Goal: Task Accomplishment & Management: Manage account settings

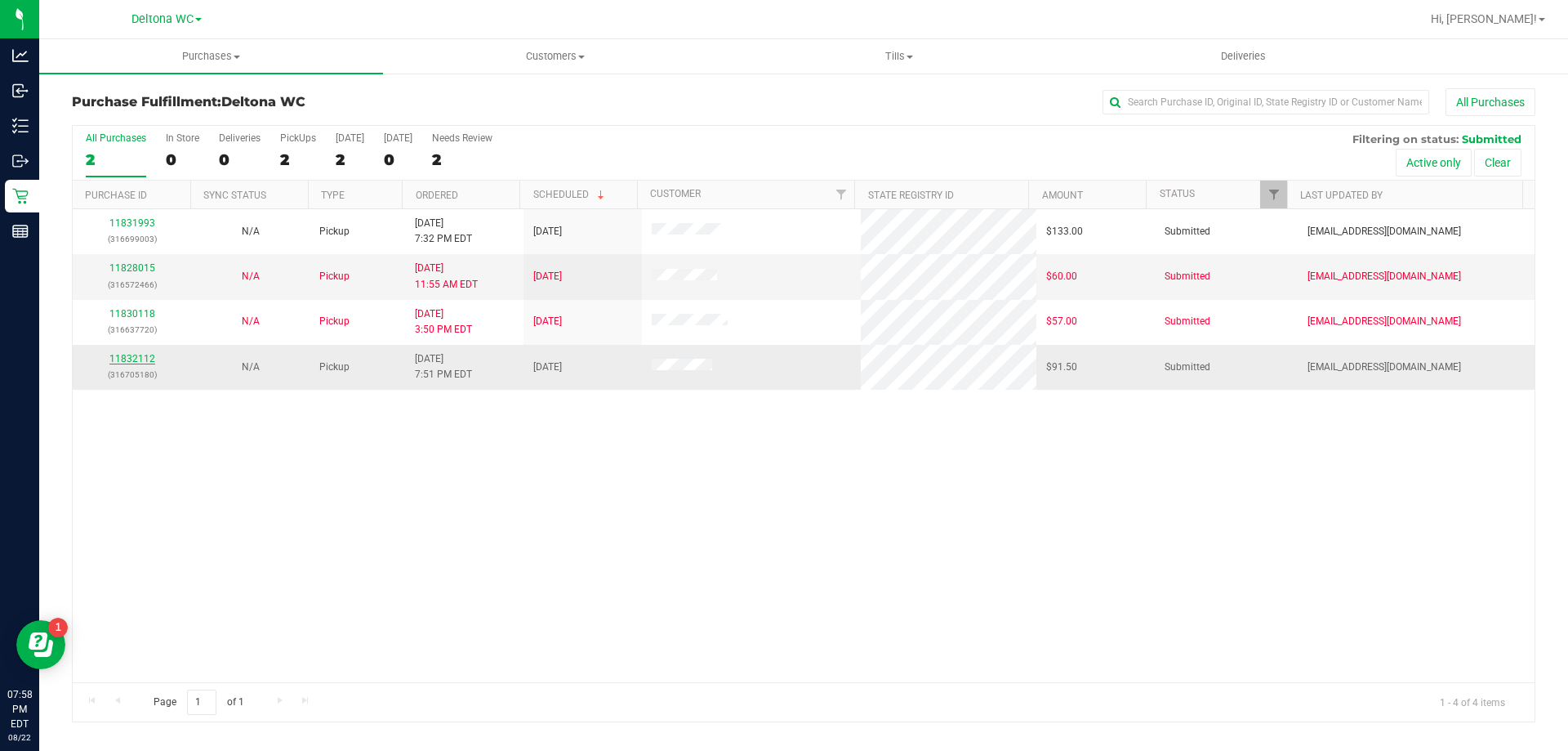
click at [127, 358] on link "11832112" at bounding box center [132, 359] width 45 height 12
click at [526, 55] on span "Customers" at bounding box center [555, 56] width 342 height 15
click at [215, 48] on uib-tab-heading "Purchases Summary of purchases Fulfillment All purchases" at bounding box center [211, 56] width 342 height 32
click at [123, 132] on span "All purchases" at bounding box center [97, 138] width 116 height 14
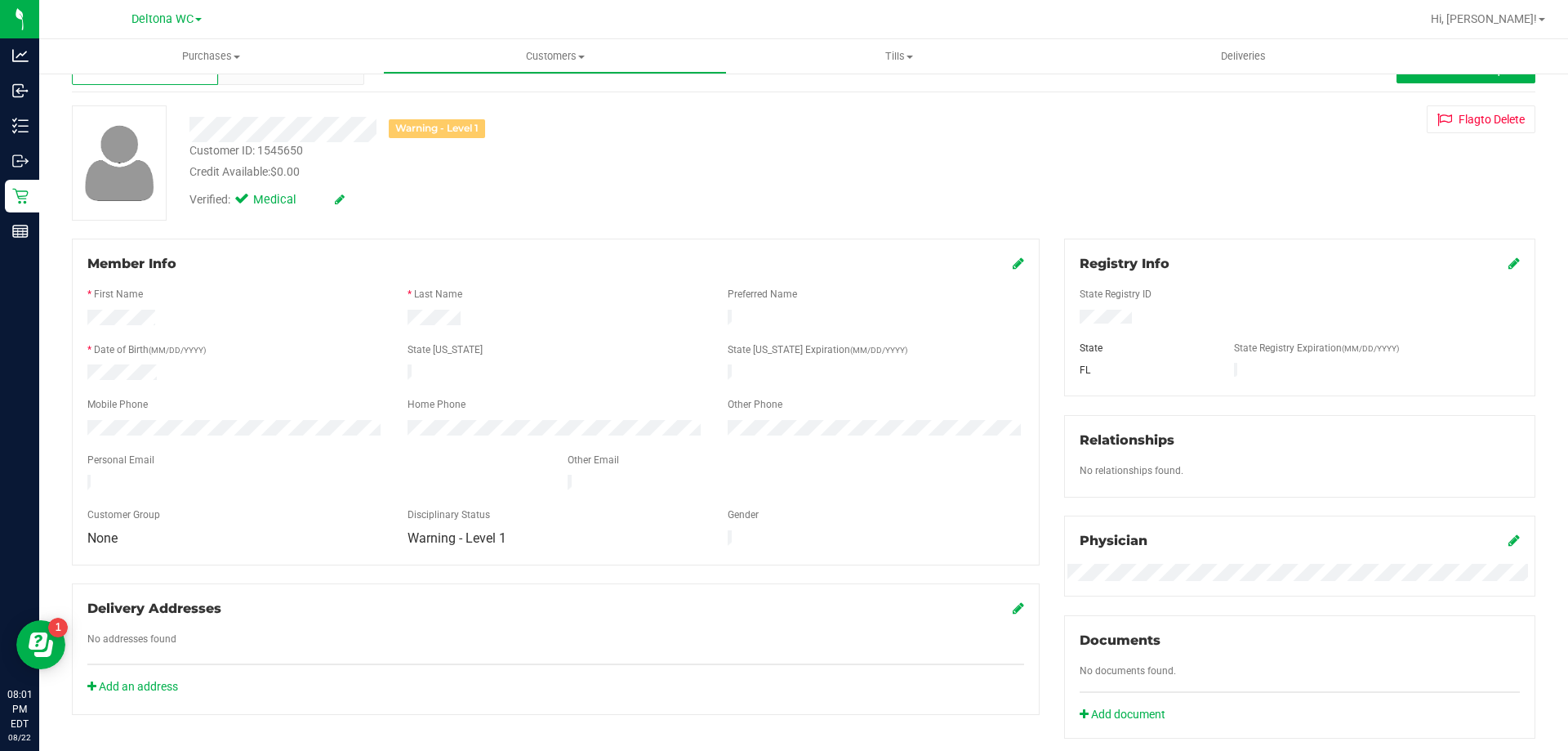
scroll to position [82, 0]
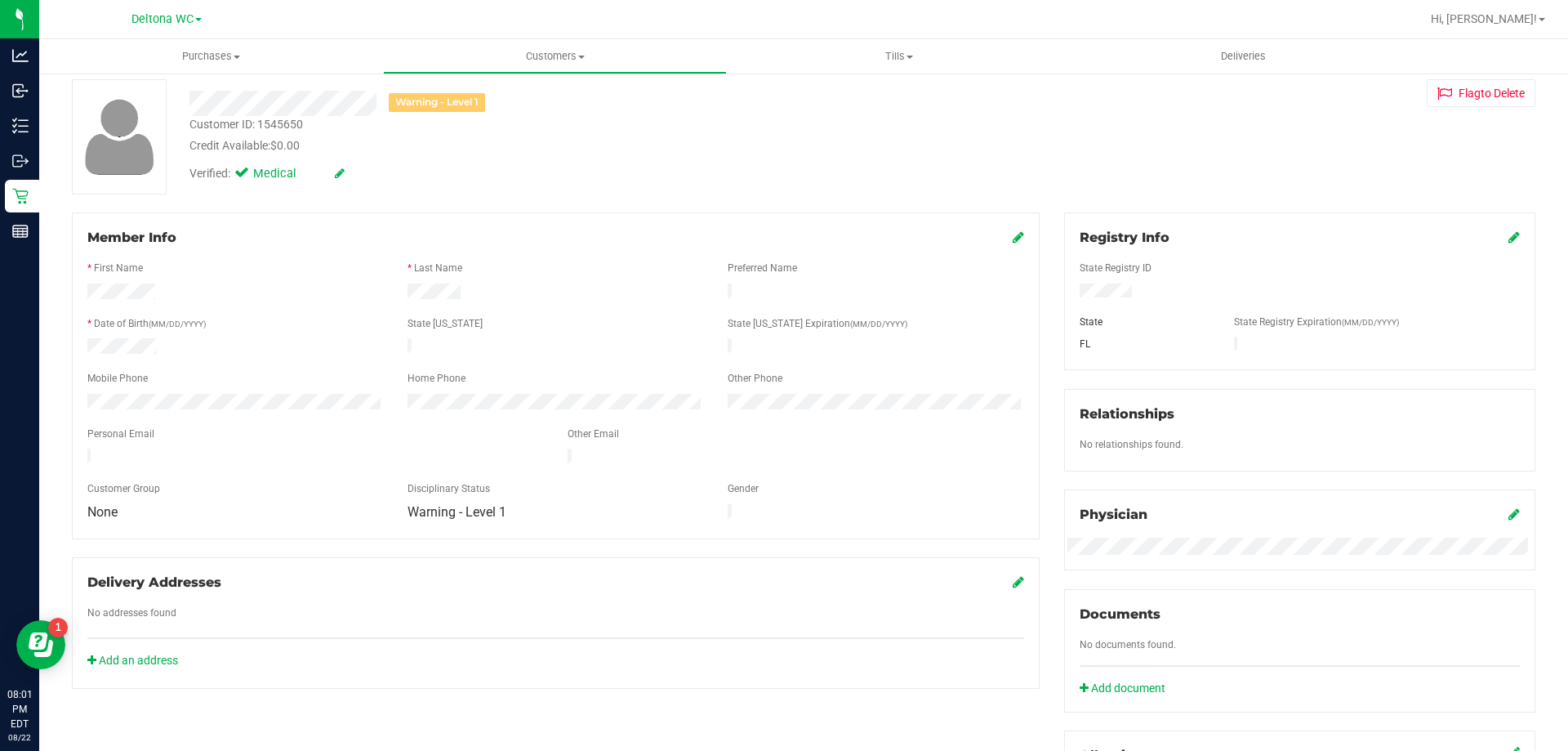
click at [1014, 235] on icon at bounding box center [1018, 236] width 12 height 13
click at [674, 532] on span "Warning - Level 1" at bounding box center [545, 527] width 273 height 23
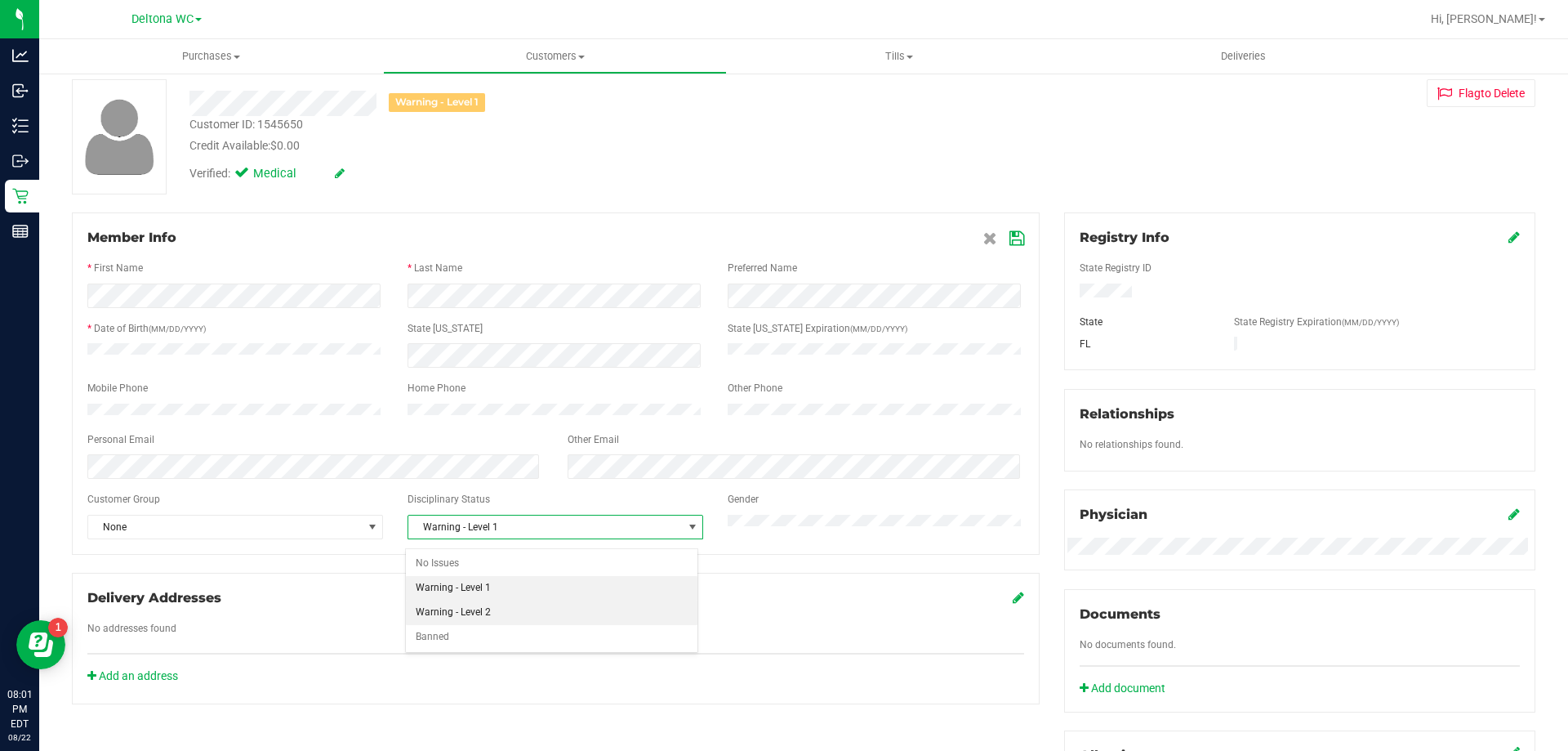
drag, startPoint x: 485, startPoint y: 608, endPoint x: 494, endPoint y: 603, distance: 10.3
click at [484, 608] on li "Warning - Level 2" at bounding box center [552, 612] width 291 height 25
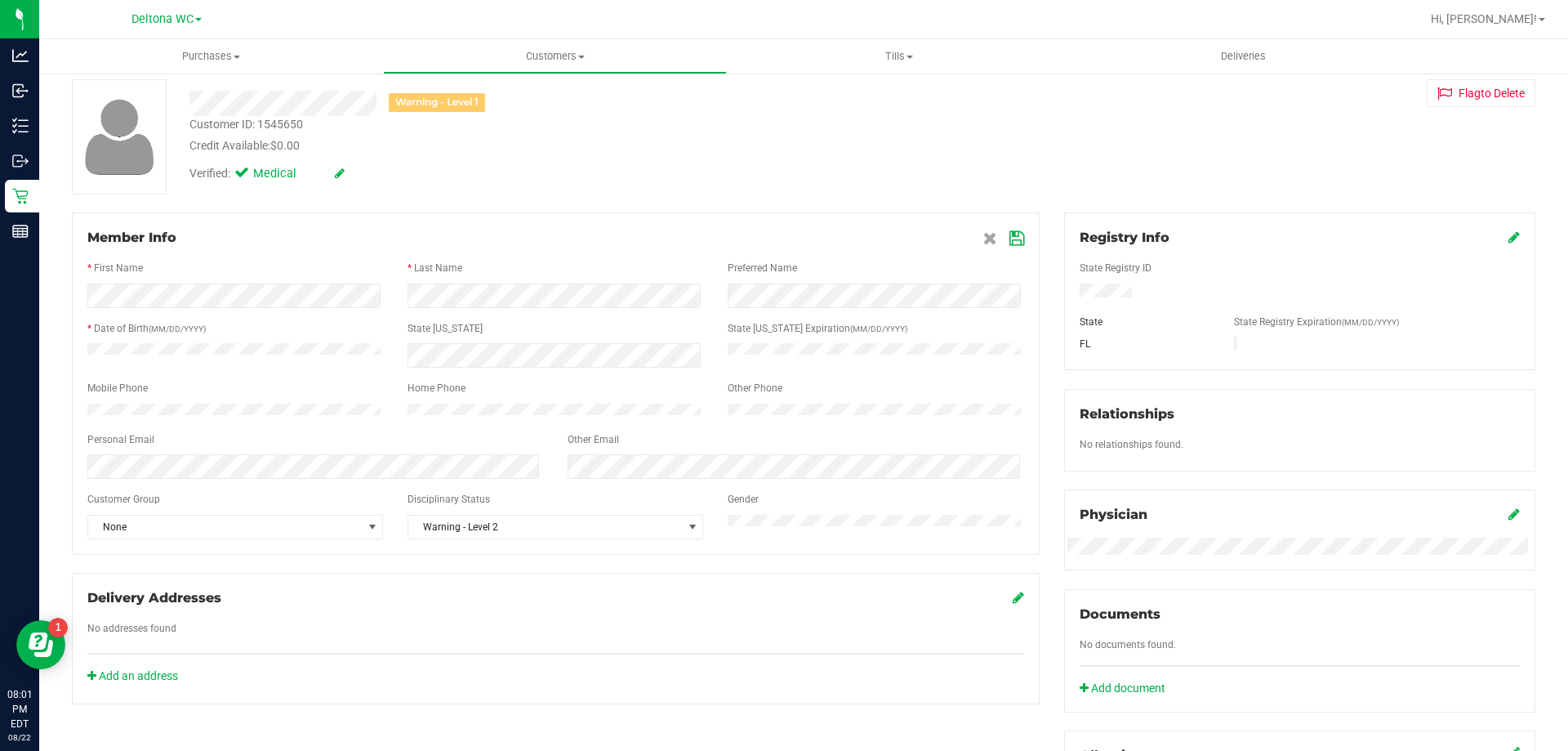
click at [531, 193] on div "Warning - Level 1 Customer ID: 1545650 Credit Available: $0.00 Verified: Medica…" at bounding box center [804, 137] width 1487 height 115
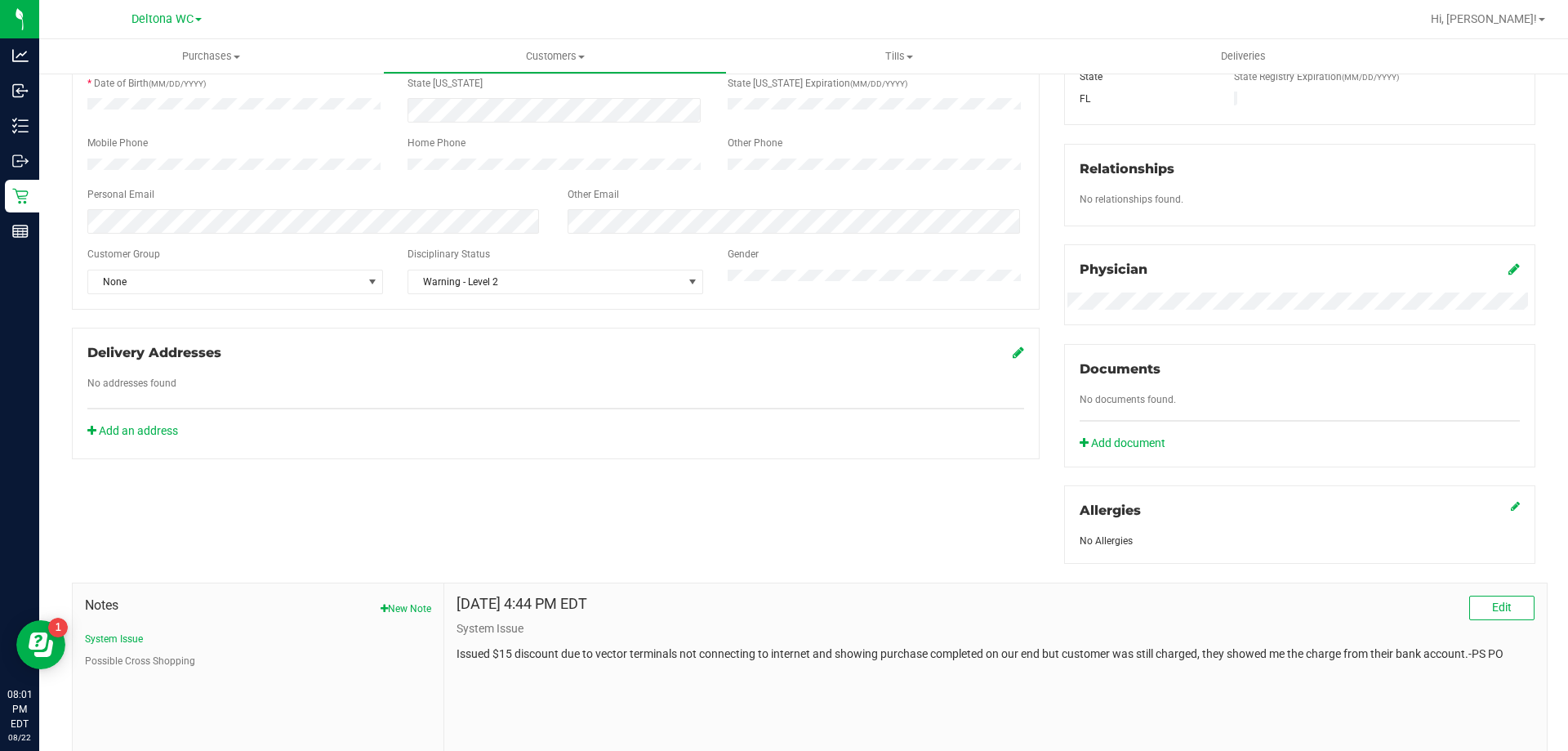
scroll to position [430, 0]
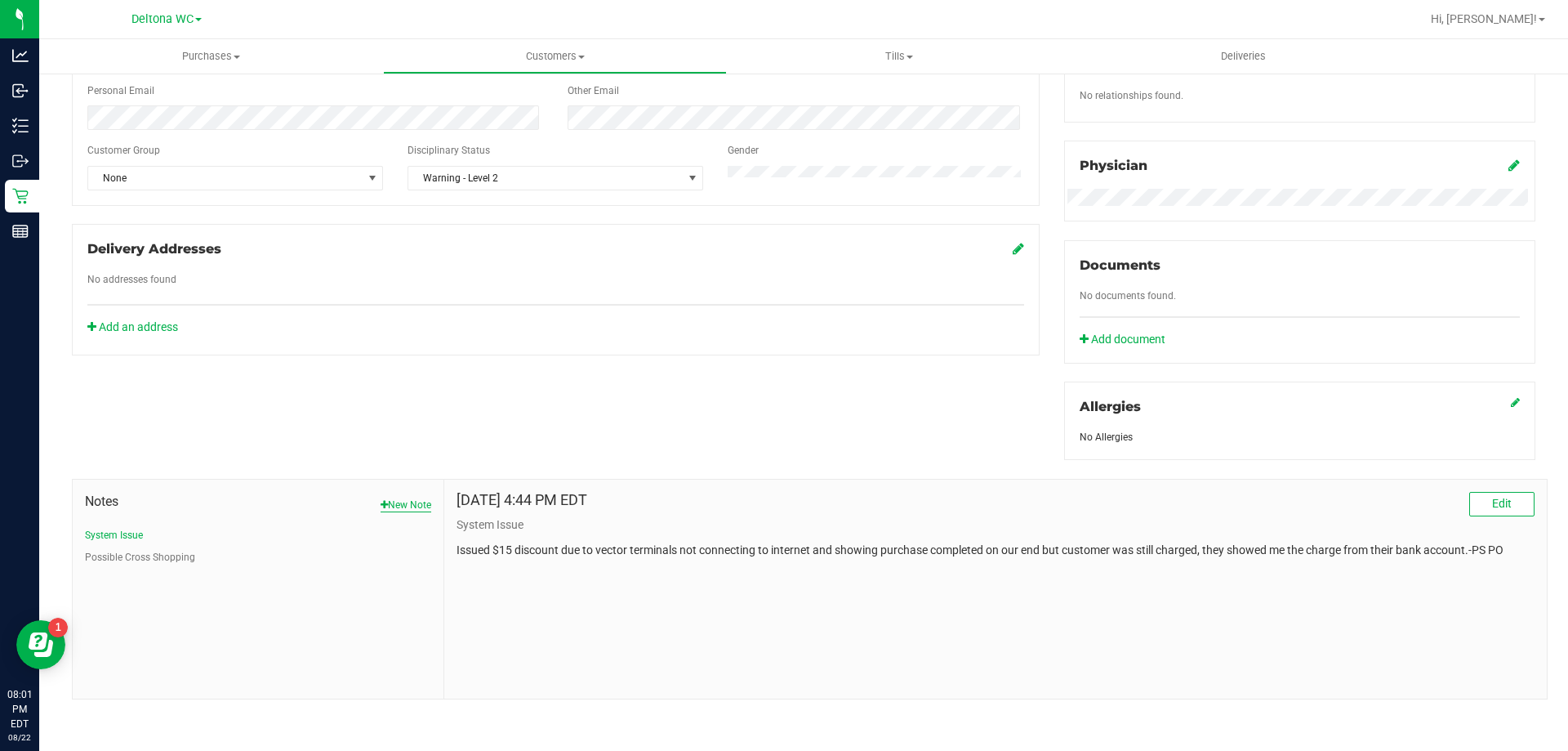
click at [414, 504] on button "New Note" at bounding box center [405, 504] width 50 height 15
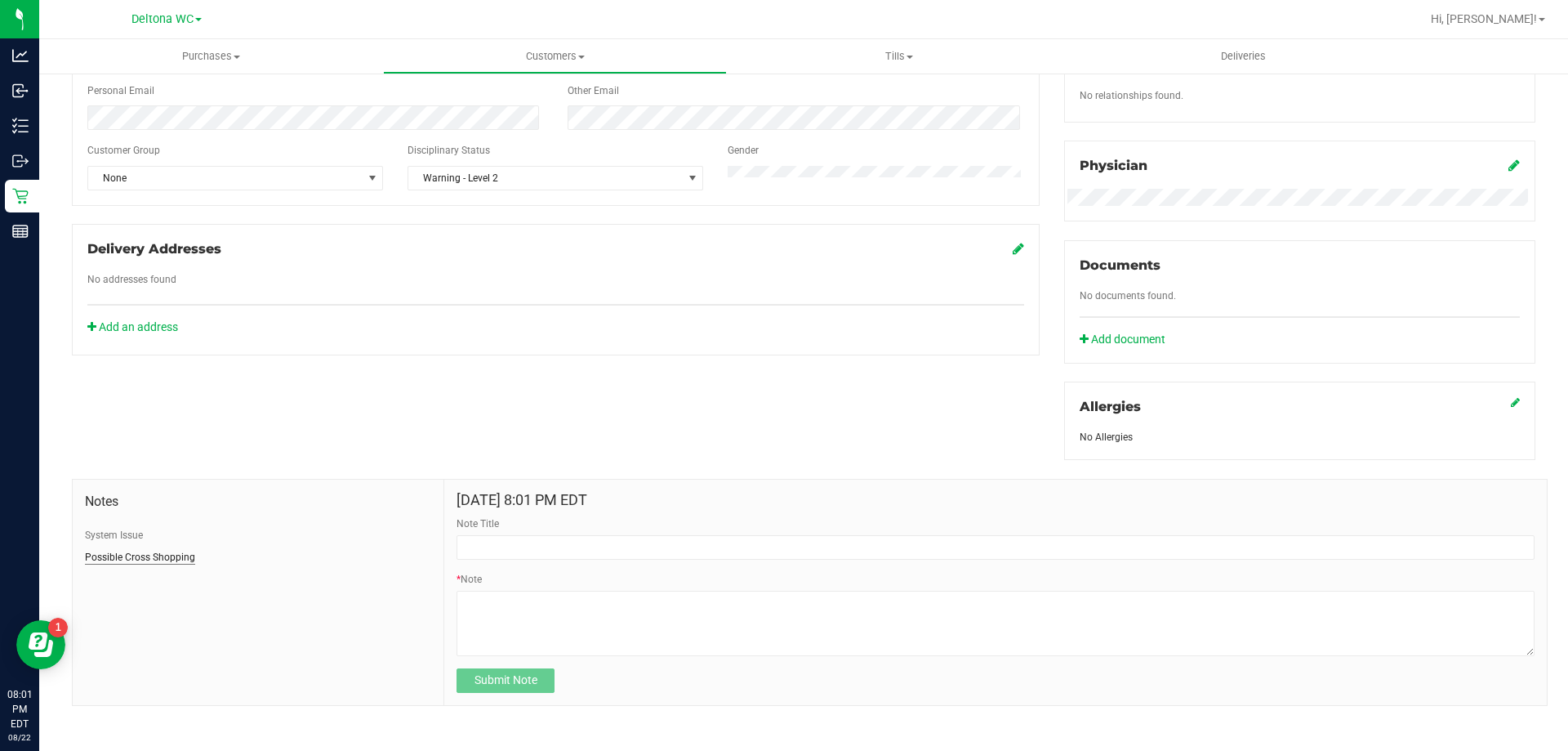
click at [101, 560] on button "Possible Cross Shopping" at bounding box center [140, 557] width 110 height 15
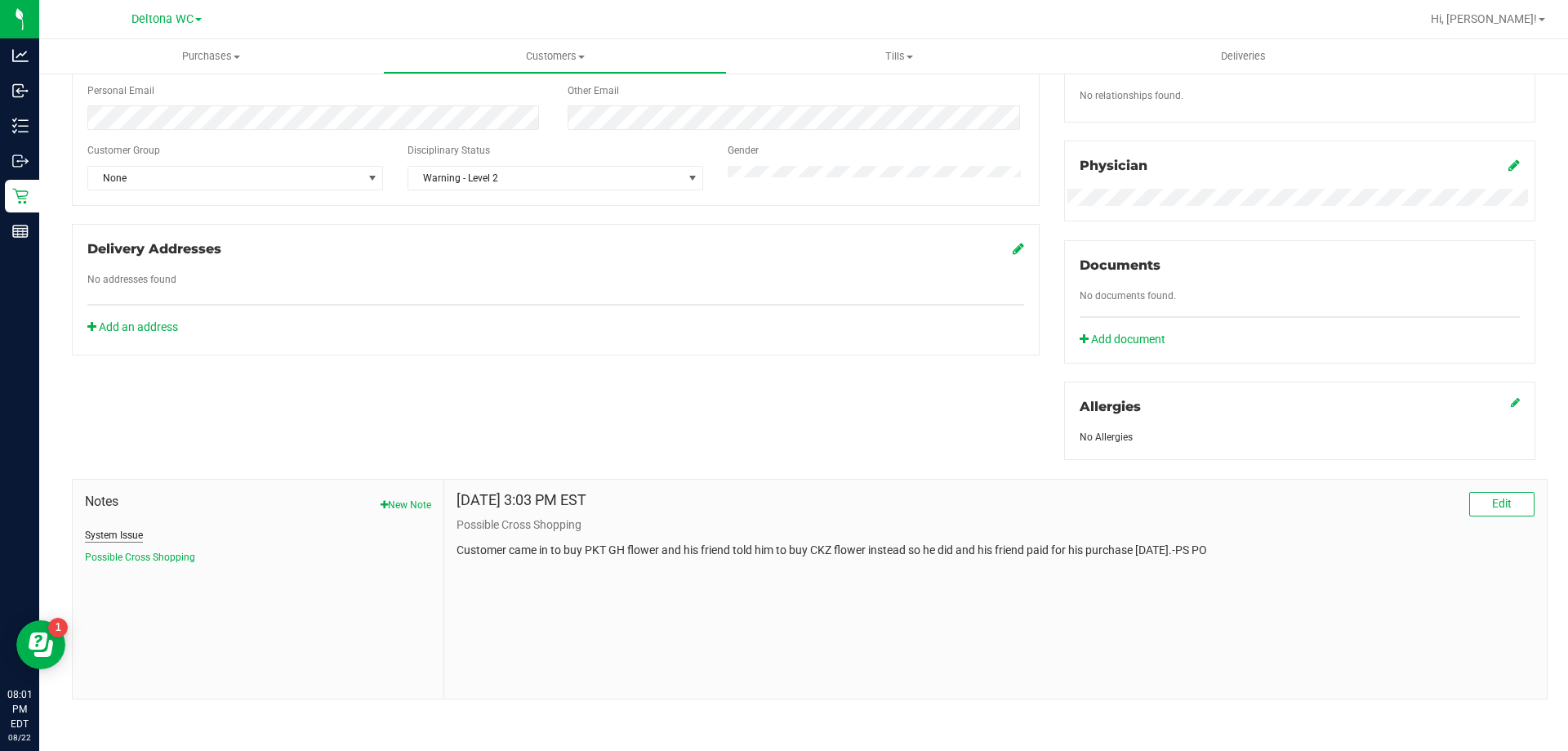
click at [130, 536] on button "System Issue" at bounding box center [113, 534] width 58 height 15
click at [130, 554] on button "Possible Cross Shopping" at bounding box center [140, 557] width 110 height 15
click at [124, 536] on button "System Issue" at bounding box center [113, 534] width 58 height 15
click at [400, 502] on button "New Note" at bounding box center [405, 504] width 50 height 15
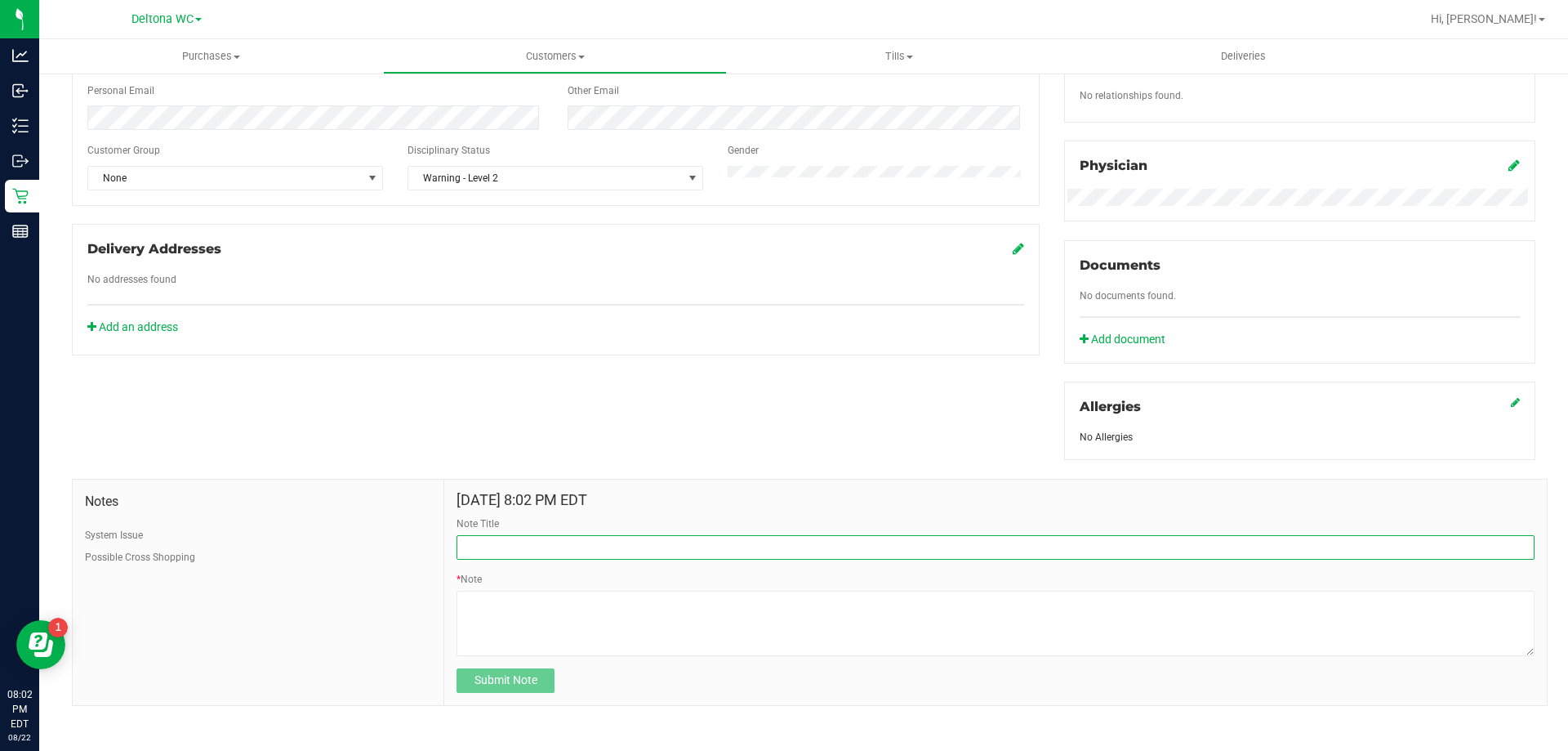
click at [508, 551] on input "Note Title" at bounding box center [995, 547] width 1078 height 25
type input "warning level 2"
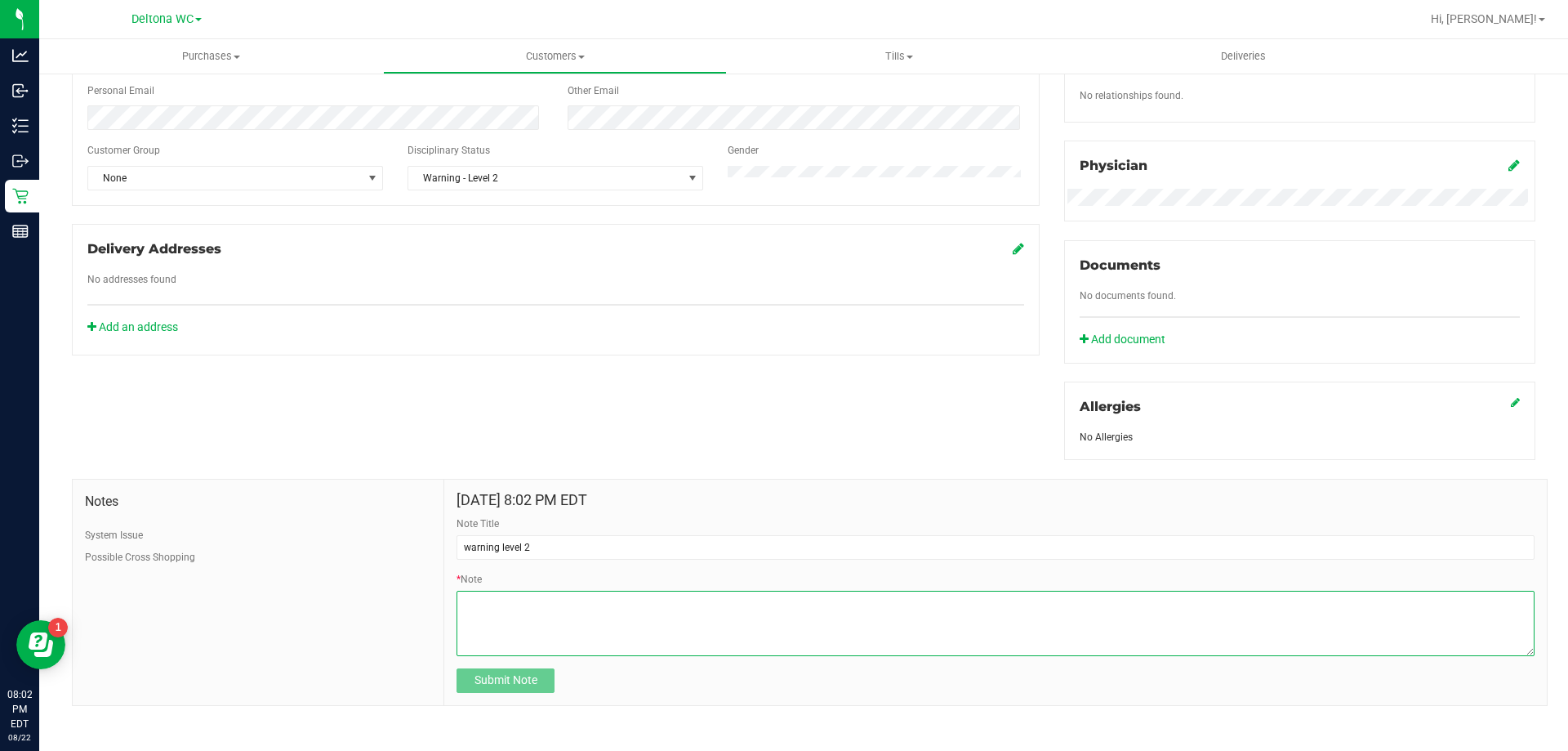
click at [540, 616] on textarea "* Note" at bounding box center [995, 623] width 1078 height 65
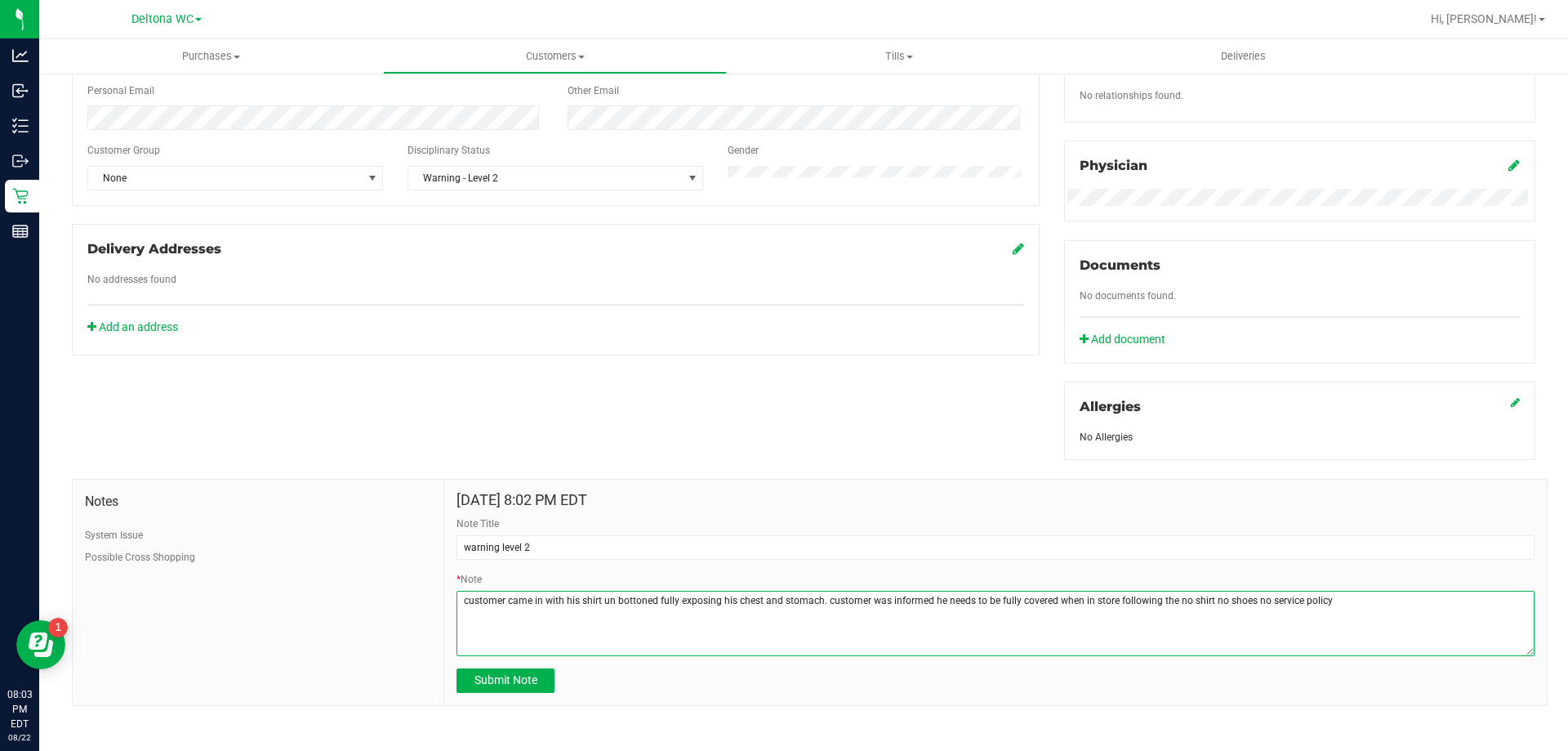
drag, startPoint x: 613, startPoint y: 597, endPoint x: 699, endPoint y: 608, distance: 86.7
click at [614, 597] on textarea "* Note" at bounding box center [995, 623] width 1078 height 65
click at [819, 595] on textarea "* Note" at bounding box center [995, 623] width 1078 height 65
drag, startPoint x: 1423, startPoint y: 594, endPoint x: 1429, endPoint y: 600, distance: 8.5
click at [1424, 595] on textarea "* Note" at bounding box center [995, 623] width 1078 height 65
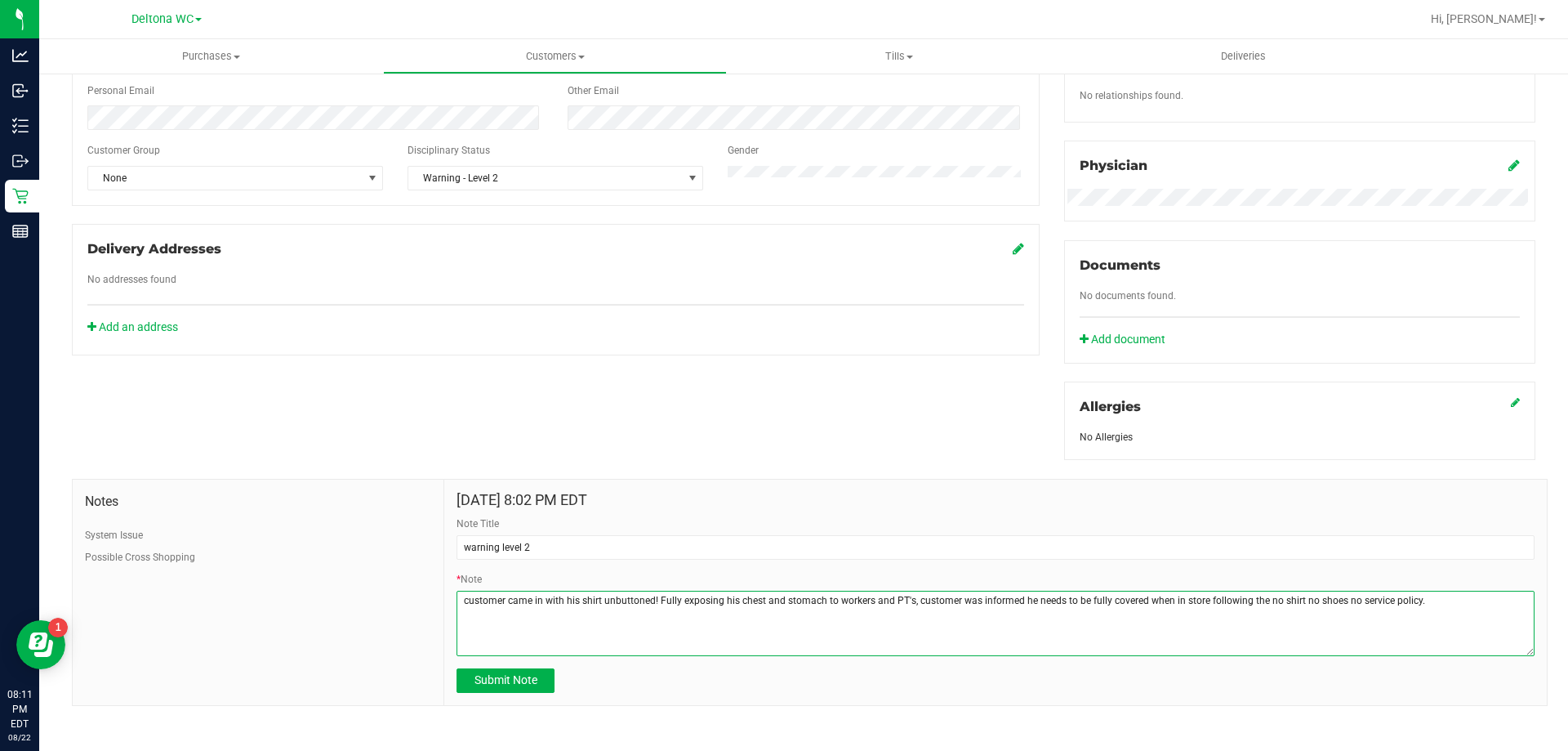
click at [904, 597] on textarea "* Note" at bounding box center [995, 623] width 1078 height 65
drag, startPoint x: 797, startPoint y: 603, endPoint x: 822, endPoint y: 613, distance: 26.9
click at [799, 604] on textarea "* Note" at bounding box center [995, 623] width 1078 height 65
click at [799, 608] on textarea "* Note" at bounding box center [995, 623] width 1078 height 65
click at [798, 608] on textarea "* Note" at bounding box center [995, 623] width 1078 height 65
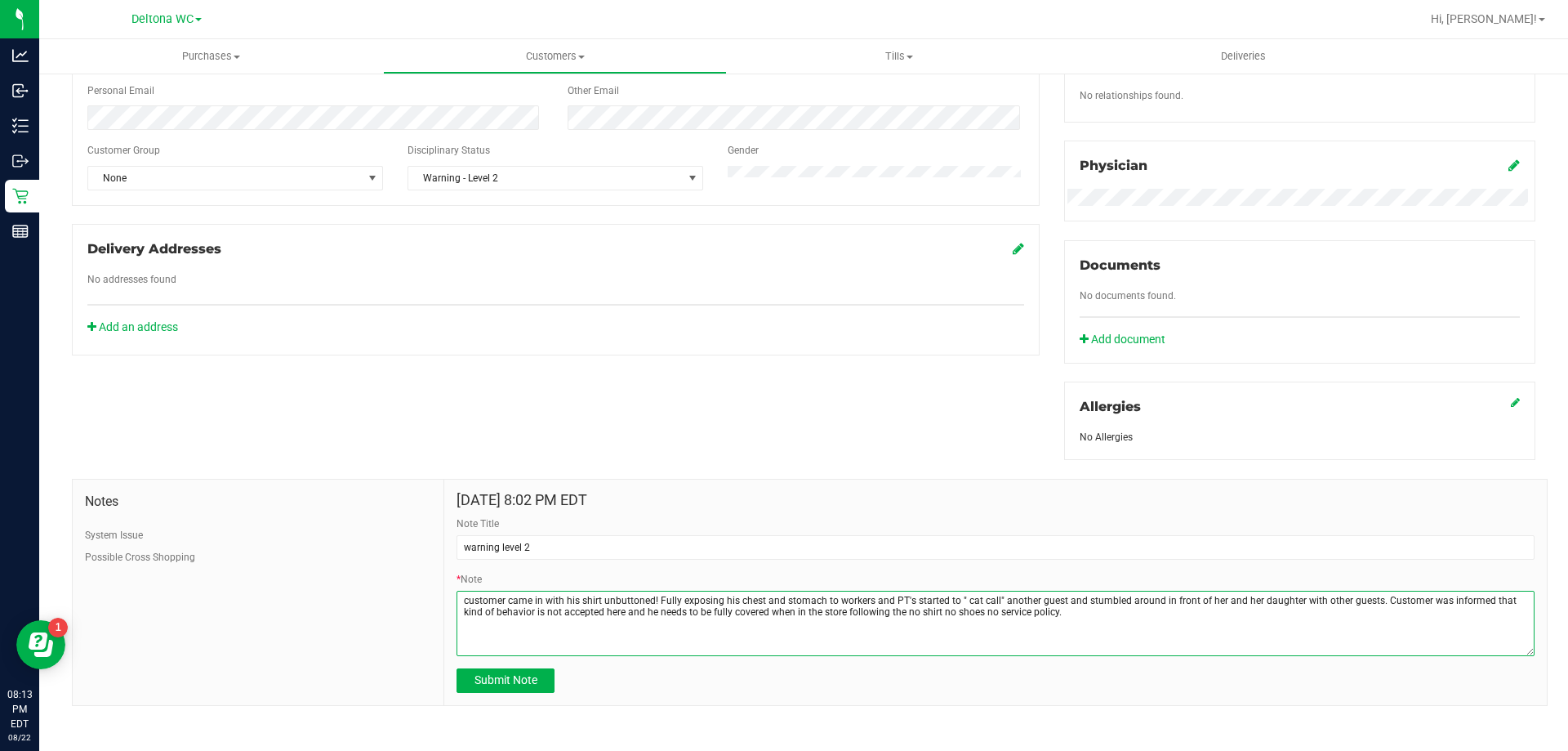
drag, startPoint x: 838, startPoint y: 609, endPoint x: 859, endPoint y: 609, distance: 21.0
click at [840, 610] on textarea "* Note" at bounding box center [995, 623] width 1078 height 65
drag, startPoint x: 907, startPoint y: 593, endPoint x: 919, endPoint y: 600, distance: 13.9
click at [907, 593] on textarea "* Note" at bounding box center [995, 623] width 1078 height 65
click at [929, 600] on textarea "* Note" at bounding box center [995, 623] width 1078 height 65
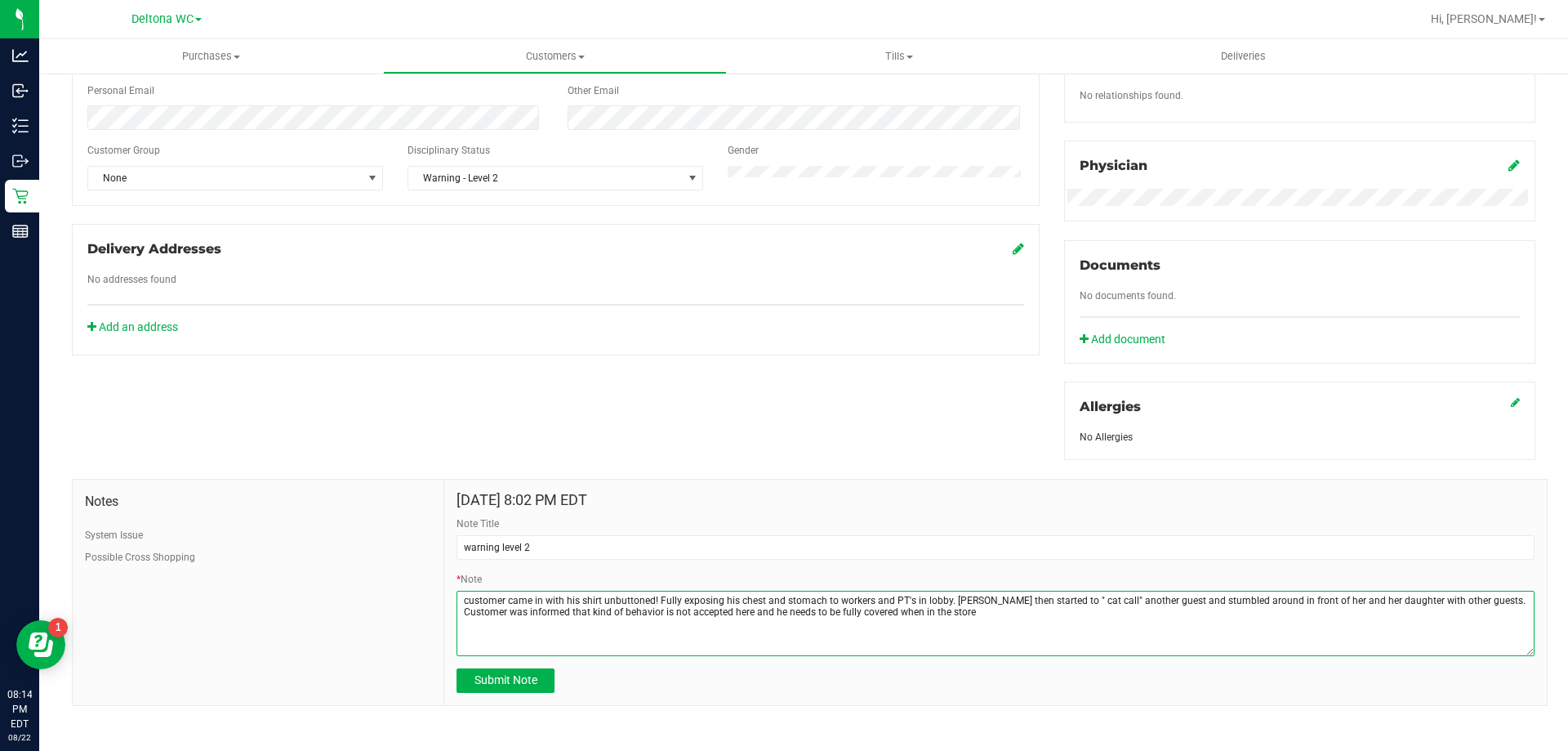
click at [983, 596] on textarea "* Note" at bounding box center [995, 623] width 1078 height 65
drag, startPoint x: 1137, startPoint y: 593, endPoint x: 1176, endPoint y: 605, distance: 40.8
click at [1143, 593] on textarea "* Note" at bounding box center [995, 623] width 1078 height 65
click at [1508, 600] on textarea "* Note" at bounding box center [995, 623] width 1078 height 65
click at [1021, 608] on textarea "* Note" at bounding box center [995, 623] width 1078 height 65
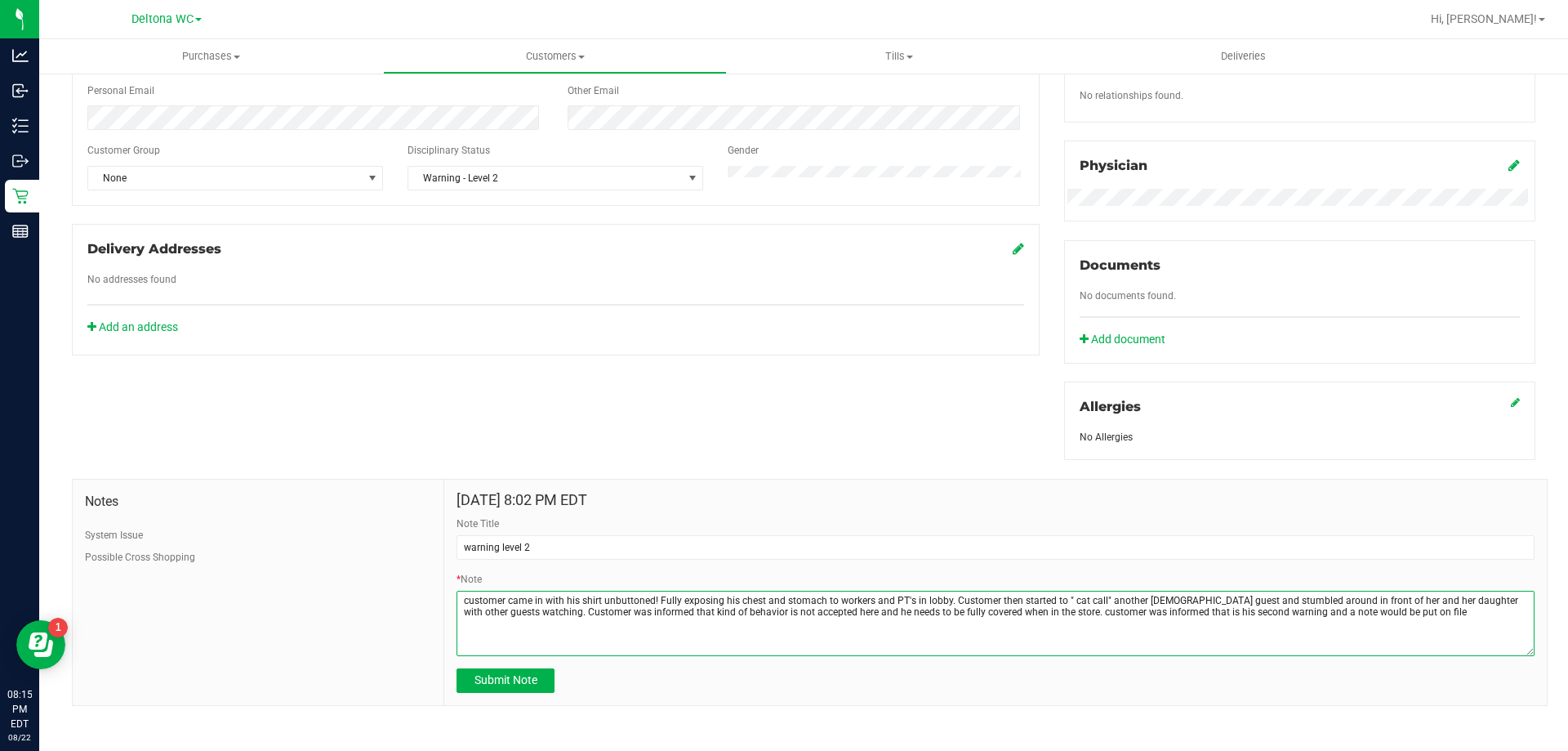
drag, startPoint x: 461, startPoint y: 602, endPoint x: 560, endPoint y: 603, distance: 99.0
click at [466, 601] on textarea "* Note" at bounding box center [995, 623] width 1078 height 65
click at [601, 595] on textarea "* Note" at bounding box center [995, 623] width 1078 height 65
drag, startPoint x: 948, startPoint y: 595, endPoint x: 993, endPoint y: 601, distance: 45.4
click at [949, 595] on textarea "* Note" at bounding box center [995, 623] width 1078 height 65
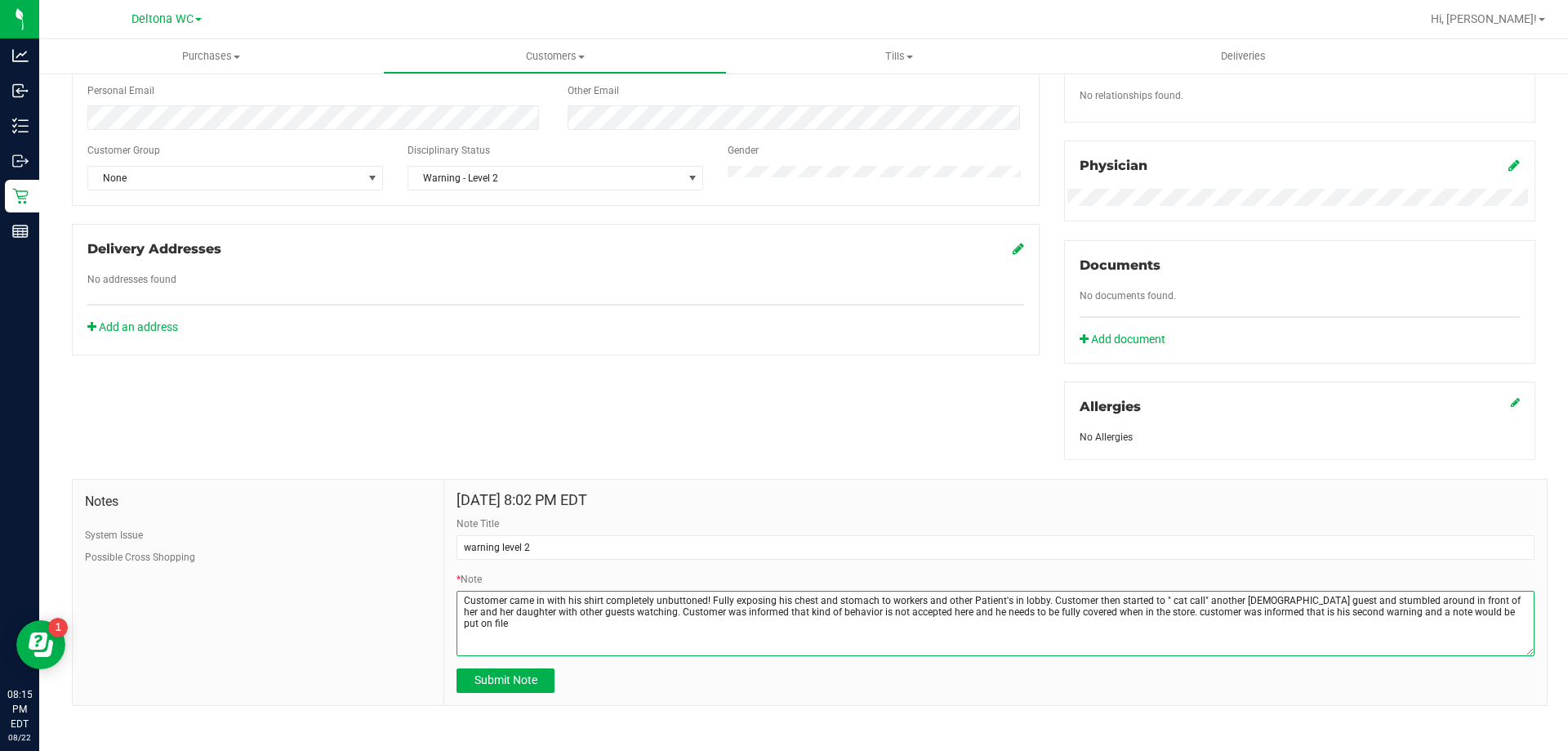
drag, startPoint x: 1084, startPoint y: 610, endPoint x: 1097, endPoint y: 621, distance: 17.0
click at [1087, 610] on textarea "* Note" at bounding box center [995, 623] width 1078 height 65
click at [886, 612] on textarea "* Note" at bounding box center [995, 623] width 1078 height 65
click at [1052, 608] on textarea "* Note" at bounding box center [995, 623] width 1078 height 65
click at [560, 622] on textarea "* Note" at bounding box center [995, 623] width 1078 height 65
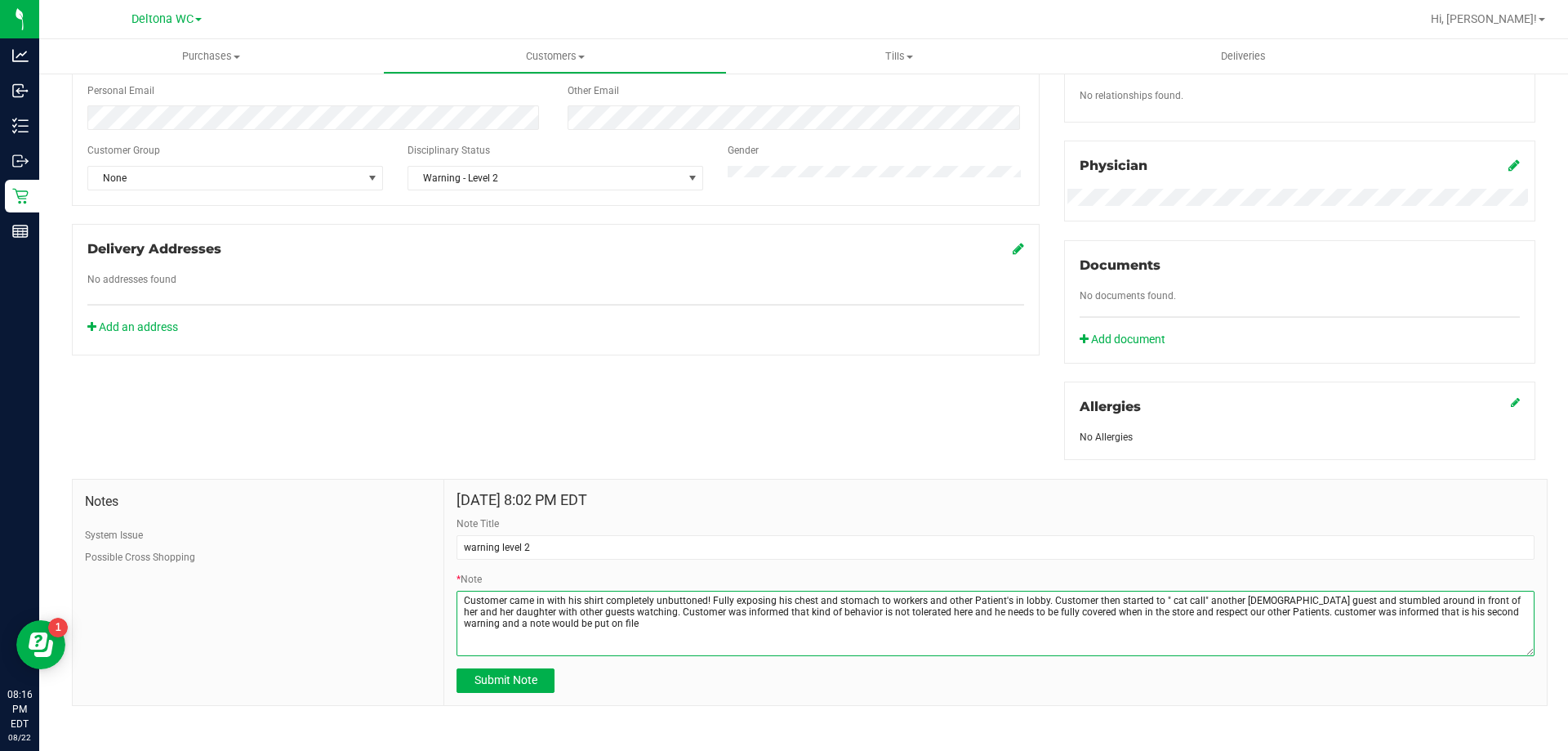
click at [1150, 608] on textarea "* Note" at bounding box center [995, 623] width 1078 height 65
drag, startPoint x: 1318, startPoint y: 613, endPoint x: 1329, endPoint y: 606, distance: 13.0
click at [1321, 608] on textarea "* Note" at bounding box center [995, 623] width 1078 height 65
click at [640, 618] on textarea "* Note" at bounding box center [995, 623] width 1078 height 65
click at [632, 620] on textarea "* Note" at bounding box center [995, 623] width 1078 height 65
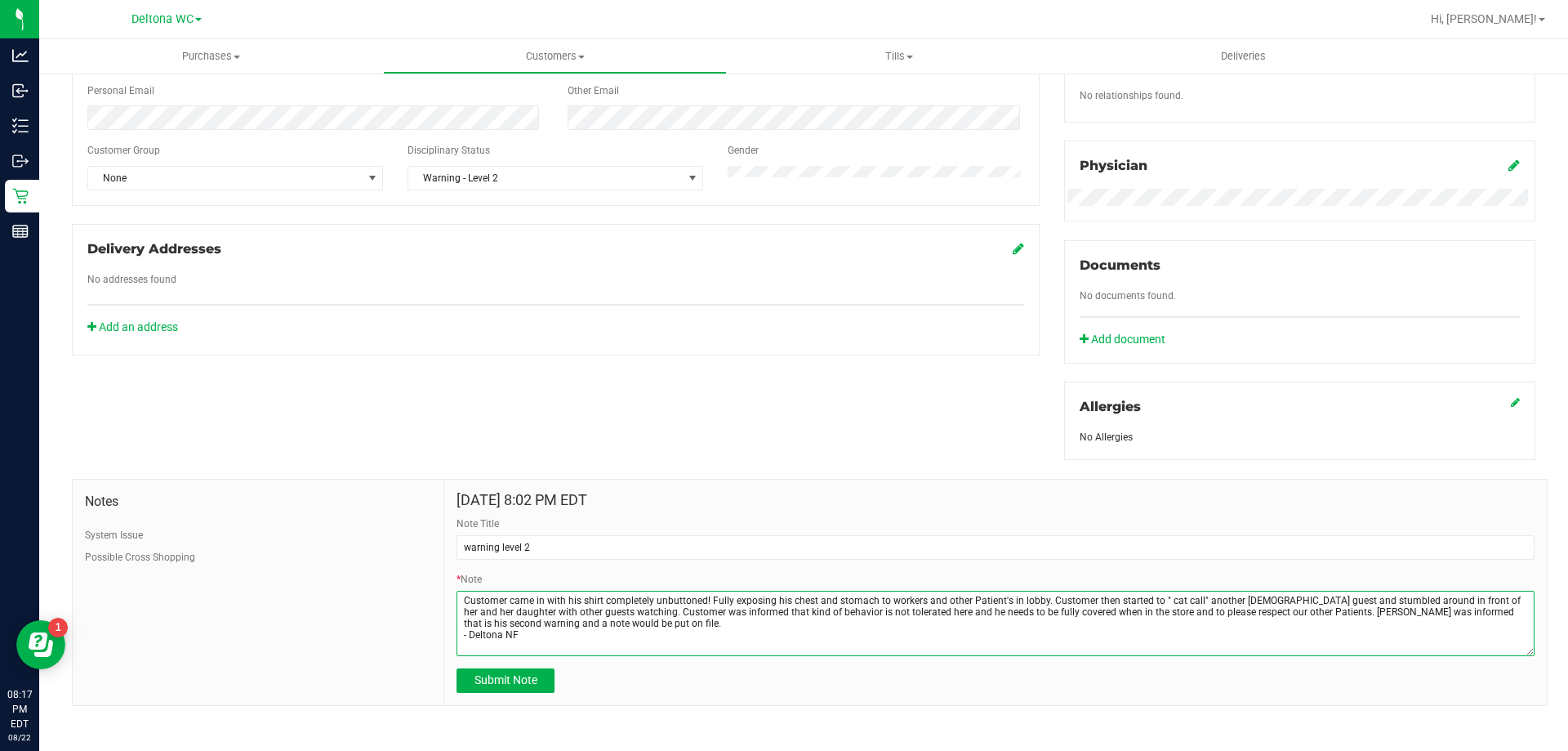
click at [557, 633] on textarea "* Note" at bounding box center [995, 623] width 1078 height 65
type textarea "Customer came in with his shirt completely unbuttoned! Fully exposing his chest…"
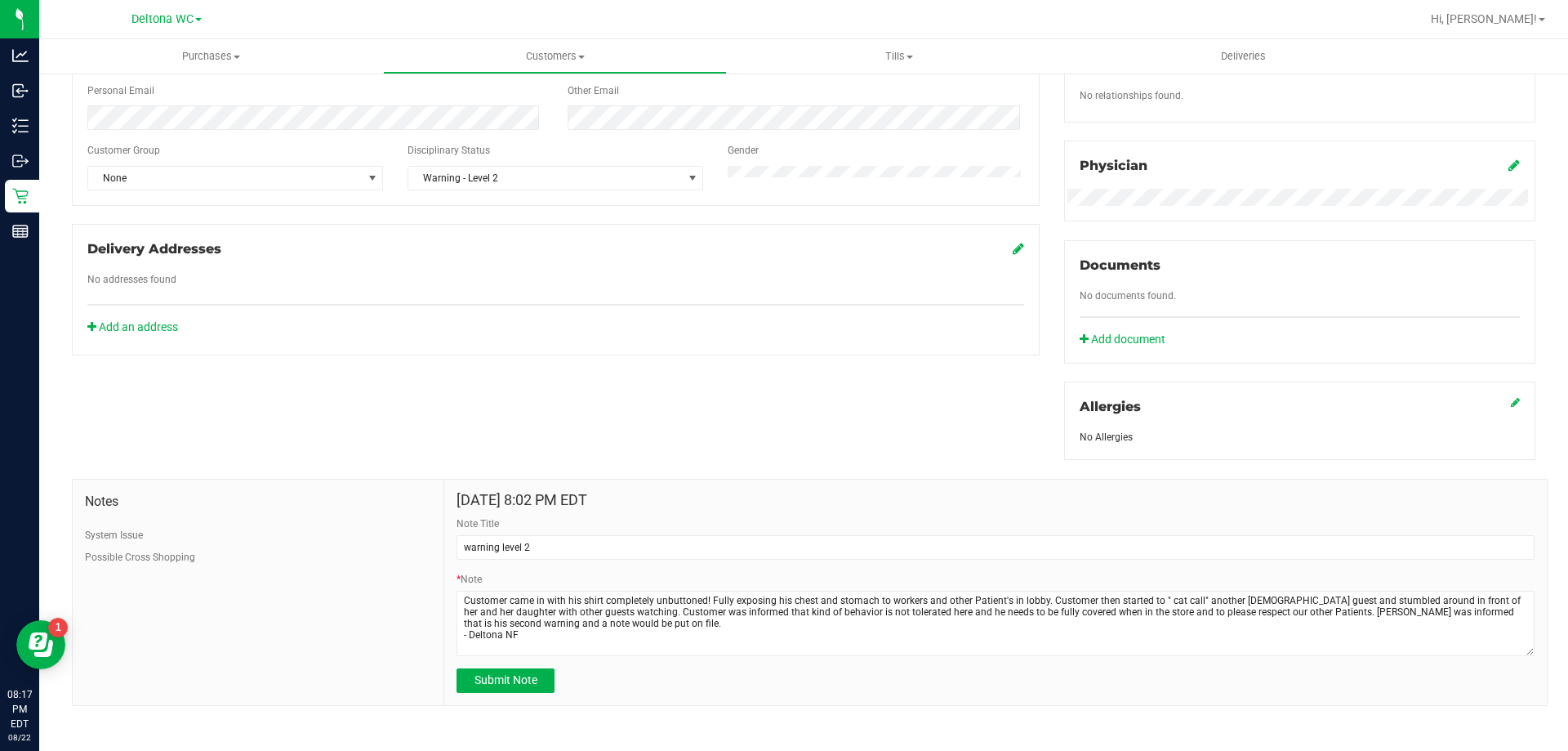
drag, startPoint x: 427, startPoint y: 575, endPoint x: 452, endPoint y: 598, distance: 34.0
click at [429, 575] on div "Notes System Issue Possible Cross Shopping" at bounding box center [259, 592] width 372 height 225
drag, startPoint x: 518, startPoint y: 680, endPoint x: 531, endPoint y: 683, distance: 13.3
click at [518, 680] on span "Submit Note" at bounding box center [506, 679] width 63 height 13
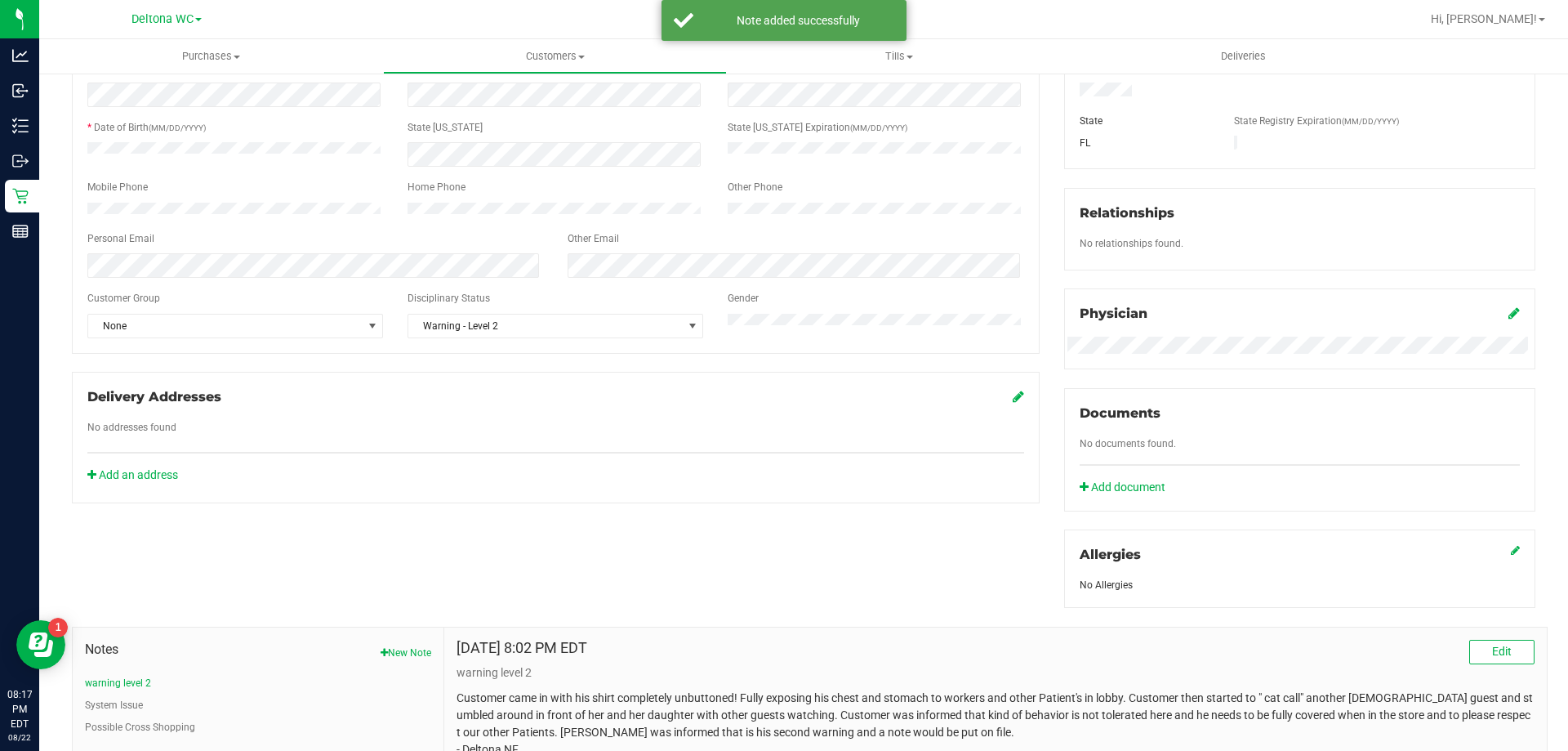
scroll to position [0, 0]
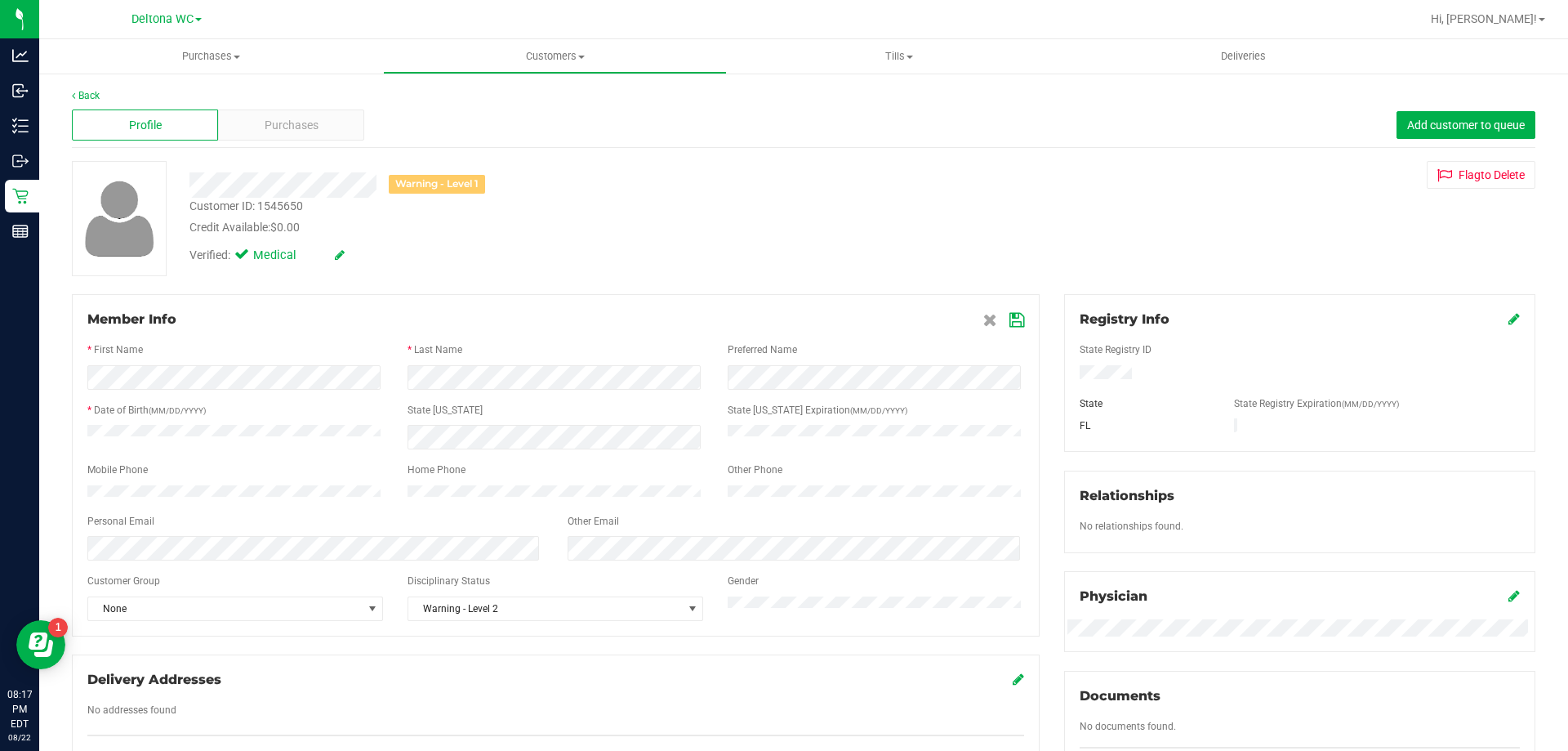
click at [1009, 320] on icon at bounding box center [1016, 320] width 15 height 13
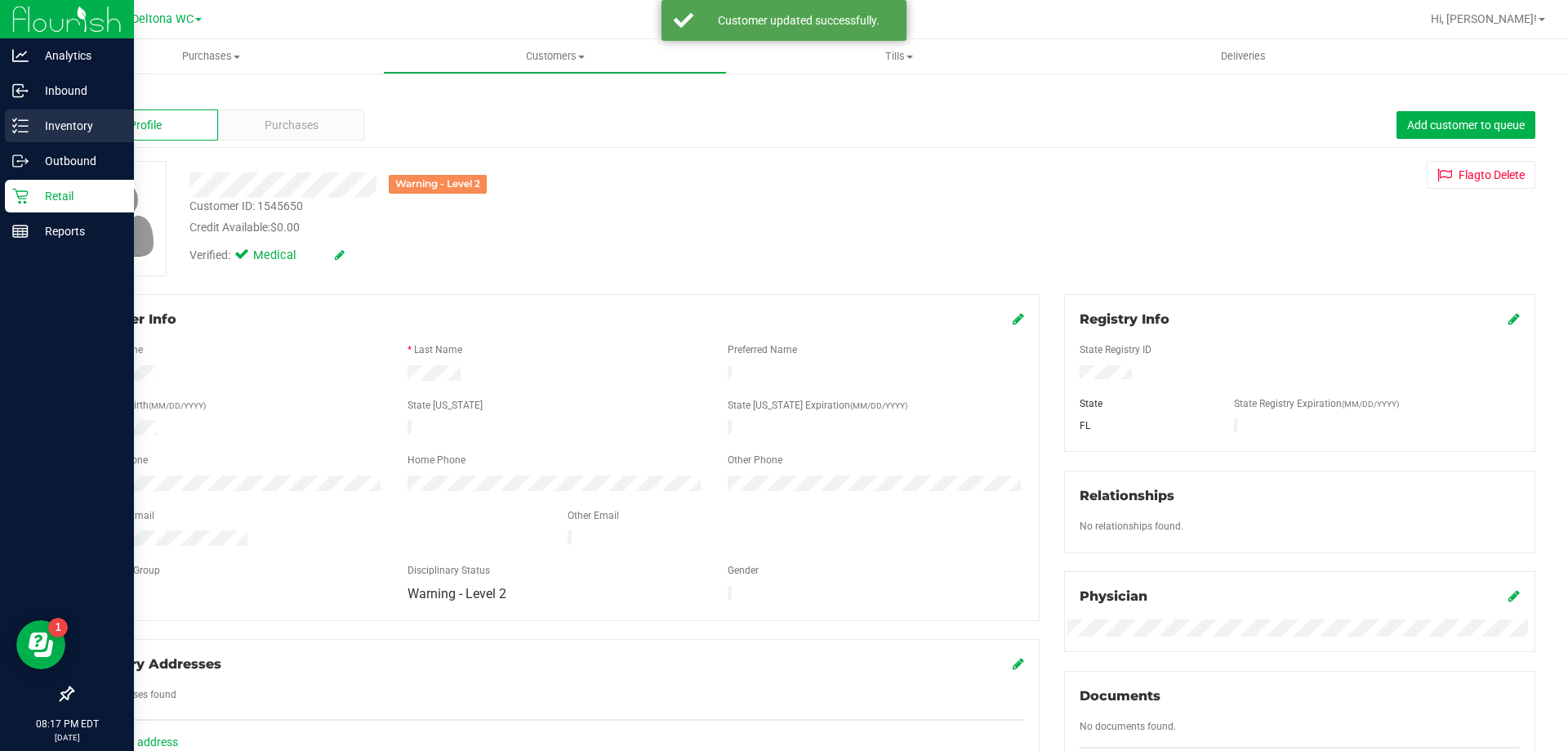
click at [60, 130] on p "Inventory" at bounding box center [78, 126] width 98 height 20
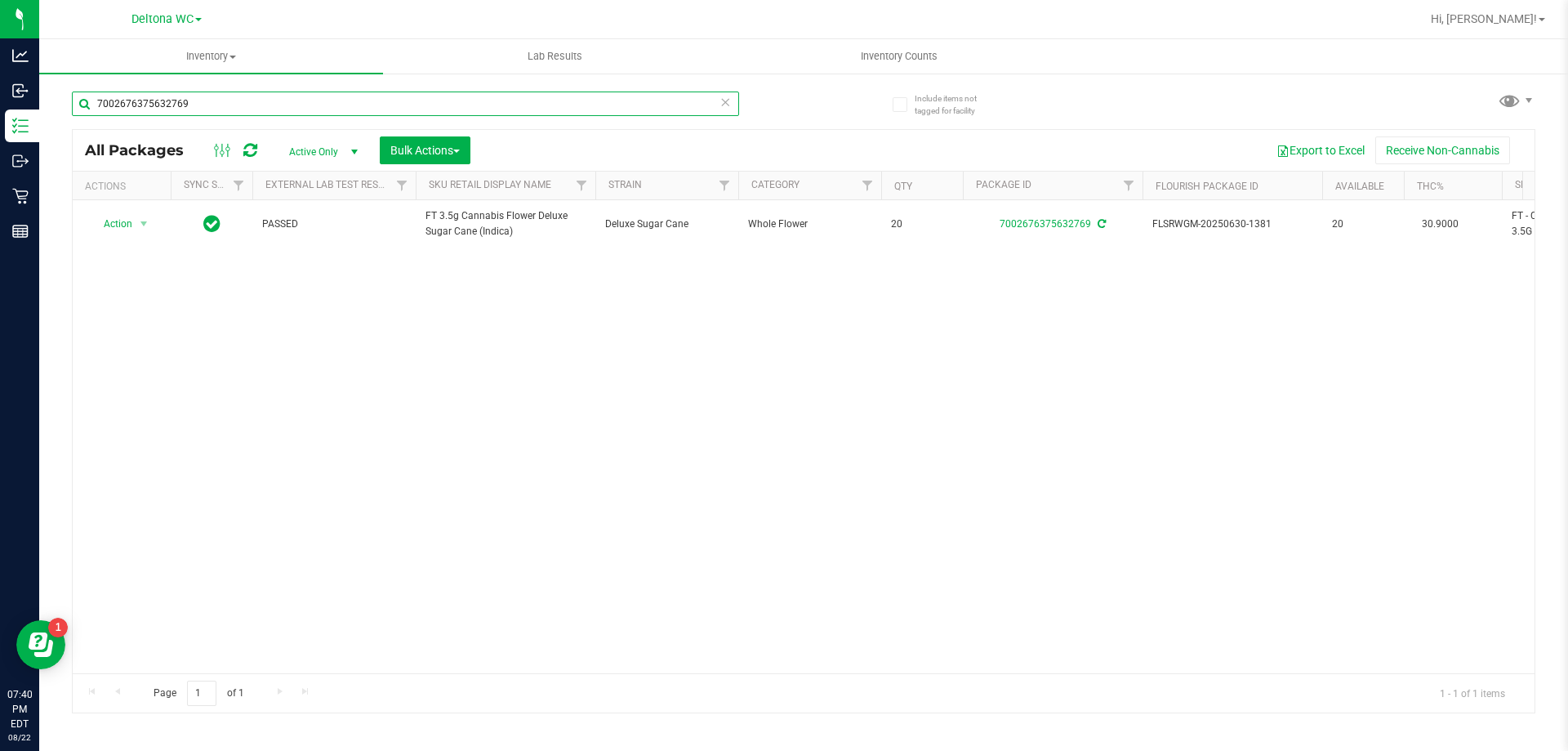
click at [305, 92] on input "7002676375632769" at bounding box center [405, 103] width 667 height 25
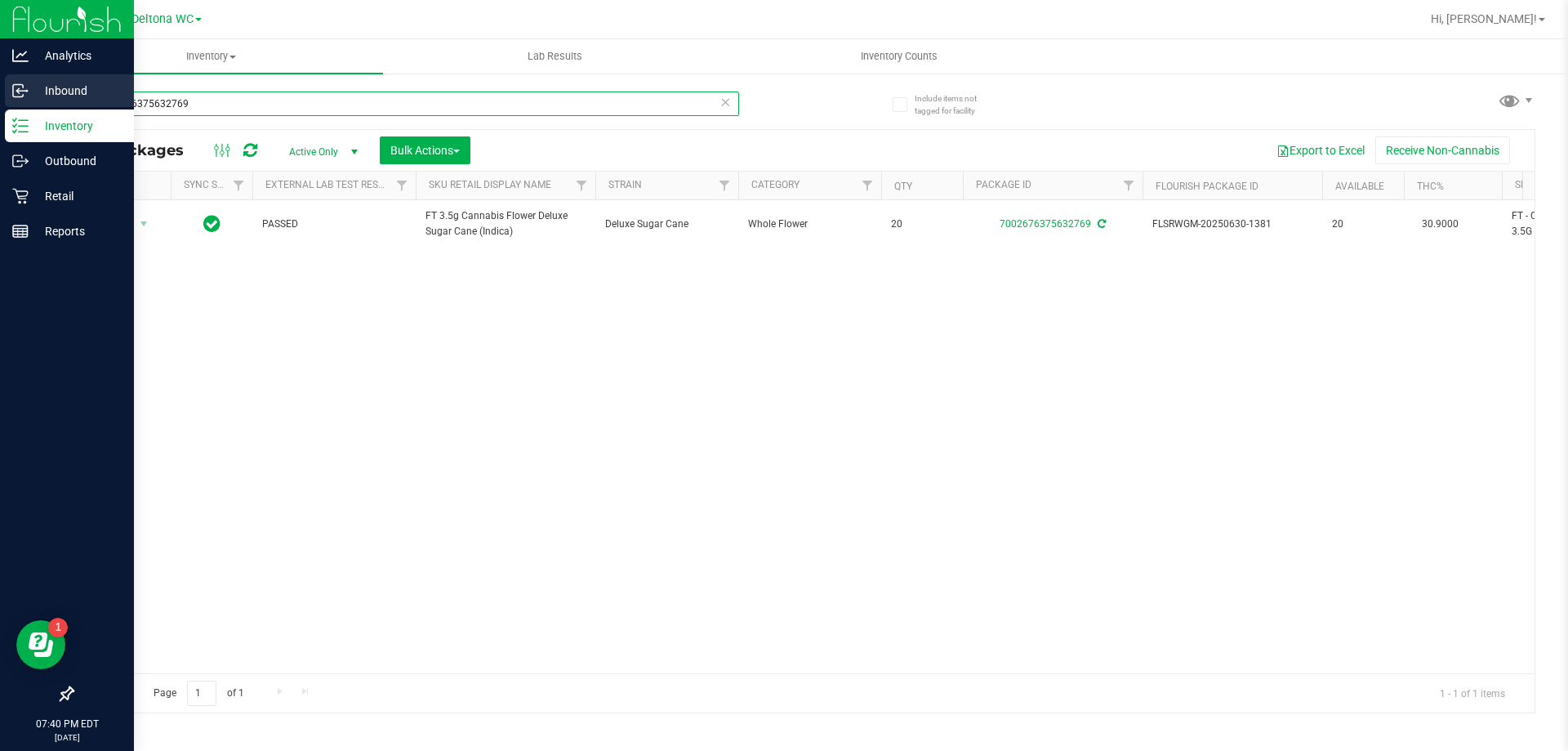
drag, startPoint x: 305, startPoint y: 94, endPoint x: 0, endPoint y: 106, distance: 305.2
click at [0, 106] on div "Analytics Inbound Inventory Outbound Retail Reports 07:40 PM EDT [DATE] 08/22 D…" at bounding box center [784, 375] width 1568 height 751
type input "6429641125642982"
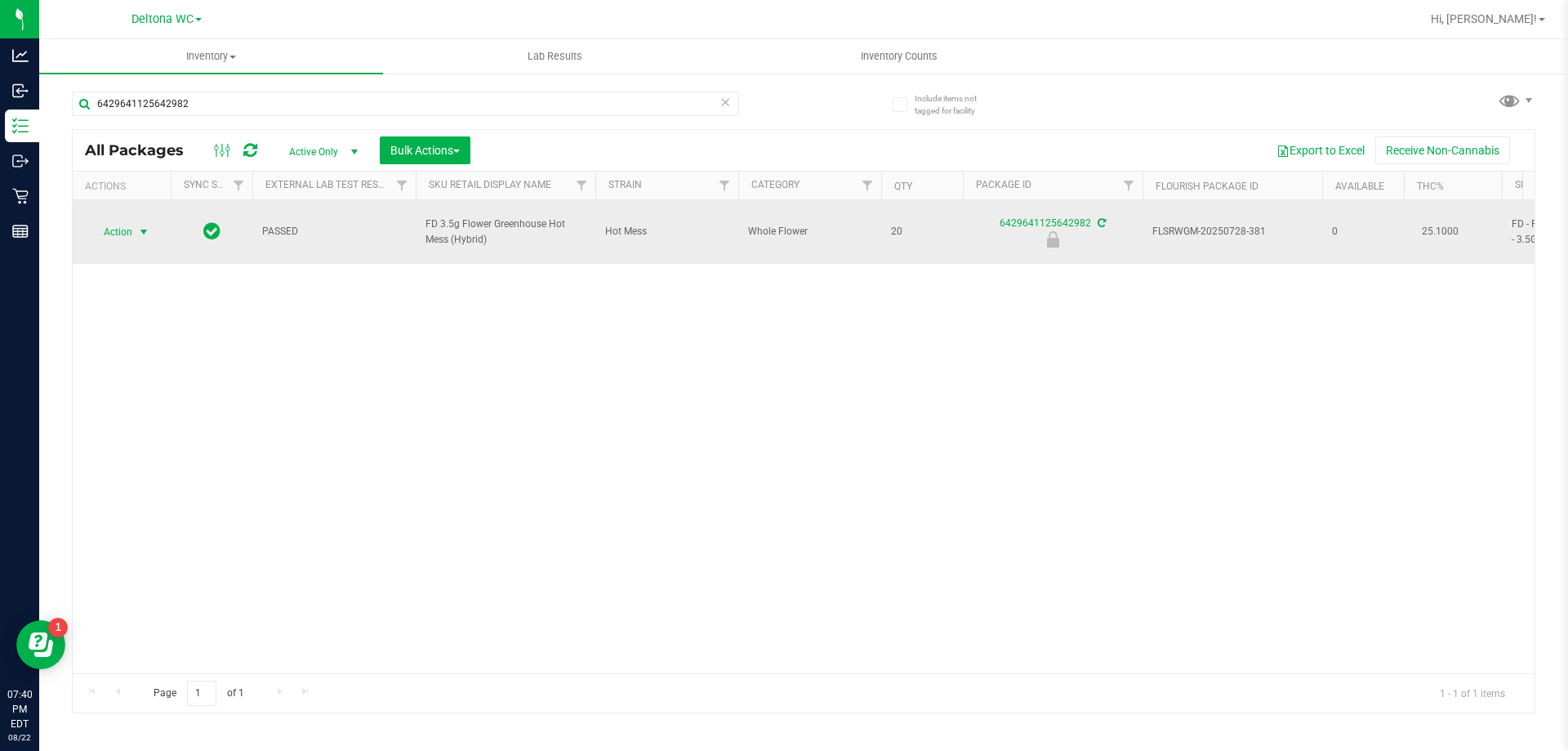
click at [125, 221] on span "Action" at bounding box center [110, 231] width 44 height 23
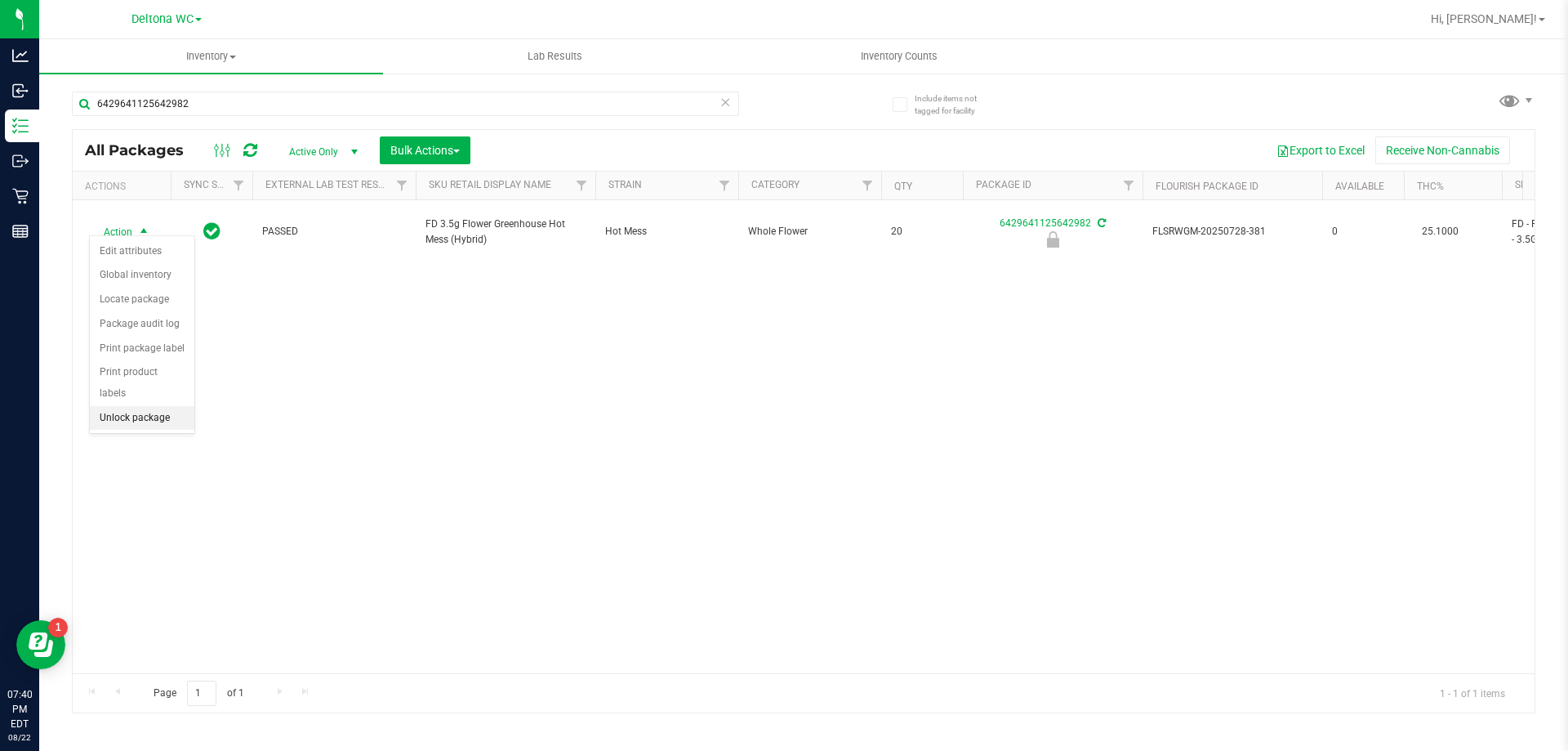
click at [168, 407] on li "Unlock package" at bounding box center [142, 418] width 104 height 25
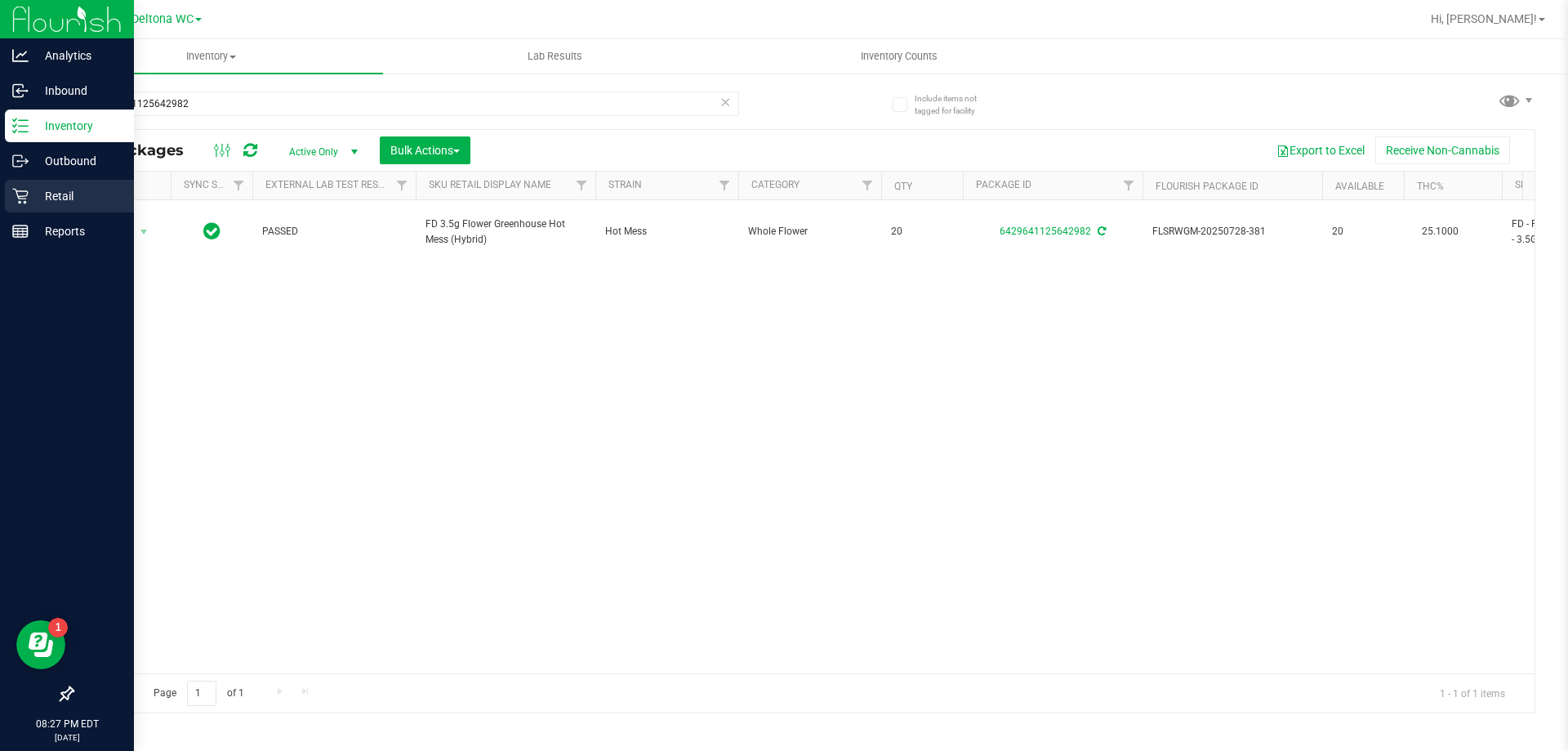
drag, startPoint x: 53, startPoint y: 196, endPoint x: 74, endPoint y: 198, distance: 21.1
click at [55, 196] on p "Retail" at bounding box center [78, 196] width 98 height 20
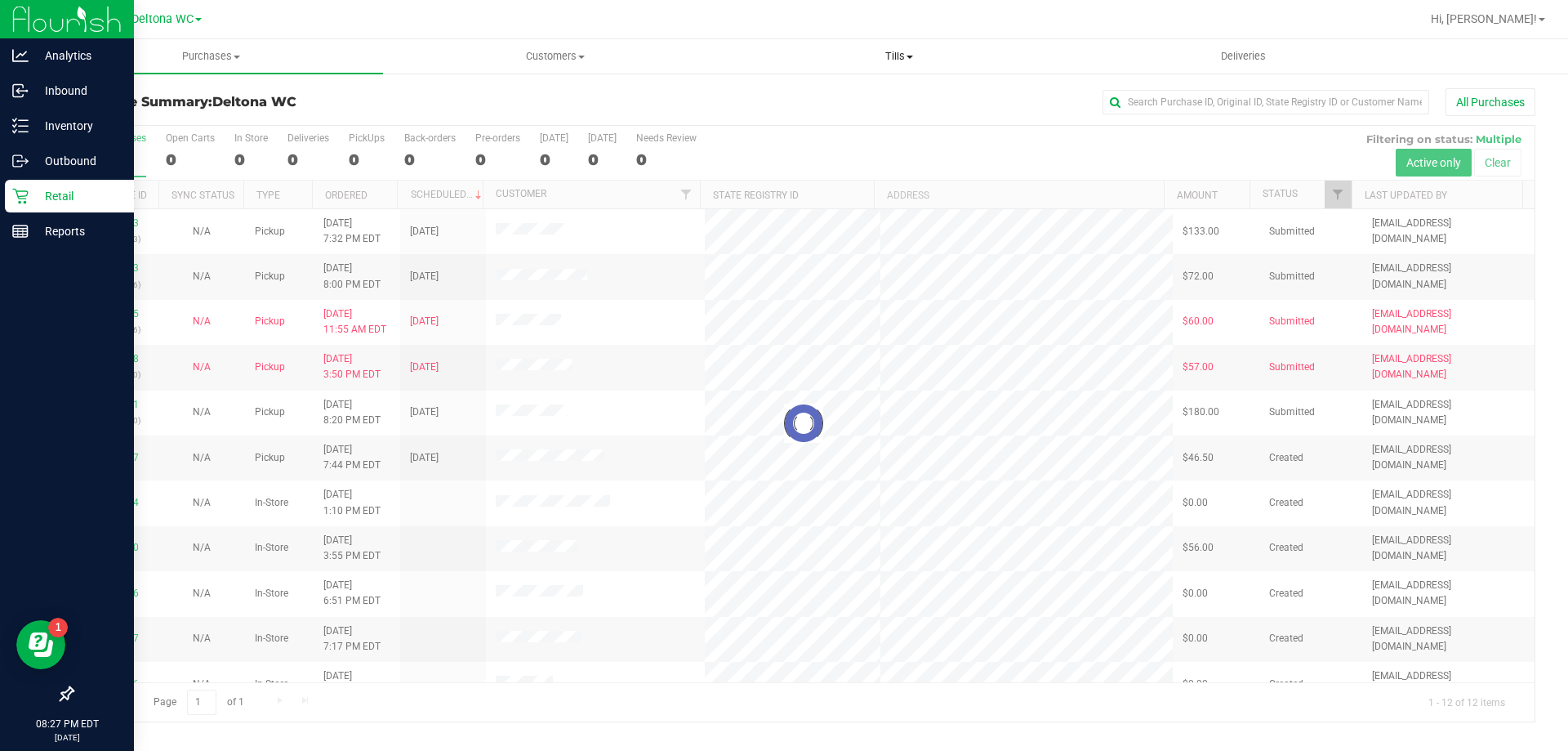
click at [893, 59] on span "Tills" at bounding box center [899, 56] width 342 height 15
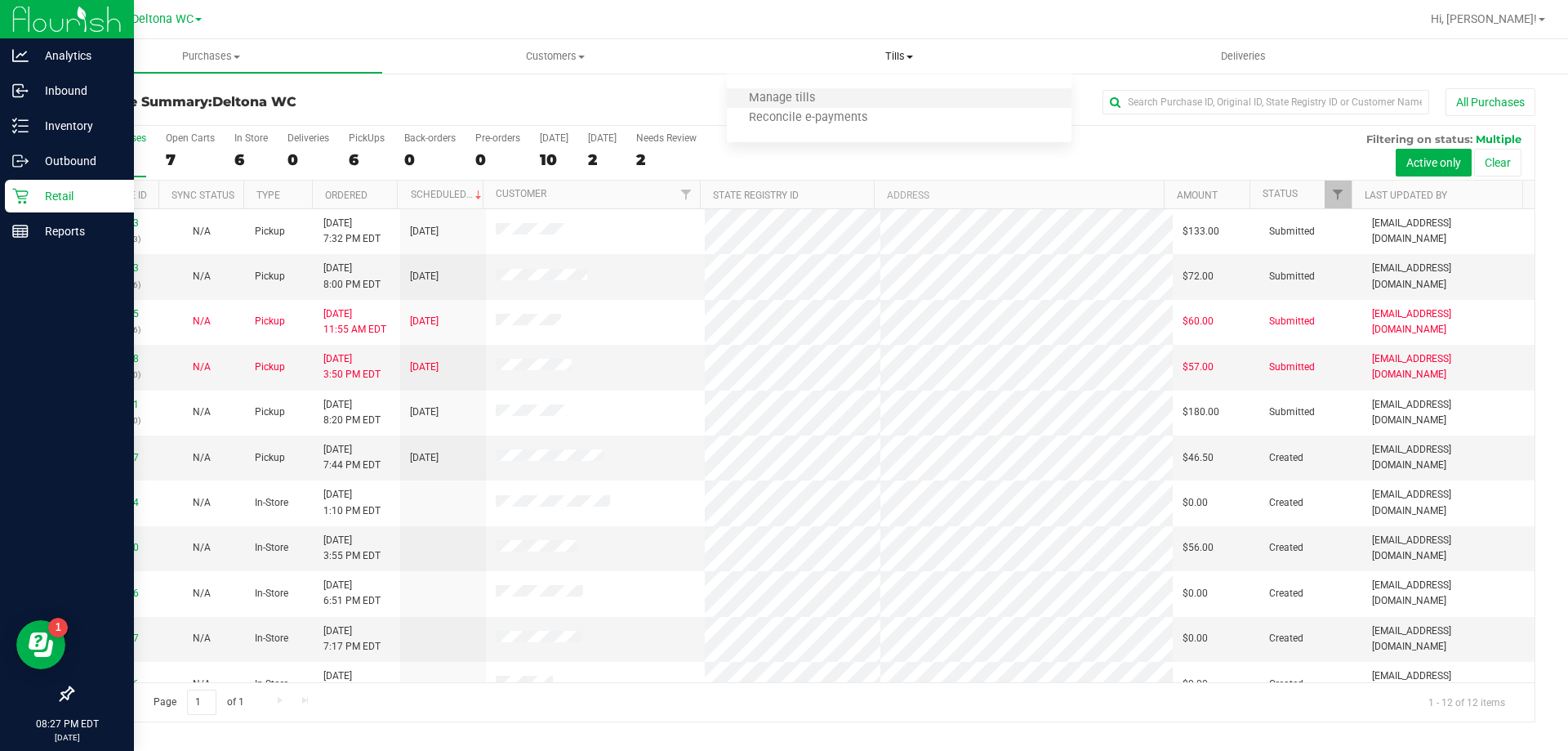
click at [838, 101] on li "Manage tills" at bounding box center [898, 98] width 343 height 20
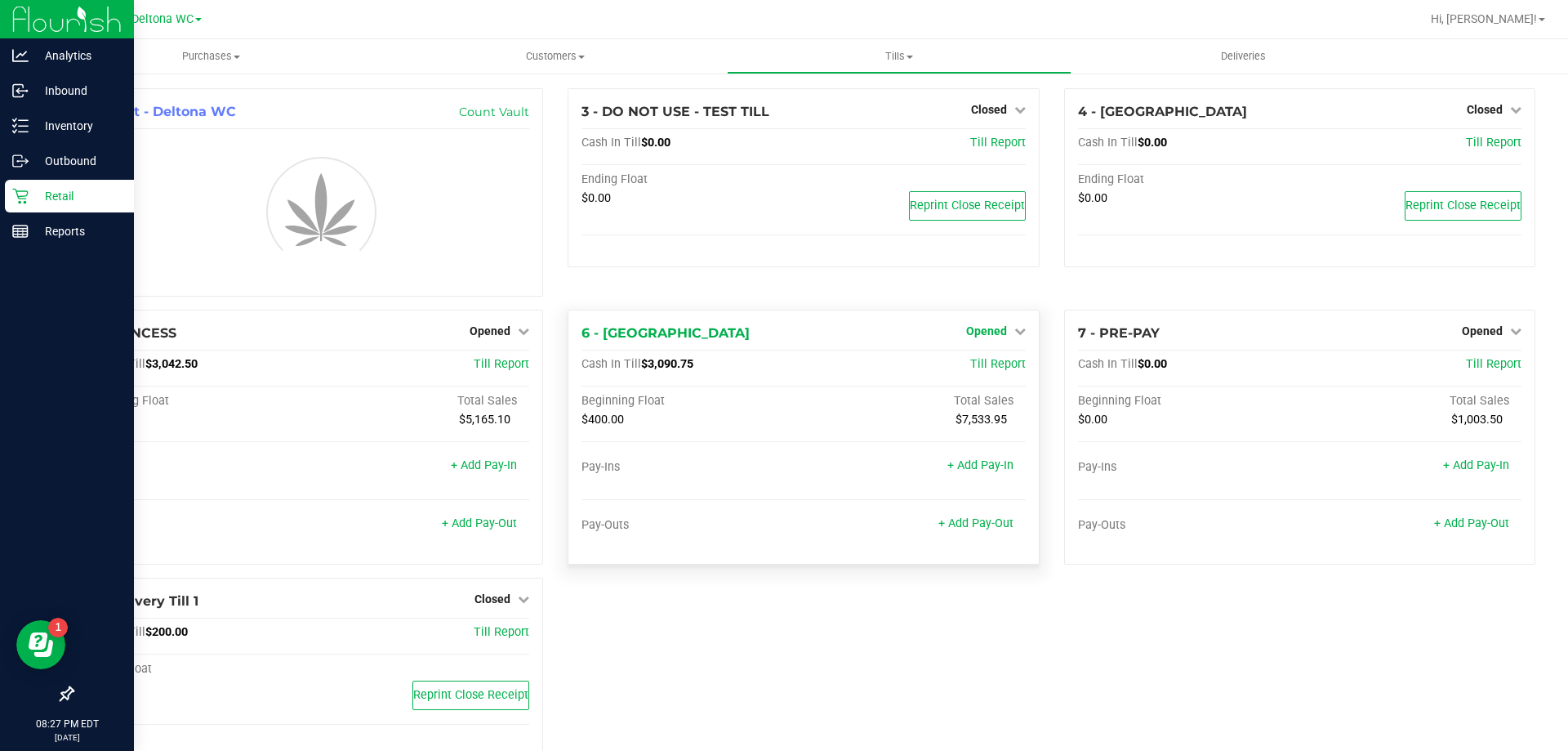
click at [1014, 330] on icon at bounding box center [1020, 331] width 12 height 12
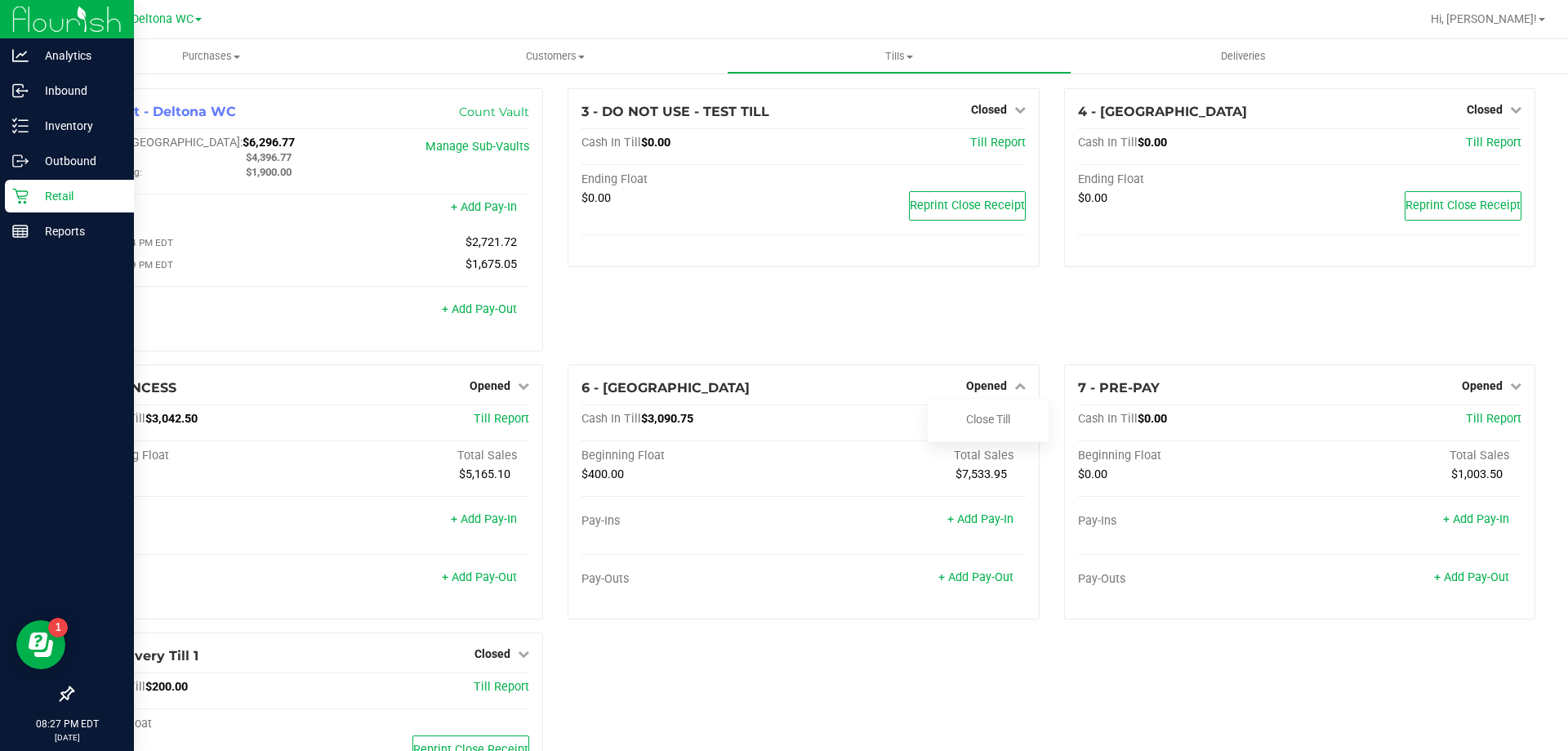
click at [995, 364] on div "3 - DO NOT USE - TEST TILL Closed Open Till Cash In Till $0.00 Till Report Endi…" at bounding box center [803, 226] width 496 height 277
click at [976, 423] on link "Close Till" at bounding box center [988, 418] width 44 height 13
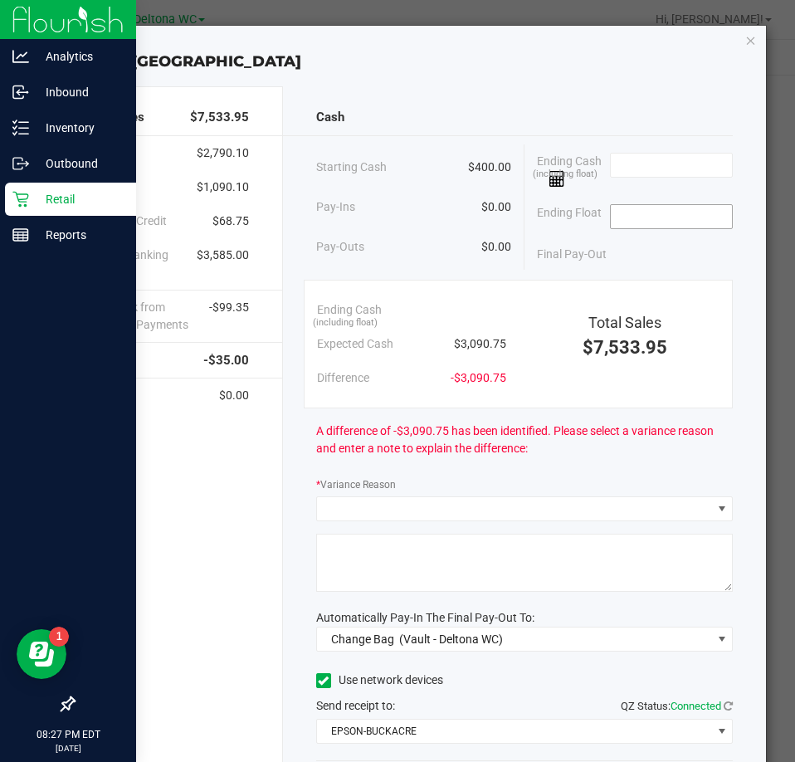
click at [635, 220] on input at bounding box center [672, 216] width 122 height 23
type input "$400.00"
click at [642, 158] on input at bounding box center [672, 165] width 122 height 23
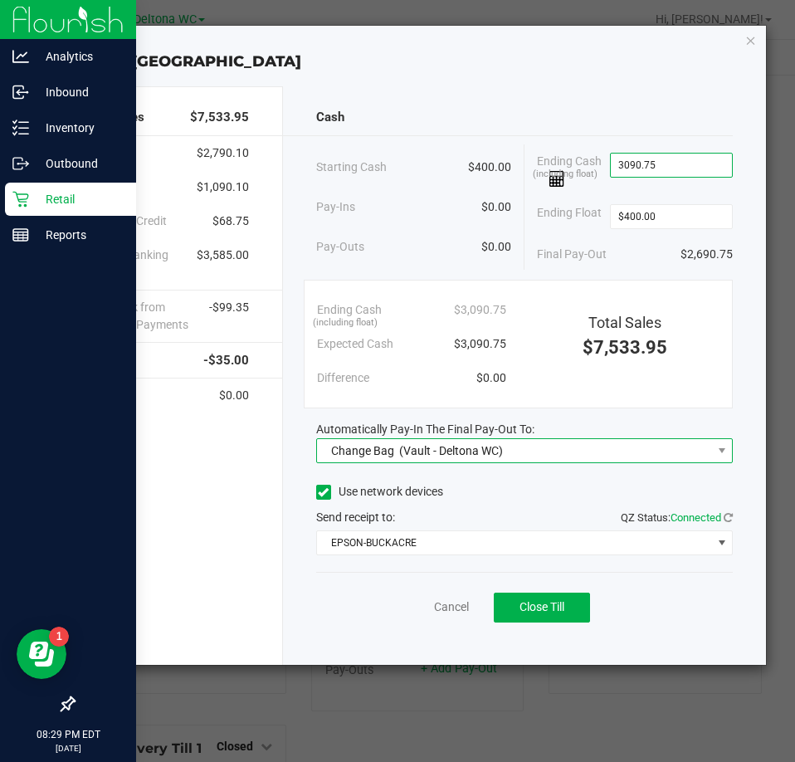
type input "$3,090.75"
click at [621, 448] on span "Change Bag (Vault - Deltona WC)" at bounding box center [514, 450] width 394 height 23
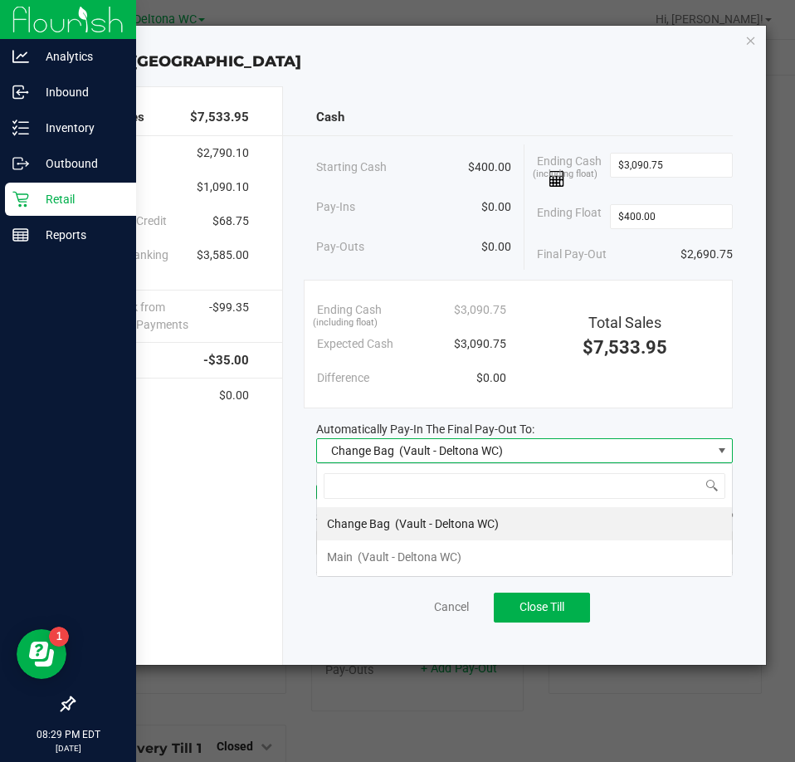
scroll to position [25, 418]
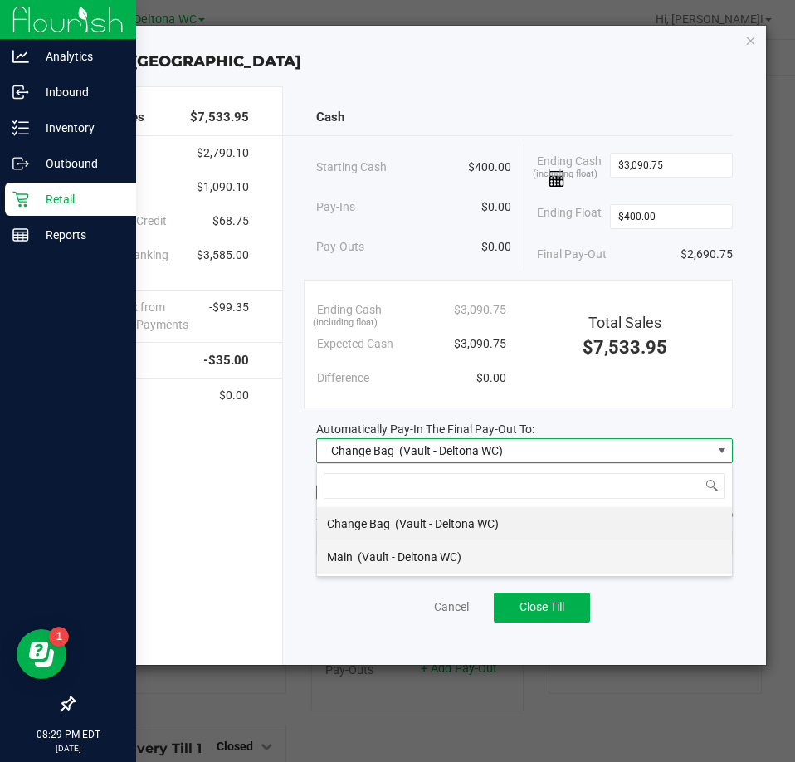
click at [421, 559] on span "(Vault - Deltona WC)" at bounding box center [410, 556] width 104 height 13
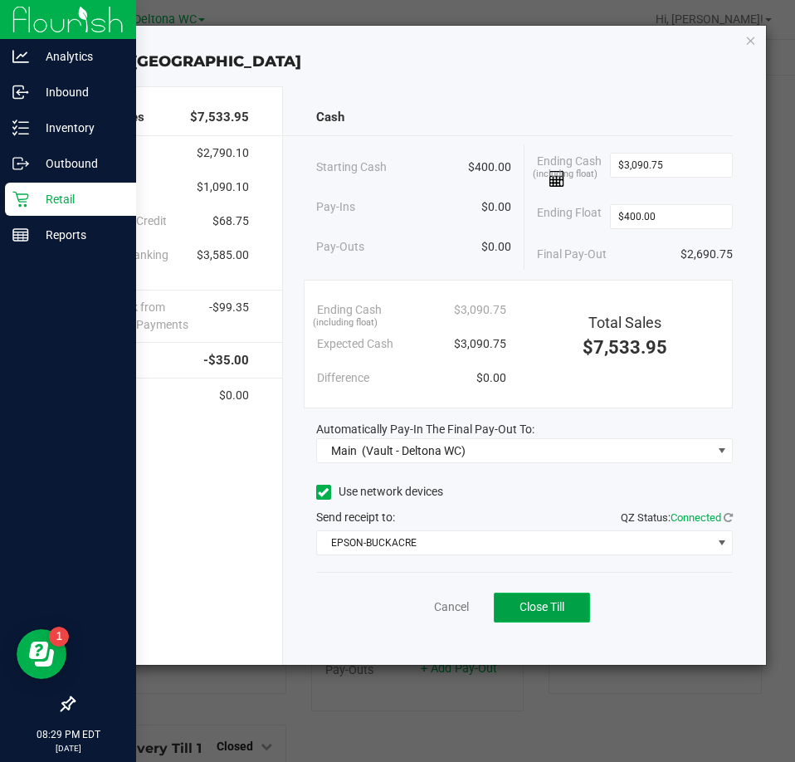
click at [525, 606] on span "Close Till" at bounding box center [542, 606] width 45 height 13
drag, startPoint x: 410, startPoint y: 607, endPoint x: 408, endPoint y: 628, distance: 21.7
click at [411, 608] on link "Dismiss" at bounding box center [415, 606] width 40 height 17
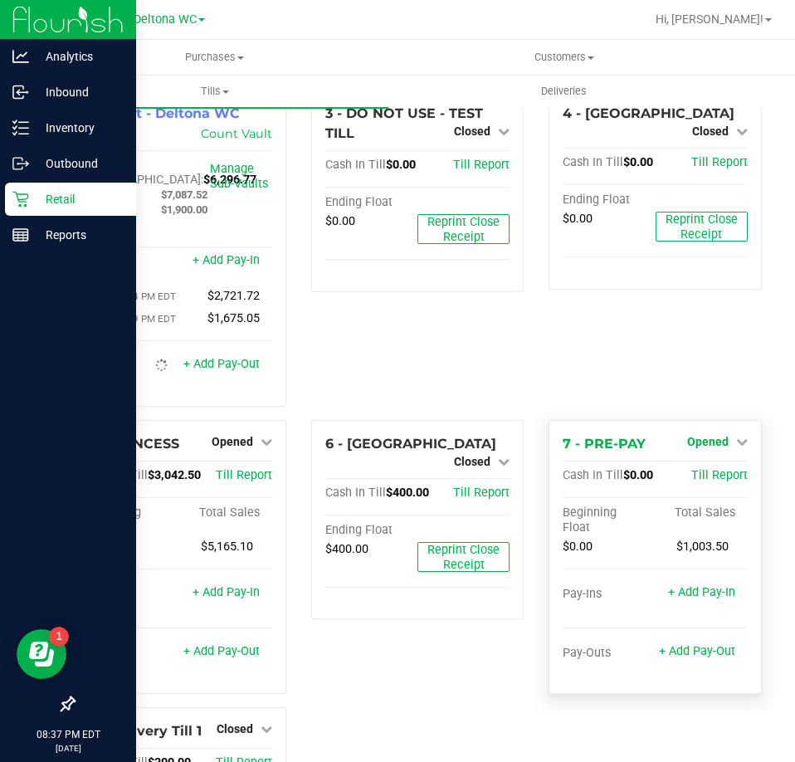
click at [714, 446] on span "Opened" at bounding box center [708, 441] width 42 height 13
click at [702, 481] on link "Close Till" at bounding box center [709, 475] width 45 height 13
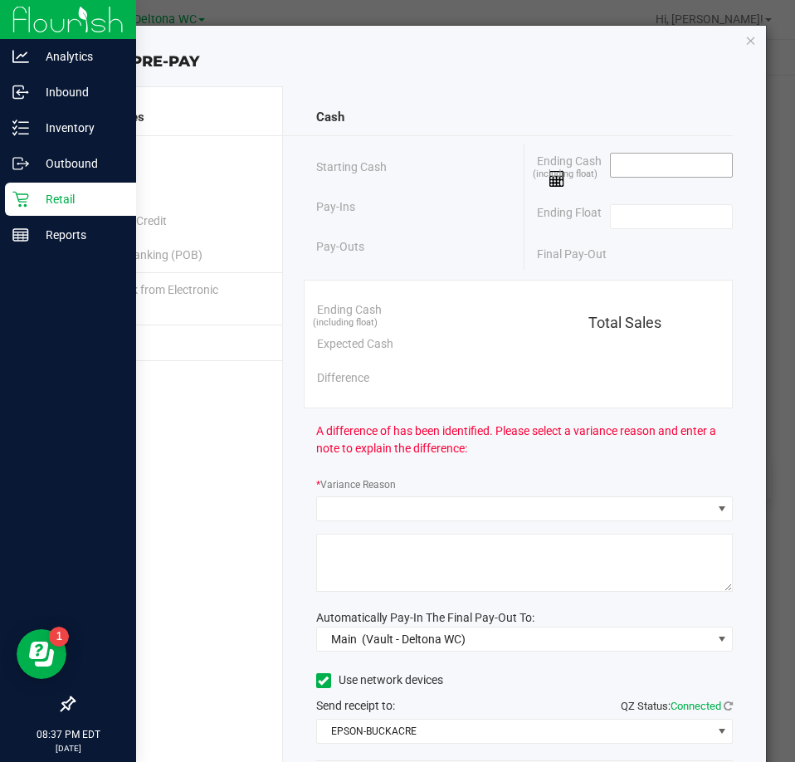
click at [658, 163] on input at bounding box center [672, 165] width 122 height 23
type input "$0.00"
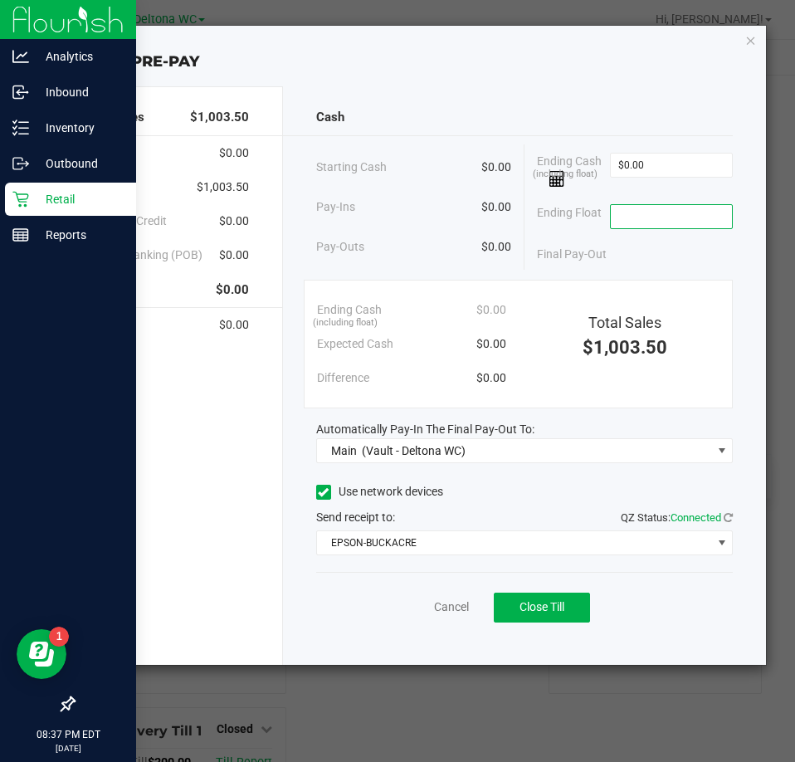
click at [681, 218] on input at bounding box center [672, 216] width 122 height 23
type input "$0.00"
drag, startPoint x: 520, startPoint y: 496, endPoint x: 529, endPoint y: 500, distance: 10.0
click at [525, 494] on div "Use network devices" at bounding box center [524, 492] width 417 height 25
click at [553, 607] on span "Close Till" at bounding box center [542, 606] width 45 height 13
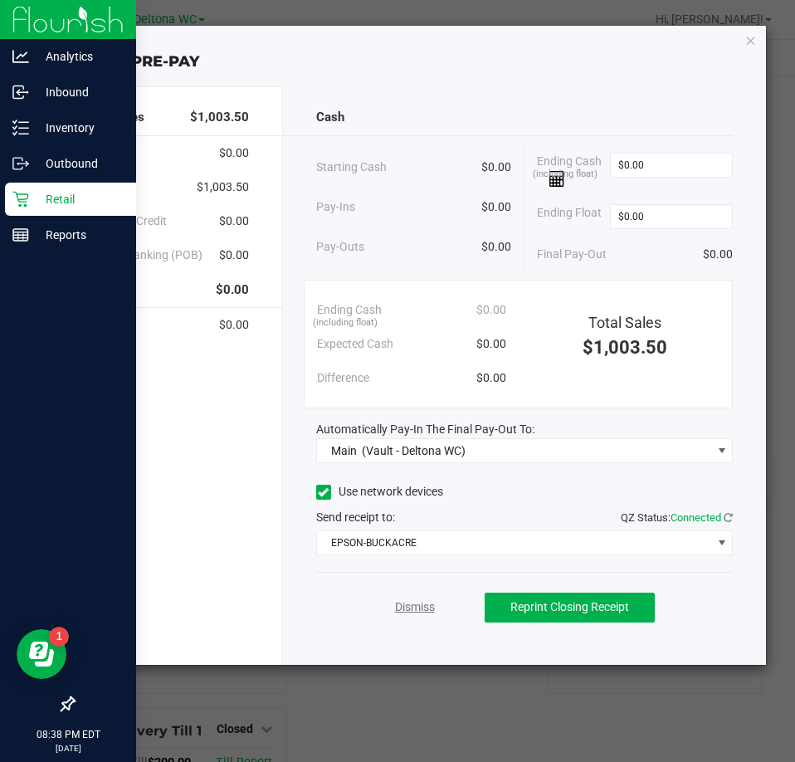
click at [400, 604] on link "Dismiss" at bounding box center [415, 606] width 40 height 17
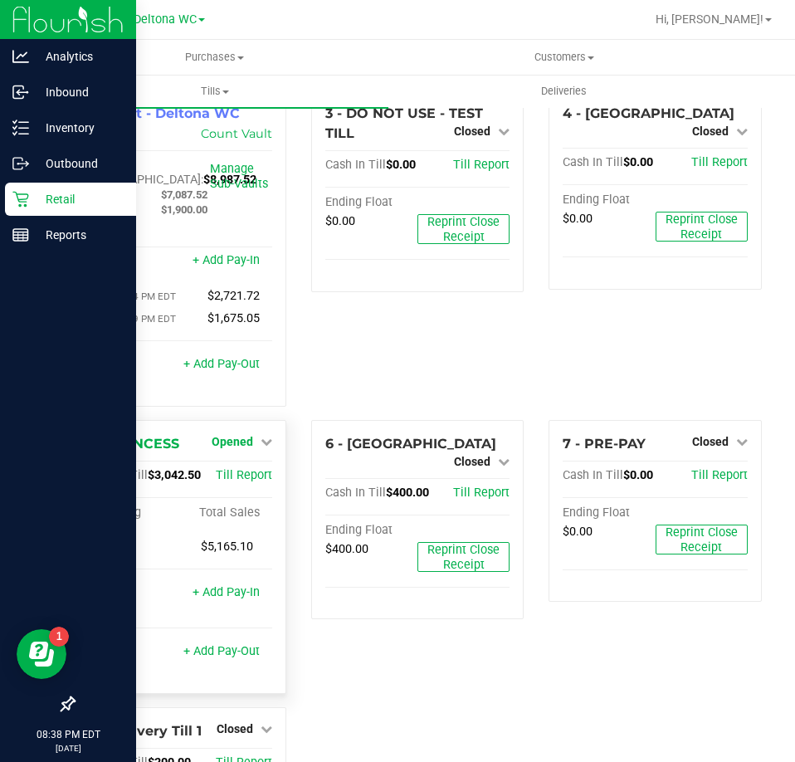
click at [237, 445] on span "Opened" at bounding box center [233, 441] width 42 height 13
click at [228, 480] on link "Close Till" at bounding box center [234, 475] width 45 height 13
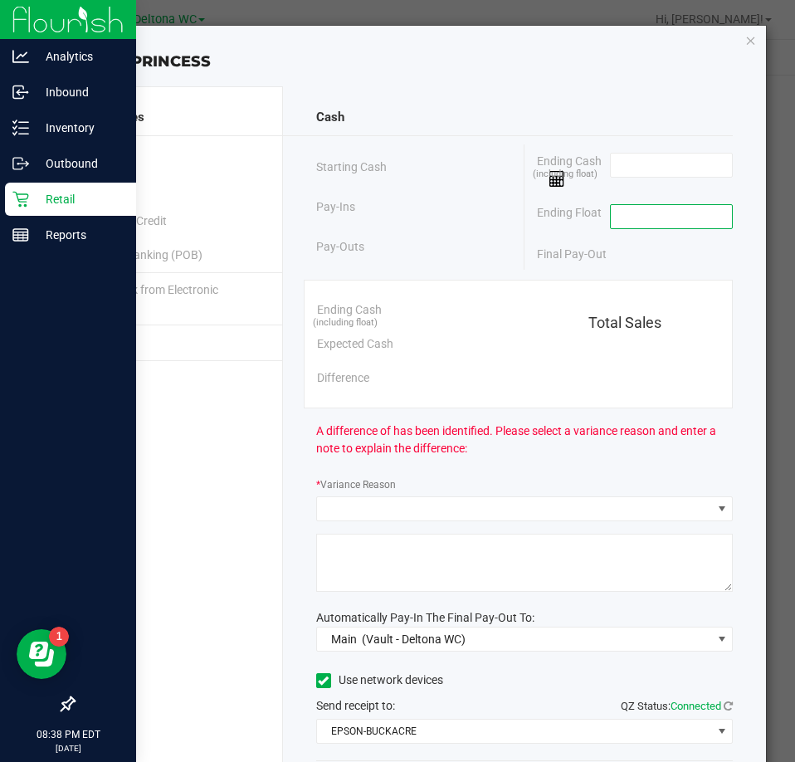
click at [662, 215] on input at bounding box center [672, 216] width 122 height 23
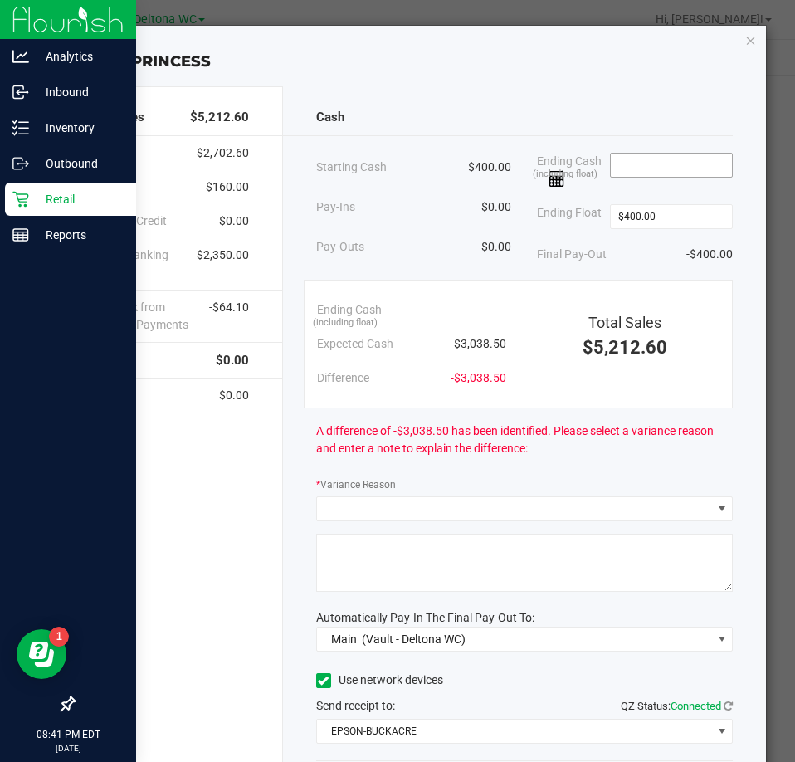
type input "$400.00"
click at [625, 168] on input at bounding box center [672, 165] width 122 height 23
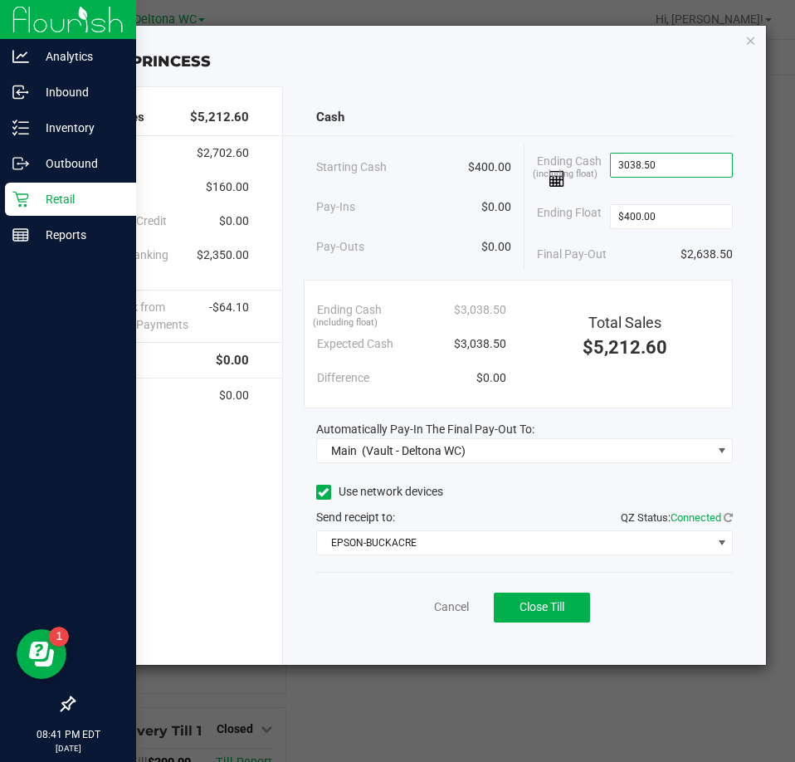
type input "$3,038.50"
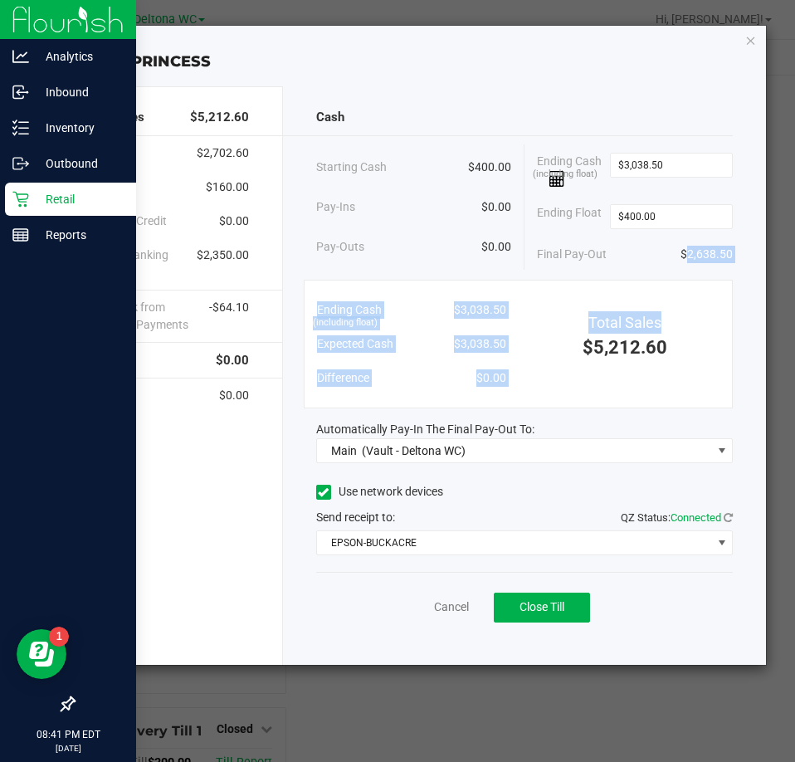
click at [651, 271] on div "Cash Starting Cash $400.00 Pay-Ins $0.00 Pay-Outs $0.00 Ending Cash (including …" at bounding box center [524, 375] width 483 height 579
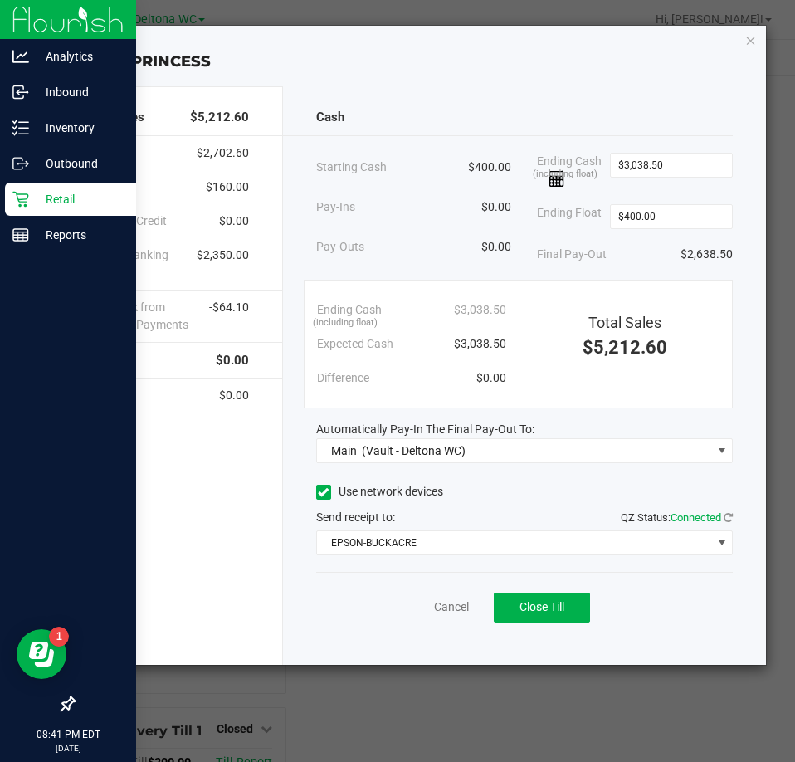
click at [669, 410] on div "Cash Starting Cash $400.00 Pay-Ins $0.00 Pay-Outs $0.00 Ending Cash (including …" at bounding box center [524, 375] width 483 height 579
click at [535, 611] on span "Close Till" at bounding box center [542, 606] width 45 height 13
click at [427, 606] on link "Dismiss" at bounding box center [415, 606] width 40 height 17
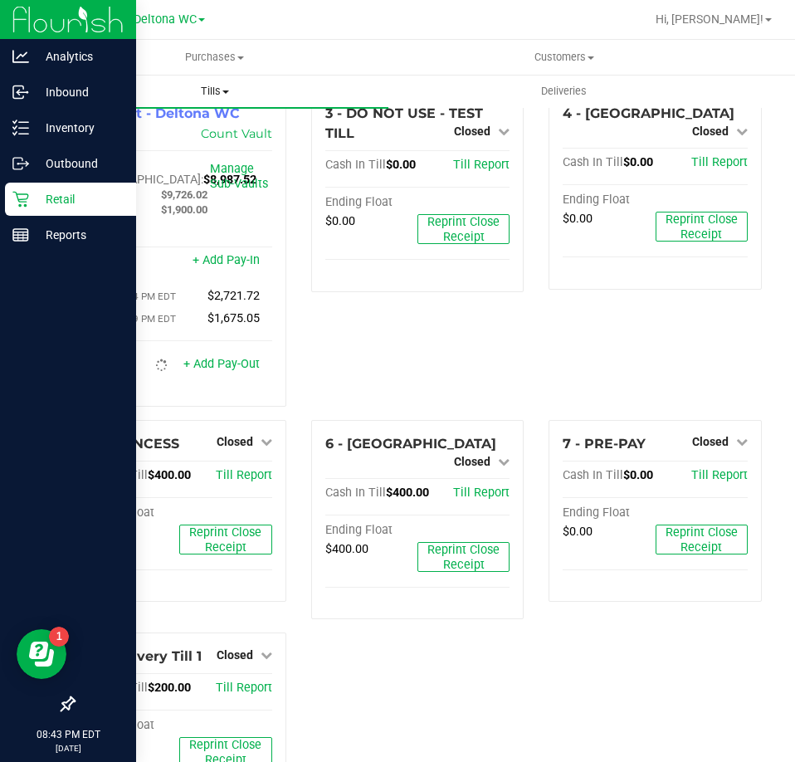
click at [209, 90] on span "Tills" at bounding box center [215, 91] width 348 height 15
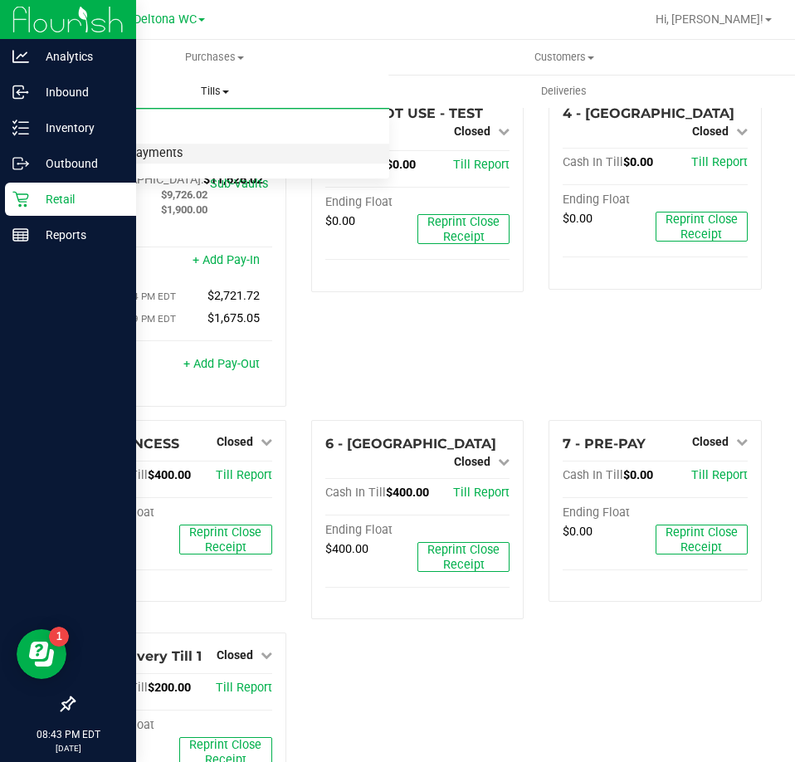
click at [131, 154] on span "Reconcile e-payments" at bounding box center [122, 154] width 165 height 14
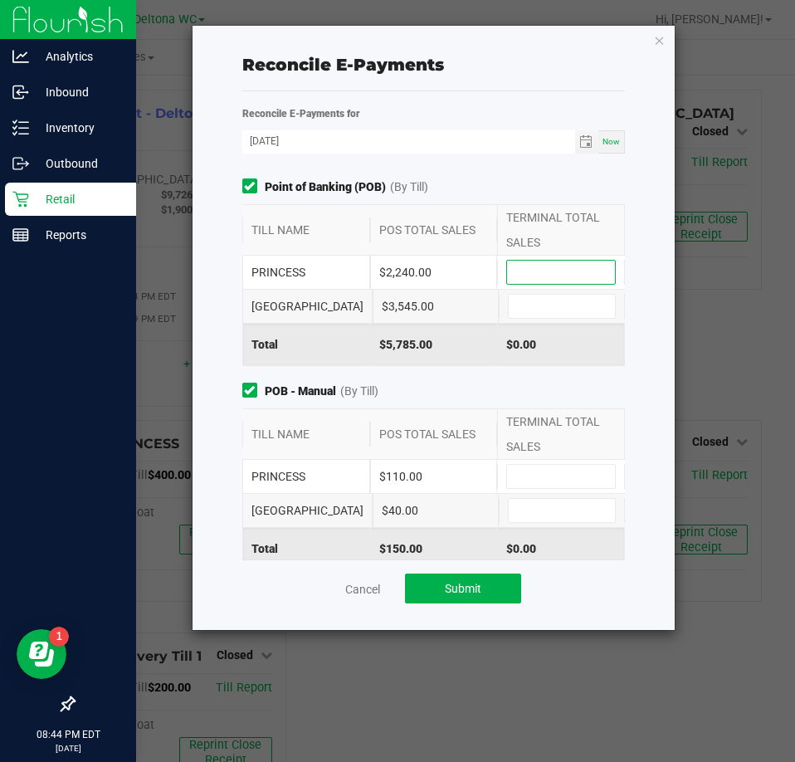
click at [535, 271] on input at bounding box center [561, 272] width 108 height 23
type input "$2,240.00"
type input "$3,545.00"
type input "$110.00"
type input "$40.00"
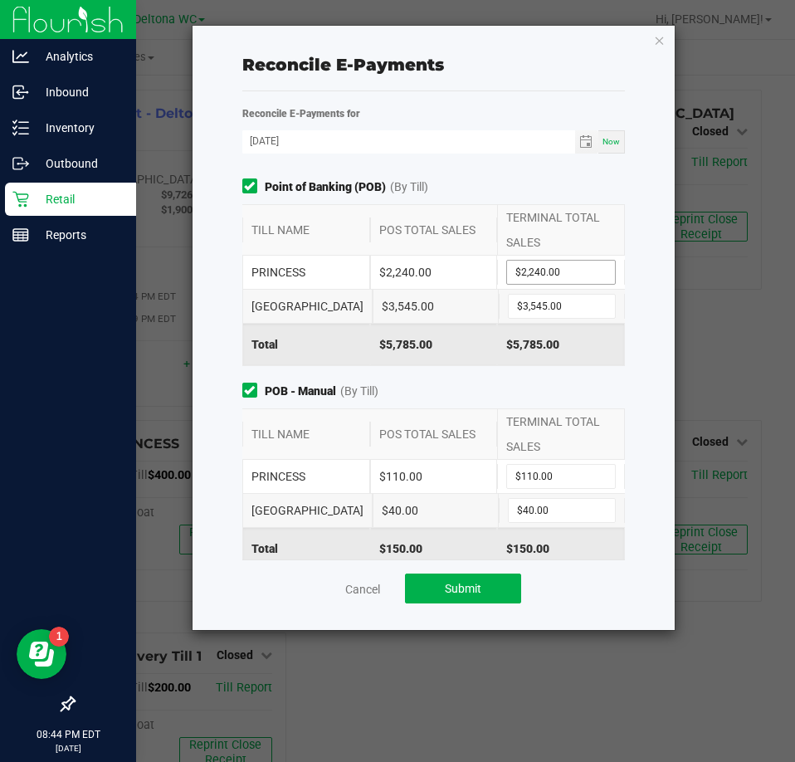
scroll to position [263, 0]
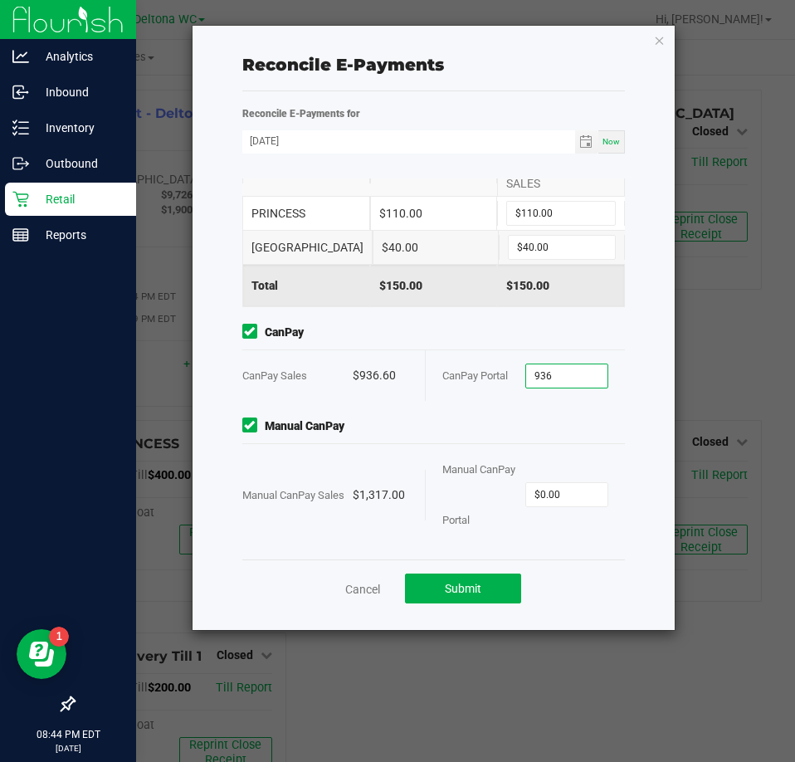
type input "$936.00"
type input "0"
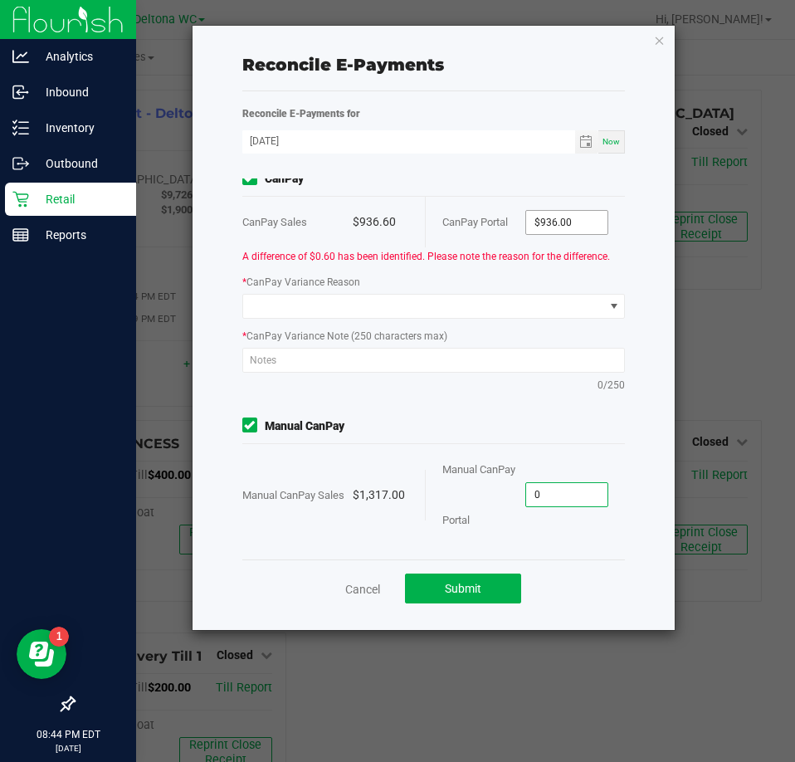
type input "936"
type input "$0.00"
click at [572, 218] on input "936" at bounding box center [566, 222] width 81 height 23
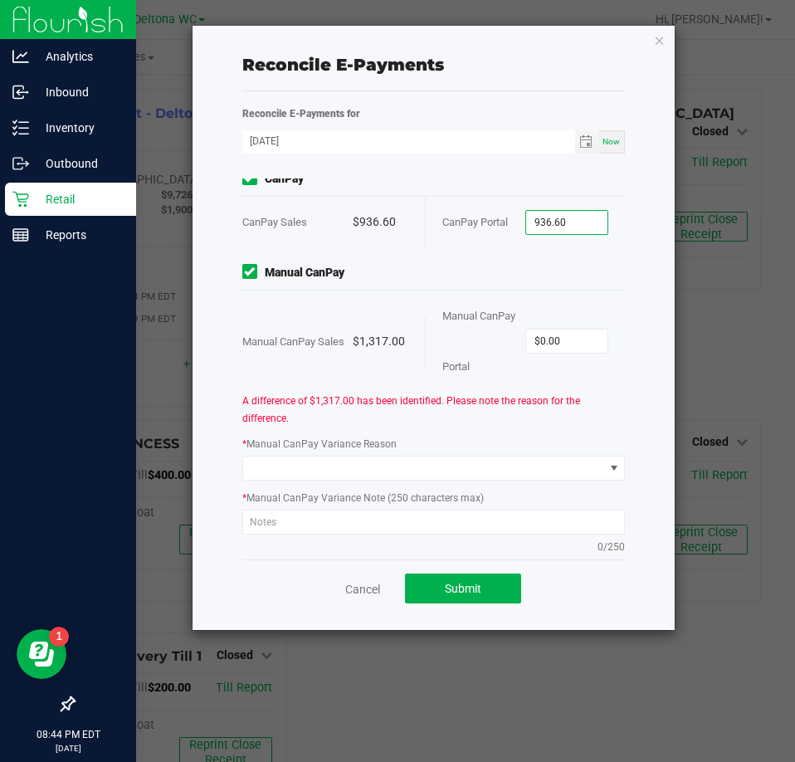
type input "$936.60"
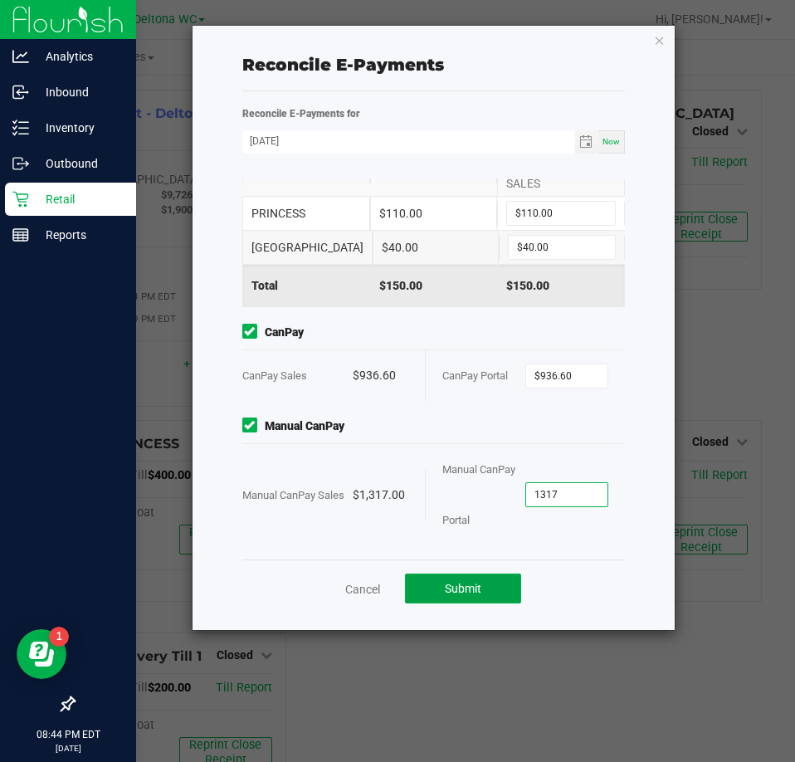
type input "$1,317.00"
click at [580, 414] on div "Point of Banking (POB) (By Till) TILL NAME POS TOTAL SALES TERMINAL TOTAL SALES…" at bounding box center [434, 368] width 408 height 381
click at [471, 593] on span "Submit" at bounding box center [463, 588] width 37 height 13
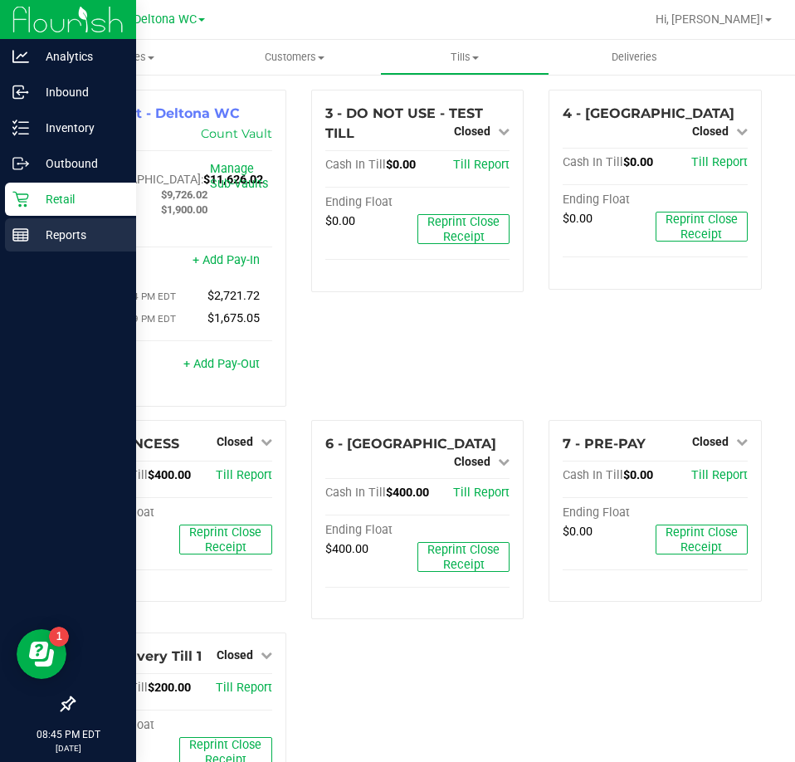
click at [25, 242] on icon at bounding box center [20, 235] width 17 height 17
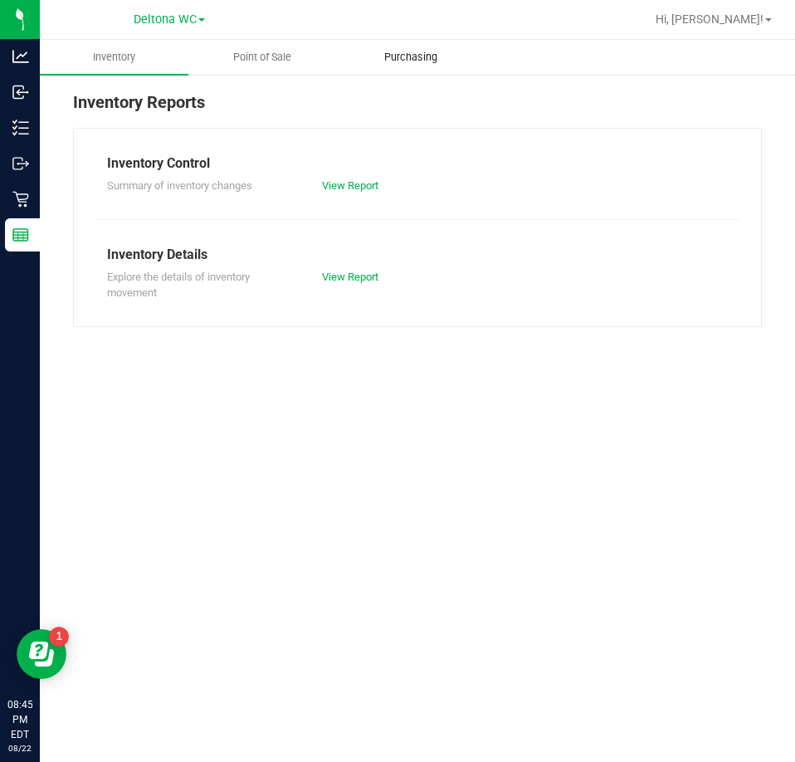
click at [400, 56] on span "Purchasing" at bounding box center [411, 57] width 98 height 15
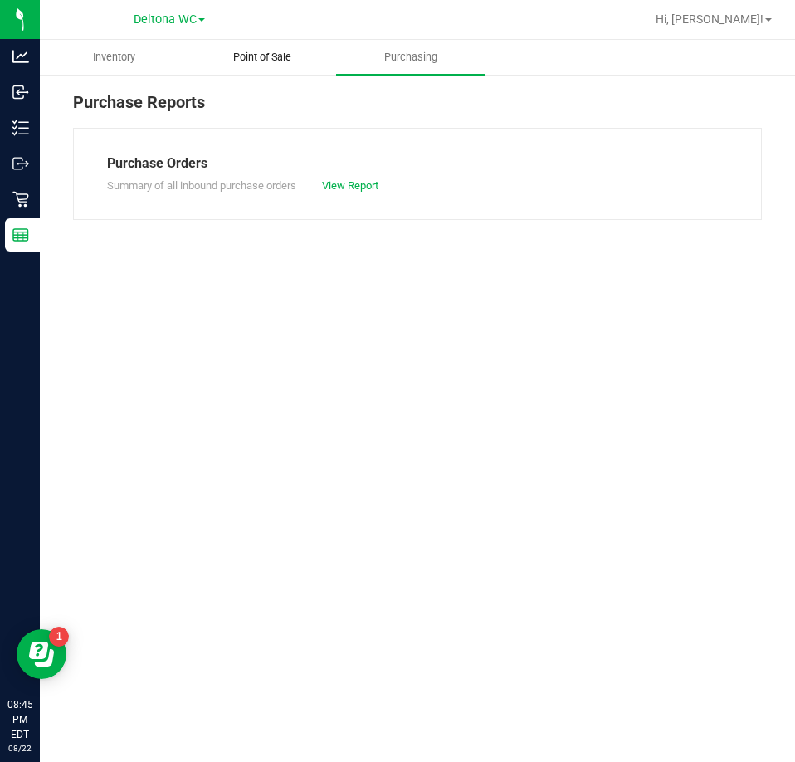
click at [256, 66] on uib-tab-heading "Point of Sale" at bounding box center [262, 57] width 147 height 33
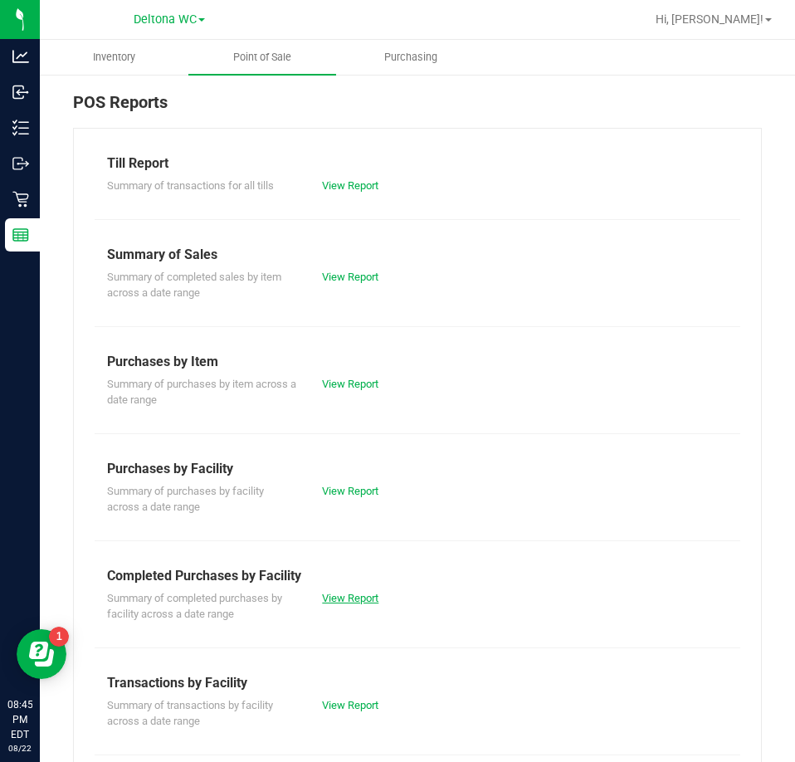
click at [352, 598] on link "View Report" at bounding box center [350, 598] width 56 height 12
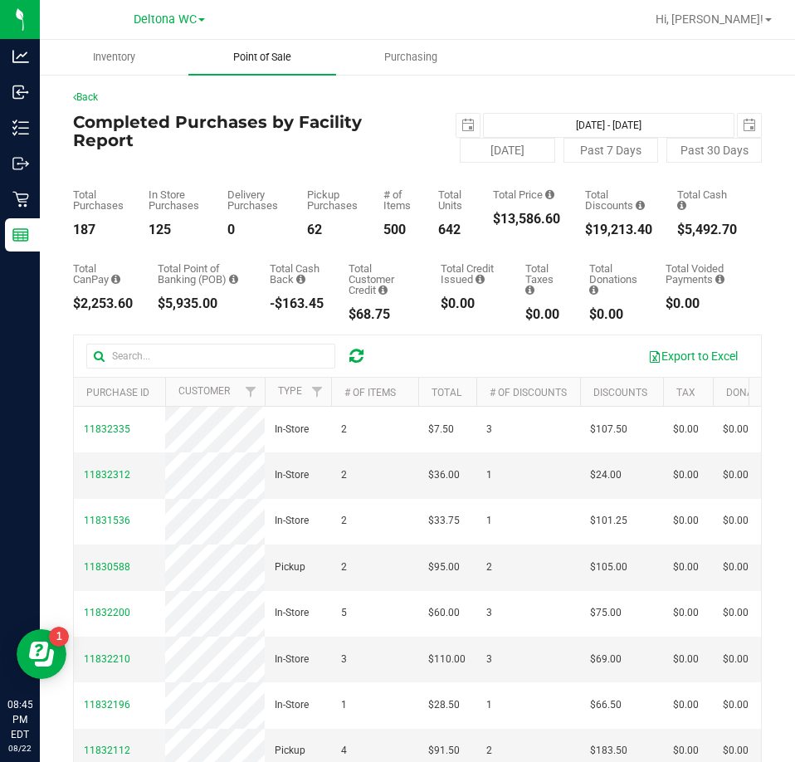
click at [257, 53] on span "Point of Sale" at bounding box center [262, 57] width 103 height 15
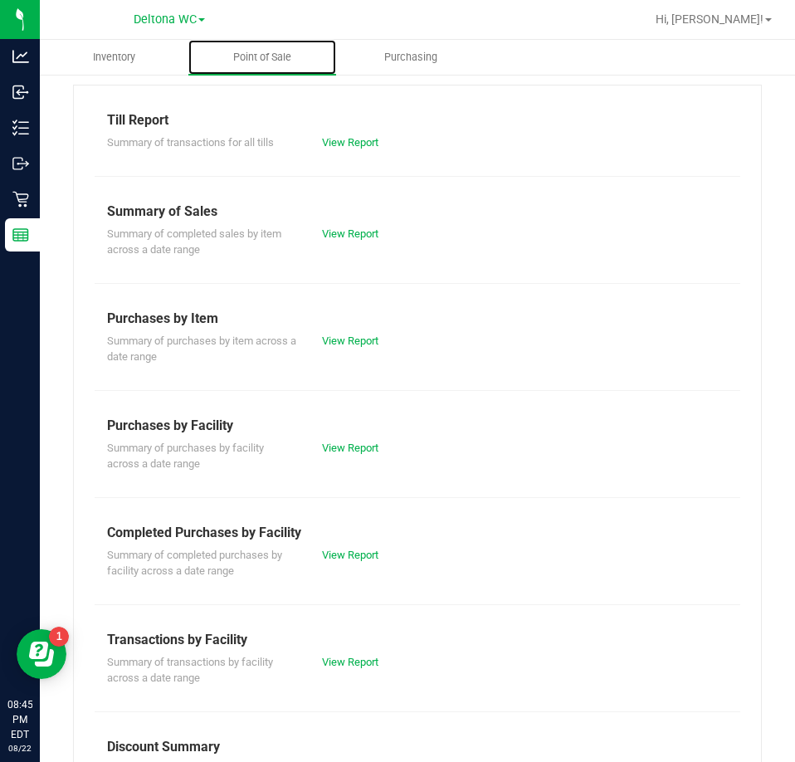
scroll to position [83, 0]
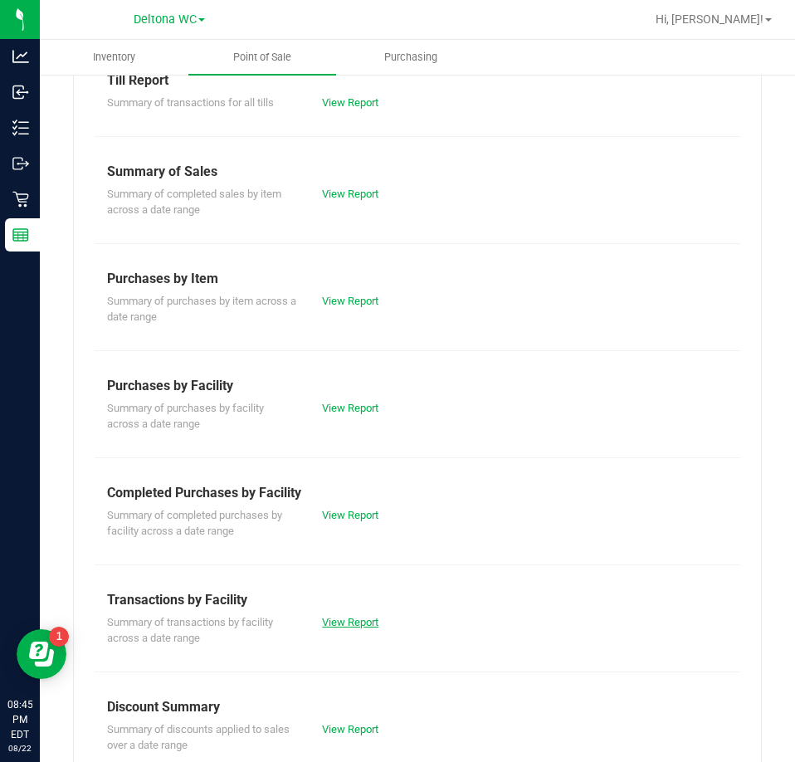
click at [333, 621] on link "View Report" at bounding box center [350, 622] width 56 height 12
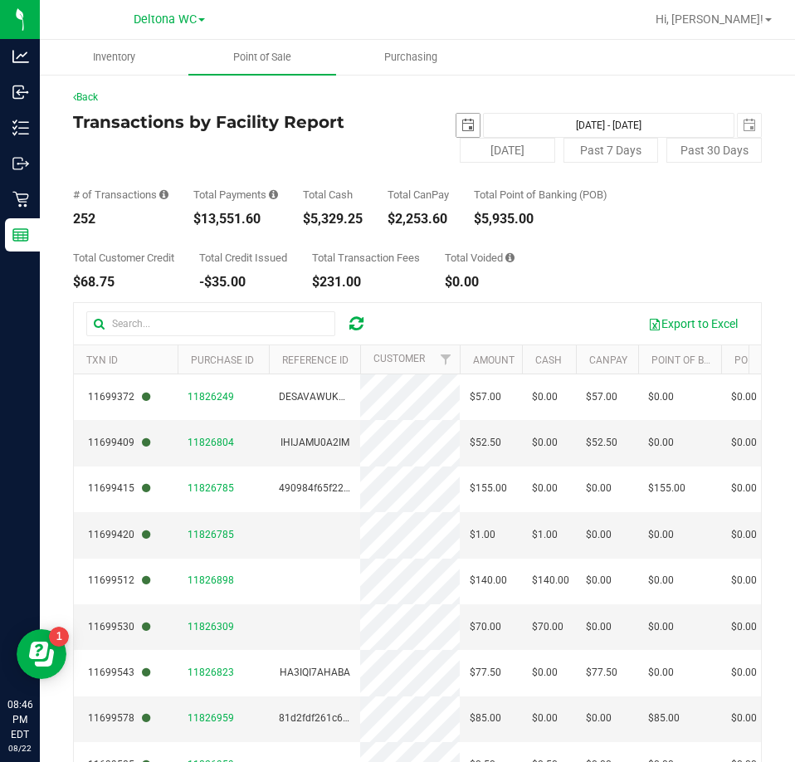
click at [462, 126] on span "select" at bounding box center [468, 125] width 13 height 13
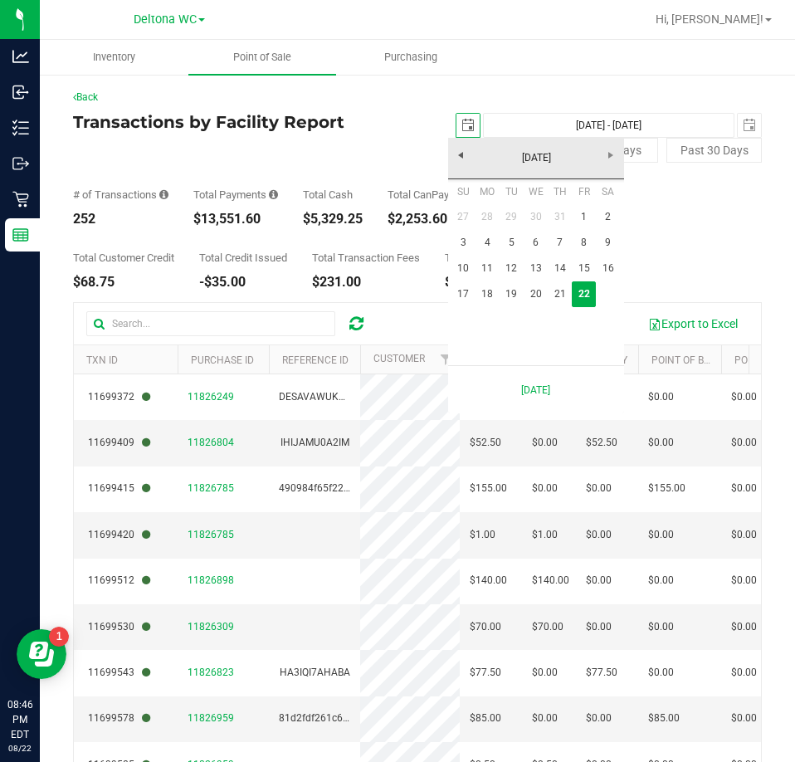
scroll to position [0, 42]
click at [493, 292] on link "18" at bounding box center [488, 294] width 24 height 26
type input "2025-08-18"
type input "Aug 18, 2025 - Aug 22, 2025"
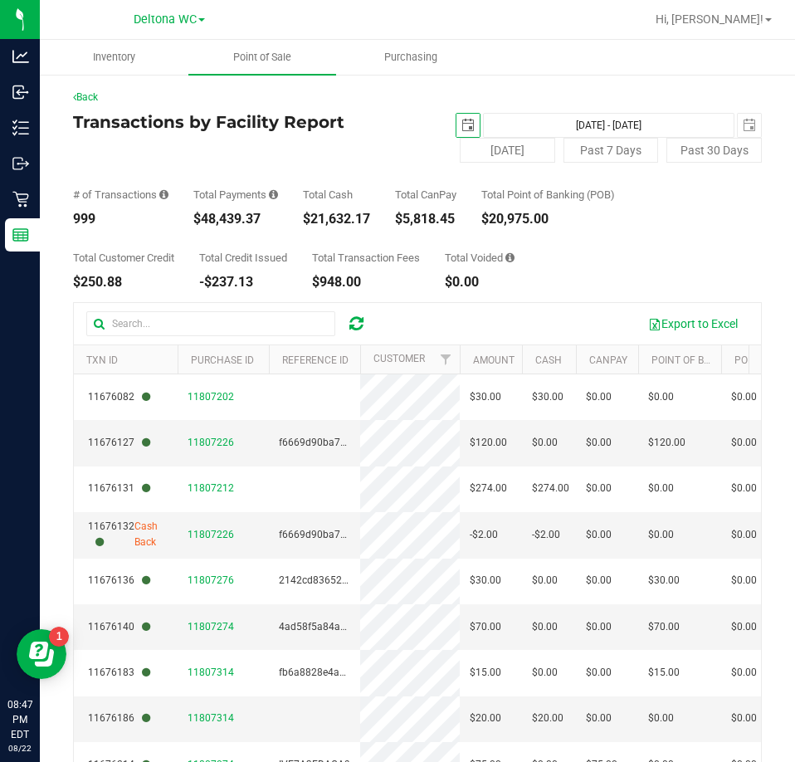
drag, startPoint x: 462, startPoint y: 129, endPoint x: 482, endPoint y: 159, distance: 36.4
click at [462, 130] on span "select" at bounding box center [468, 125] width 13 height 13
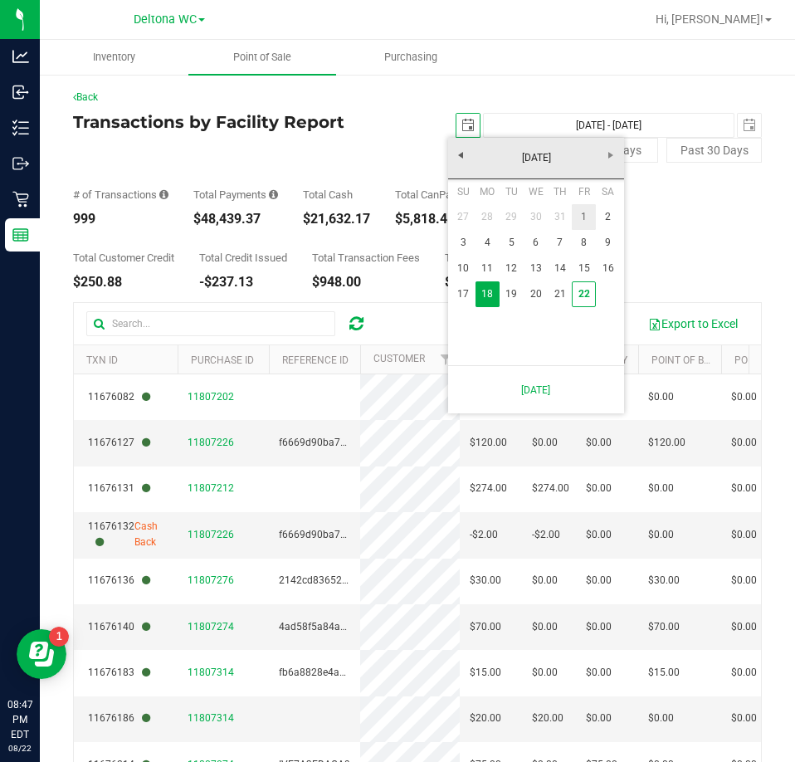
click at [584, 220] on link "1" at bounding box center [584, 217] width 24 height 26
type input "2025-08-01"
type input "Aug 1, 2025 - Aug 22, 2025"
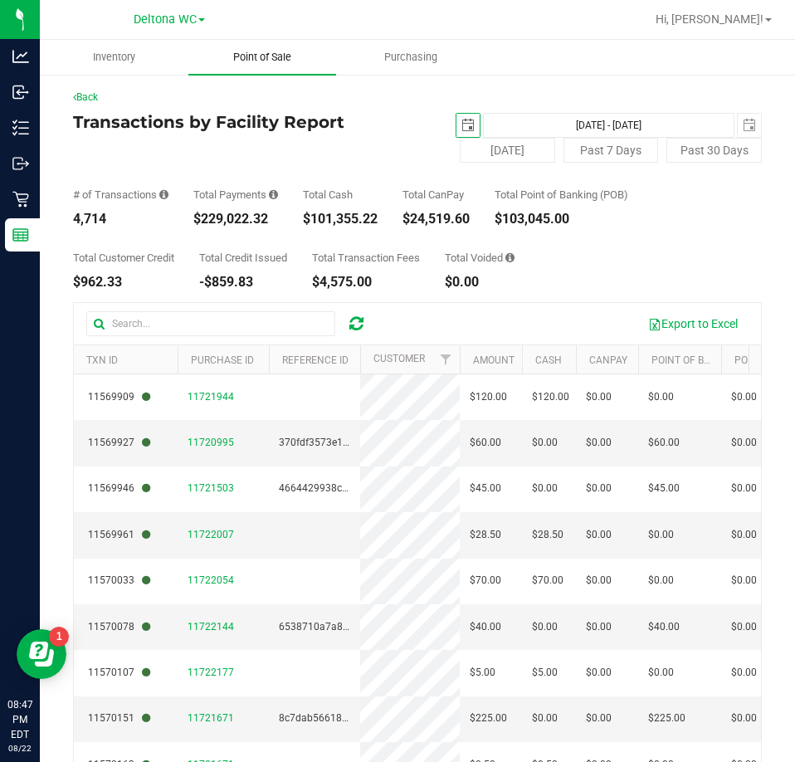
click at [277, 61] on span "Point of Sale" at bounding box center [262, 57] width 103 height 15
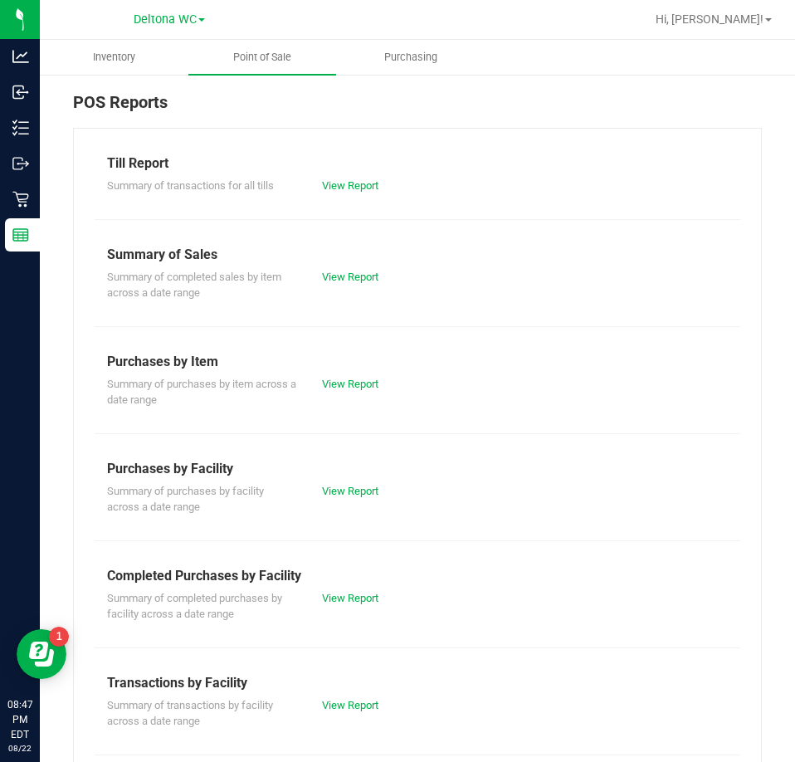
click at [339, 604] on div "View Report" at bounding box center [364, 598] width 108 height 17
click at [338, 598] on link "View Report" at bounding box center [350, 598] width 56 height 12
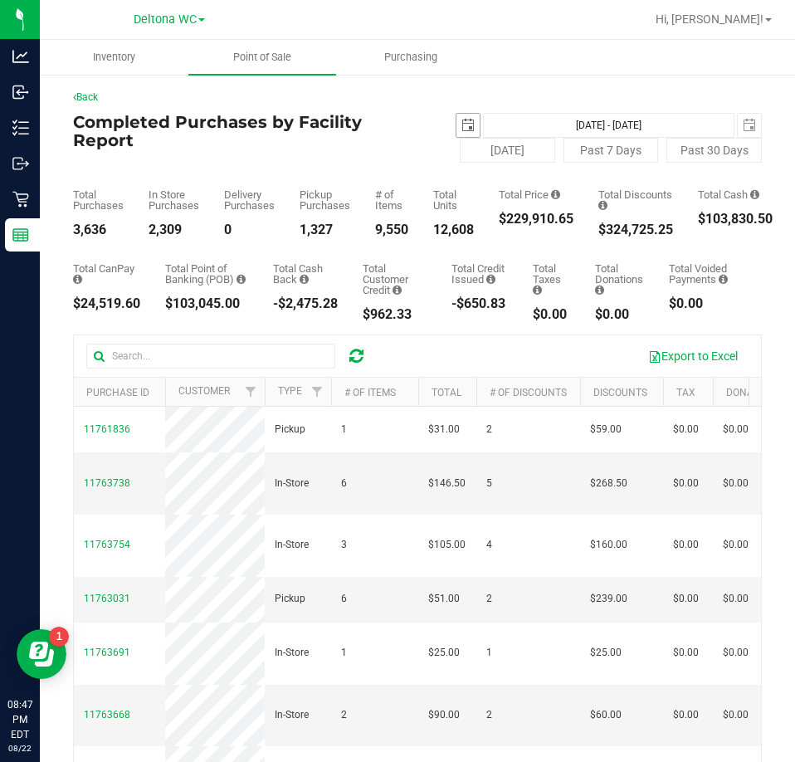
click at [462, 125] on span "select" at bounding box center [468, 125] width 13 height 13
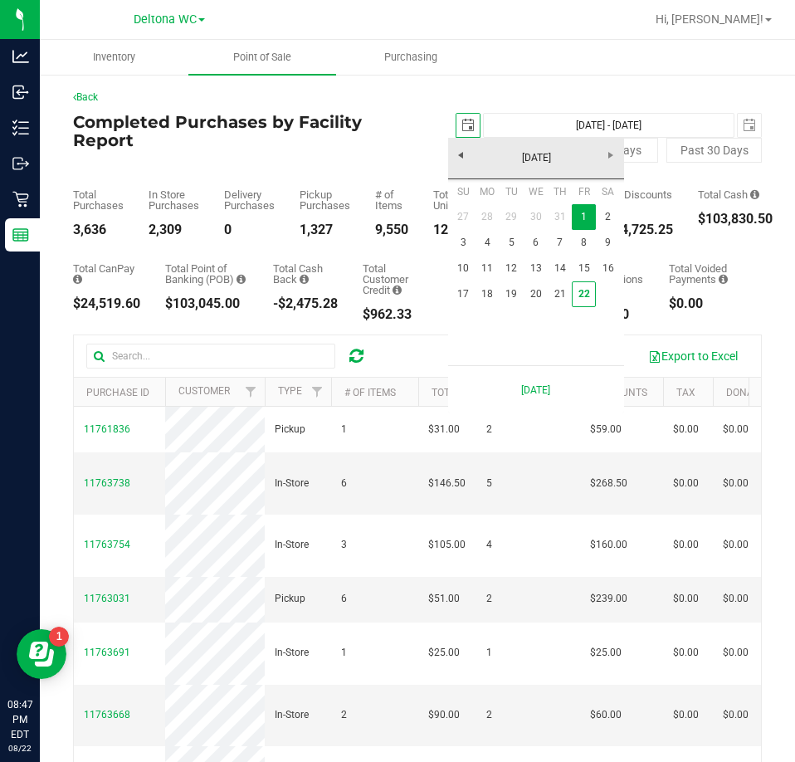
scroll to position [0, 42]
click at [584, 298] on link "22" at bounding box center [584, 294] width 24 height 26
type input "2025-08-22"
type input "Aug 22, 2025 - Aug 22, 2025"
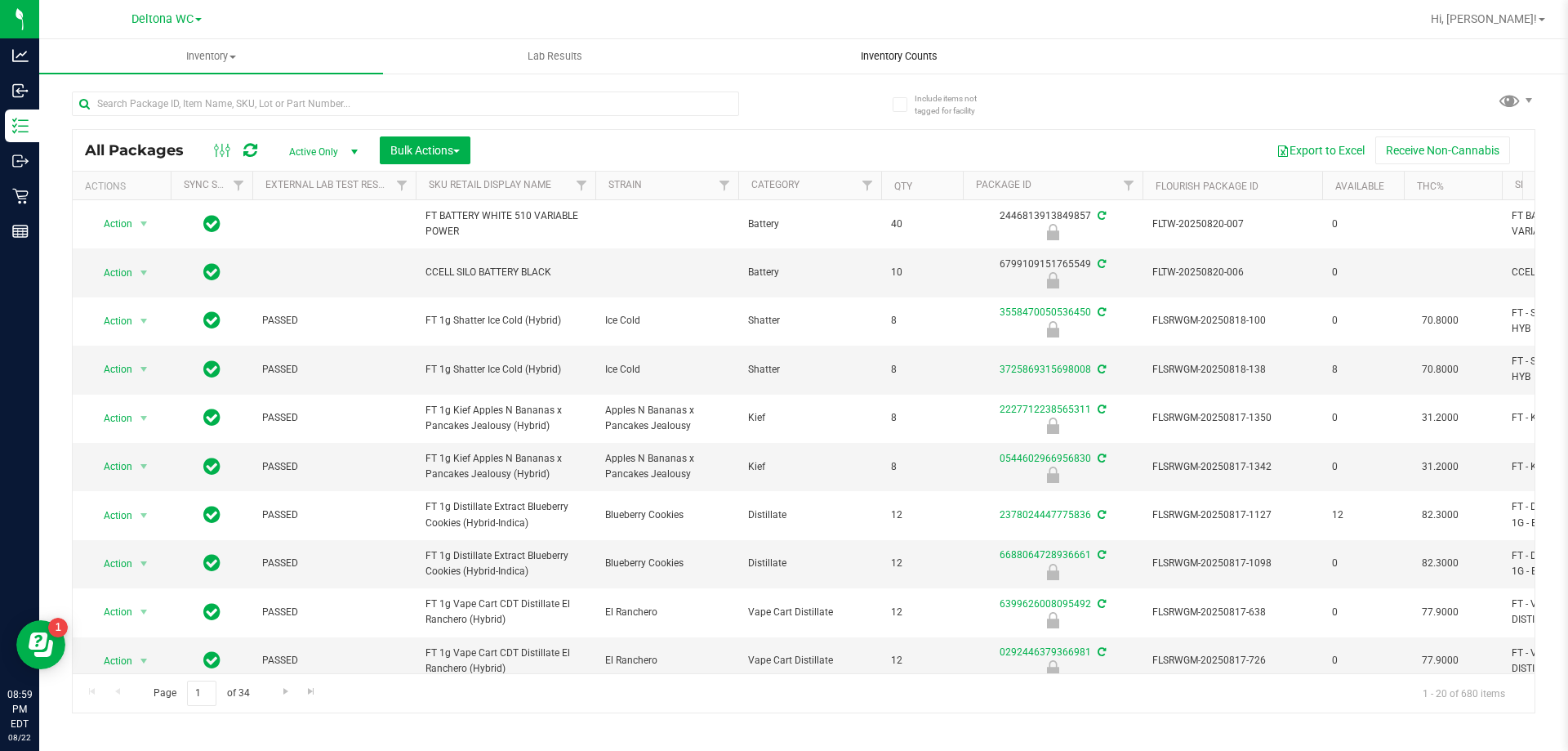
click at [872, 50] on span "Inventory Counts" at bounding box center [898, 56] width 121 height 15
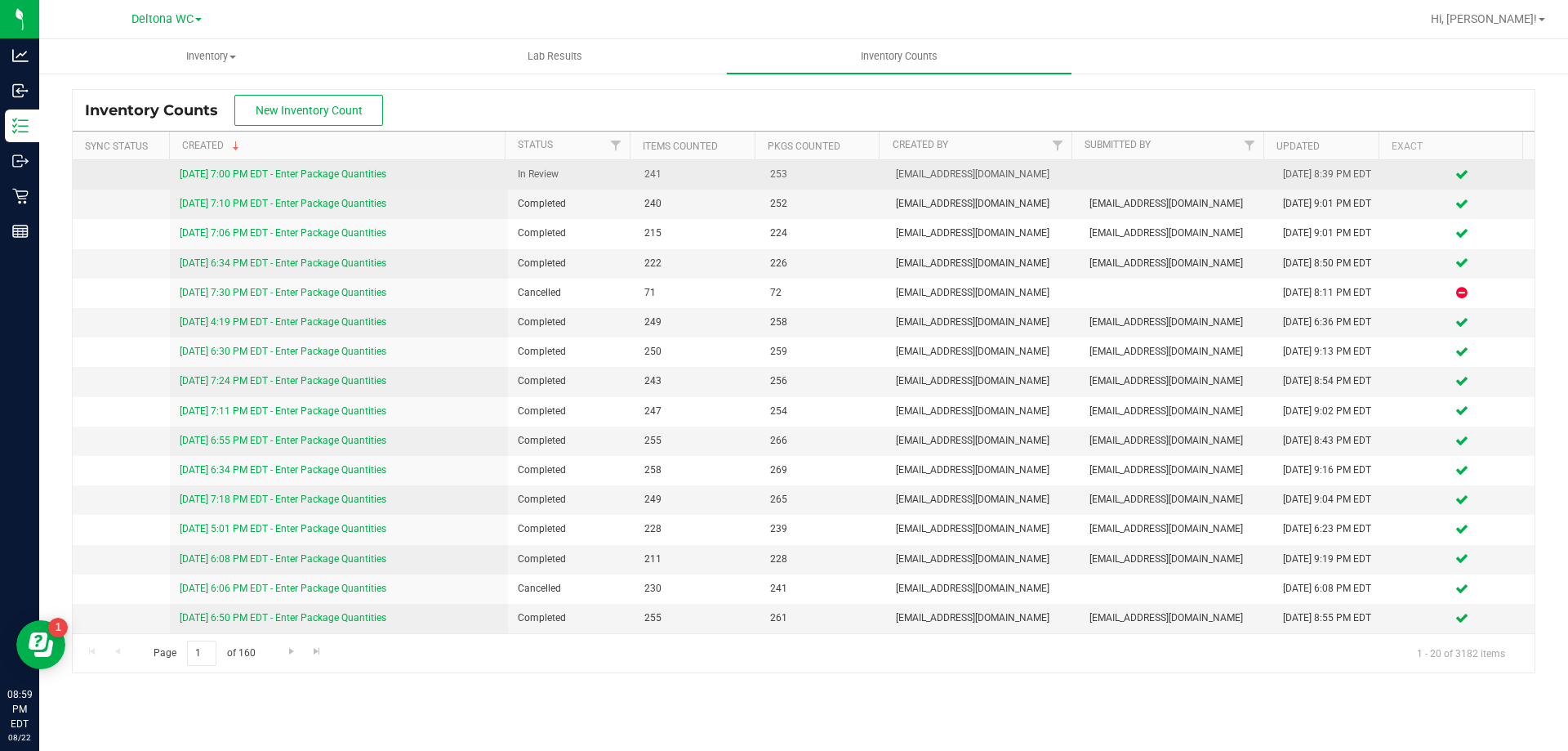
click at [365, 171] on link "[DATE] 7:00 PM EDT - Enter Package Quantities" at bounding box center [283, 174] width 207 height 12
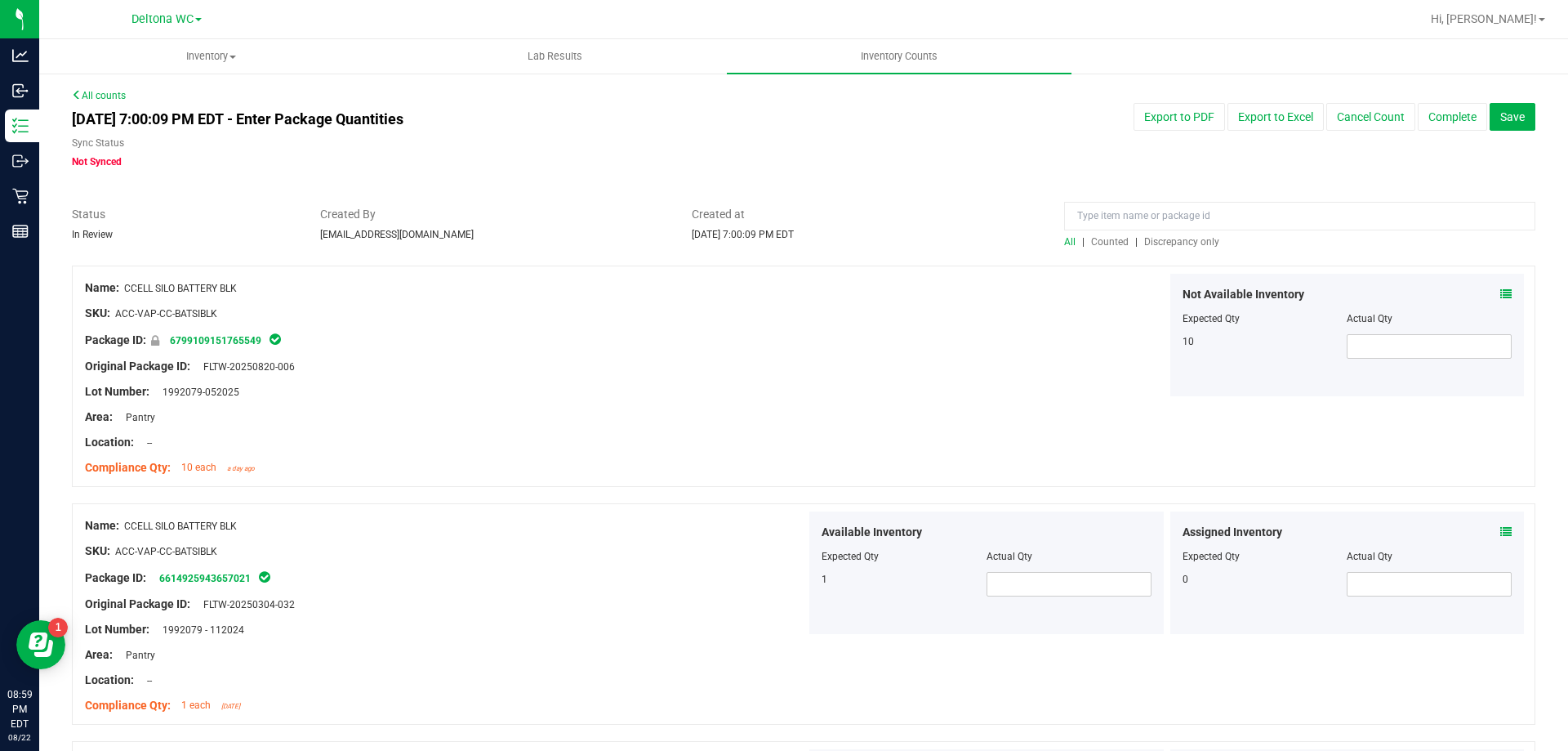
click at [1188, 238] on span "Discrepancy only" at bounding box center [1181, 242] width 75 height 12
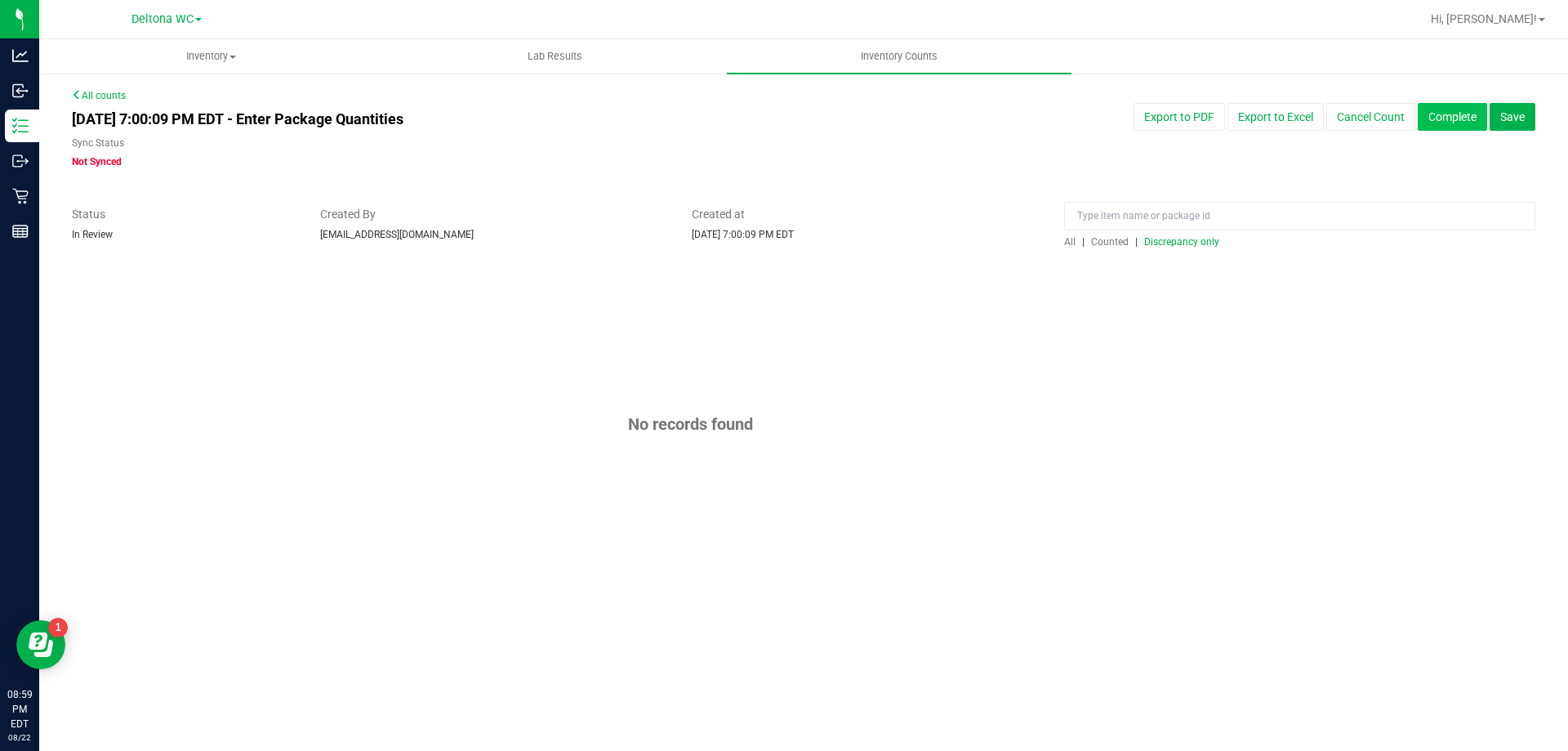
click at [1458, 123] on button "Complete" at bounding box center [1452, 117] width 70 height 28
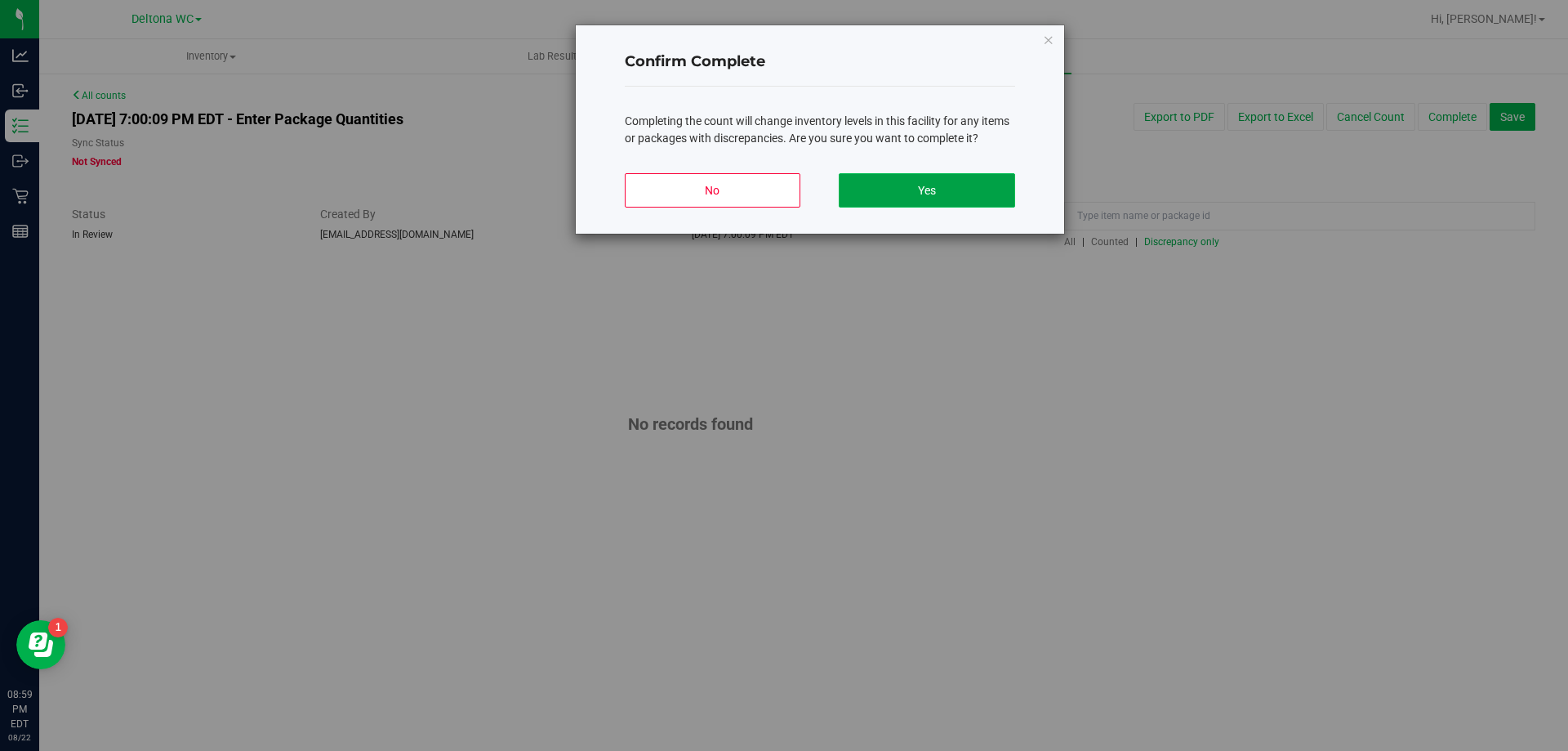
click at [912, 200] on button "Yes" at bounding box center [926, 190] width 175 height 34
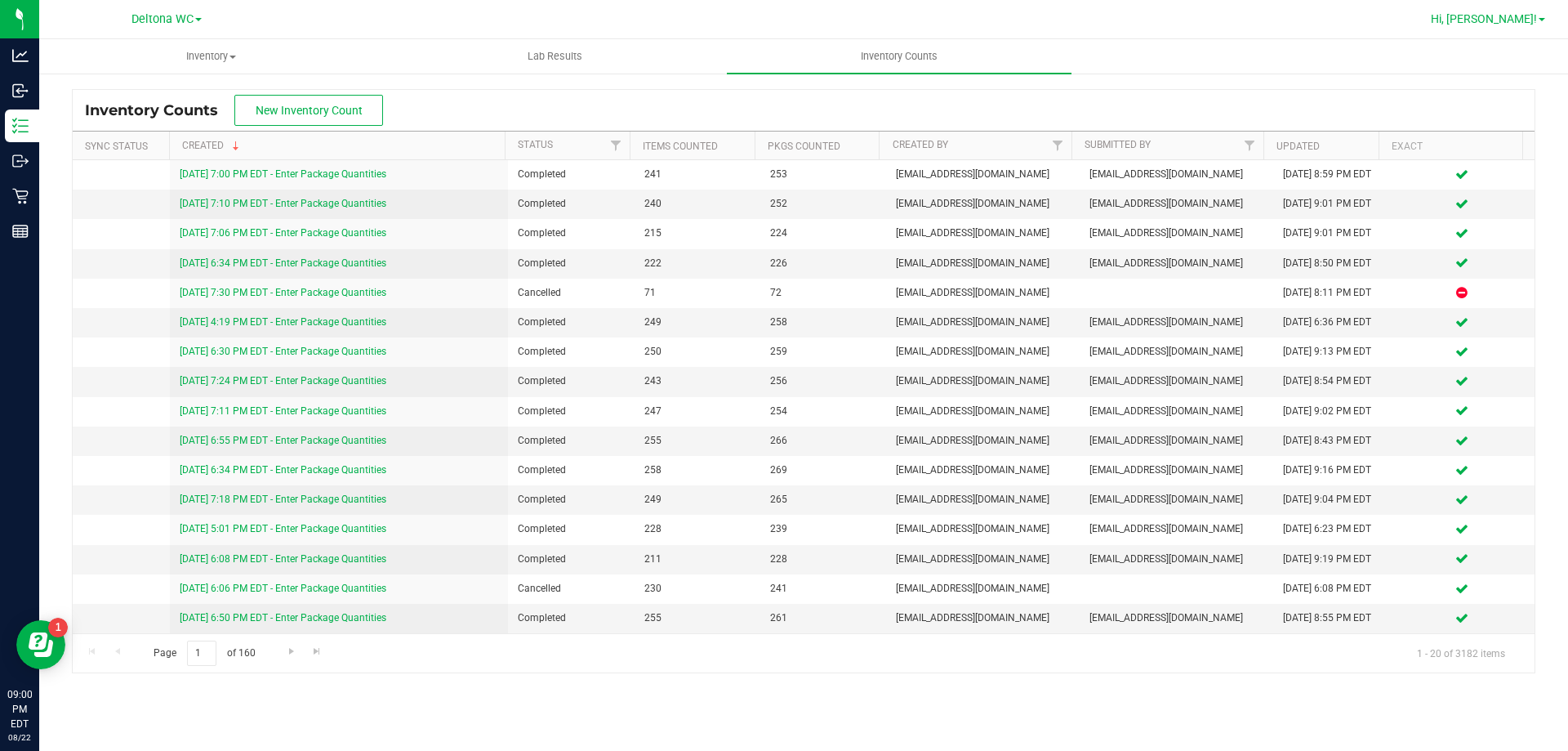
click at [1528, 12] on span "Hi, [PERSON_NAME]!" at bounding box center [1483, 18] width 106 height 13
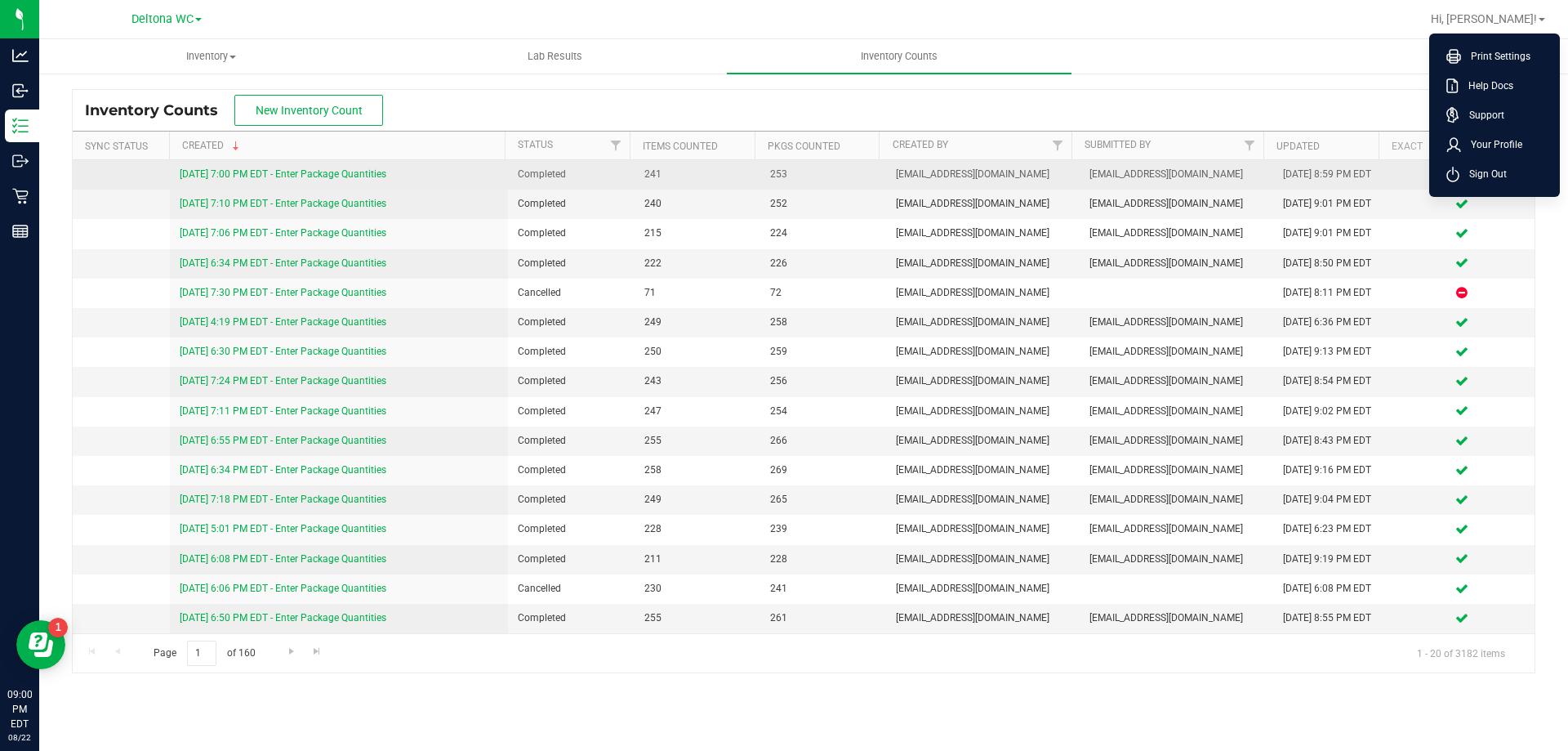
click at [1471, 178] on span "Sign Out" at bounding box center [1482, 173] width 47 height 17
